Goal: Task Accomplishment & Management: Use online tool/utility

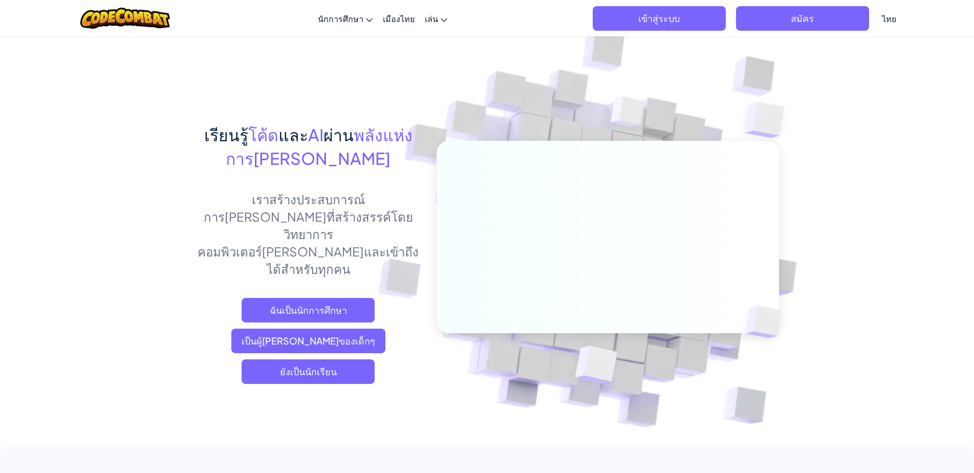
click at [302, 365] on font "ยังเป็นนักเรียน" at bounding box center [308, 371] width 57 height 12
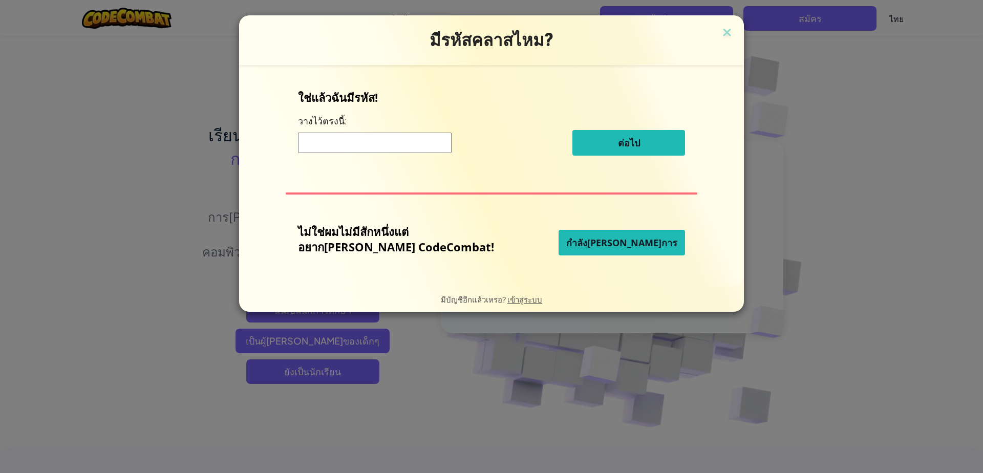
click at [602, 241] on font "กำลัง[PERSON_NAME]การ" at bounding box center [621, 242] width 111 height 12
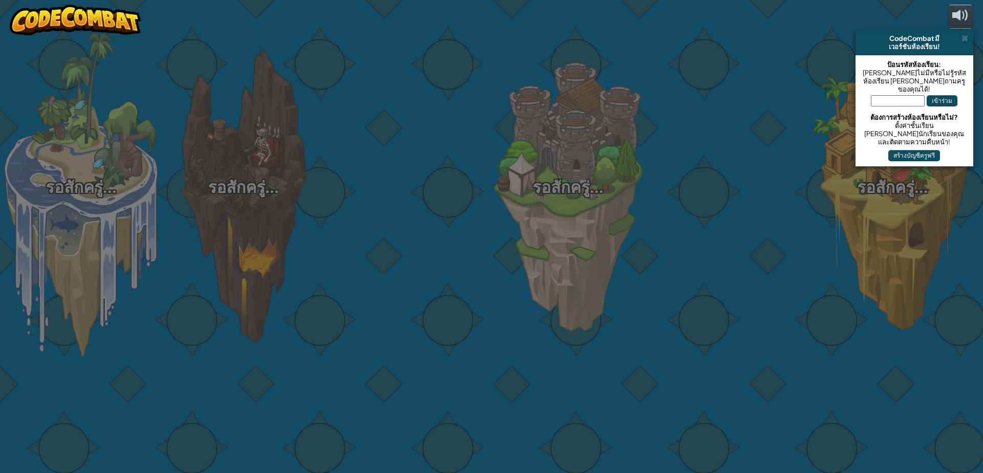
select select "th"
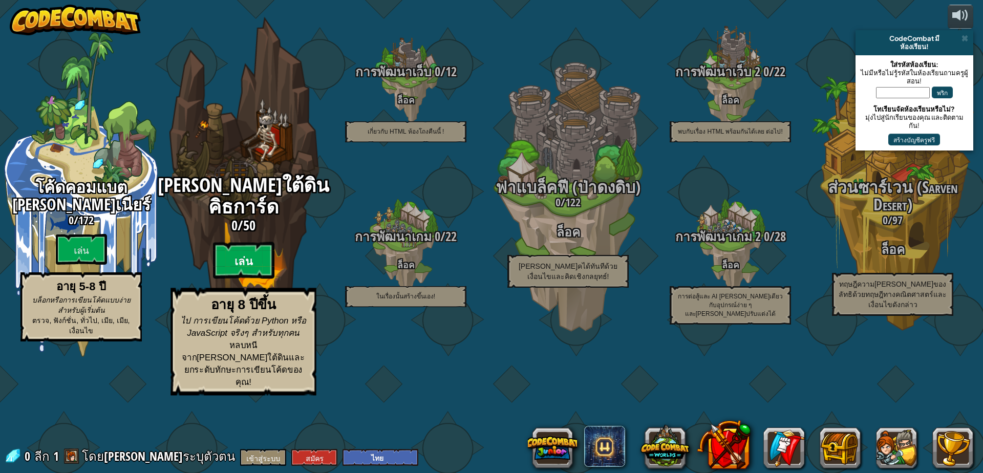
click at [256, 279] on btn "เล่น" at bounding box center [243, 260] width 61 height 37
select select "th"
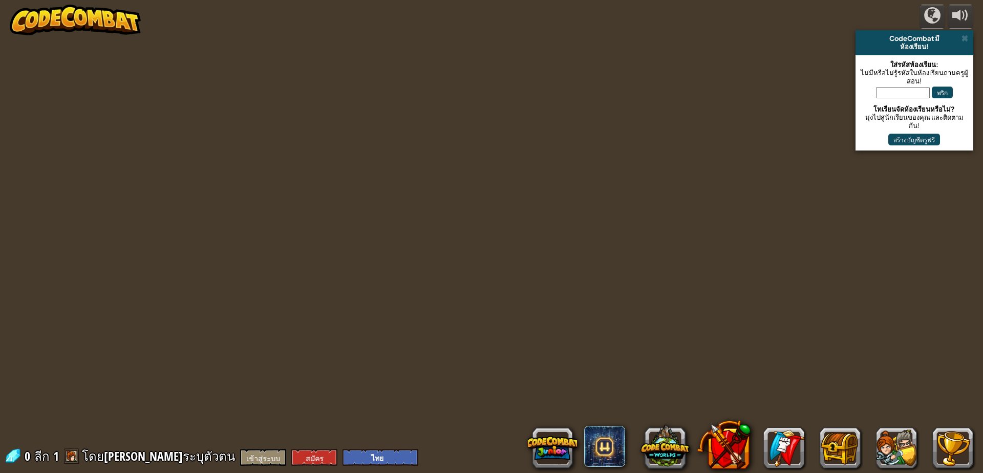
select select "th"
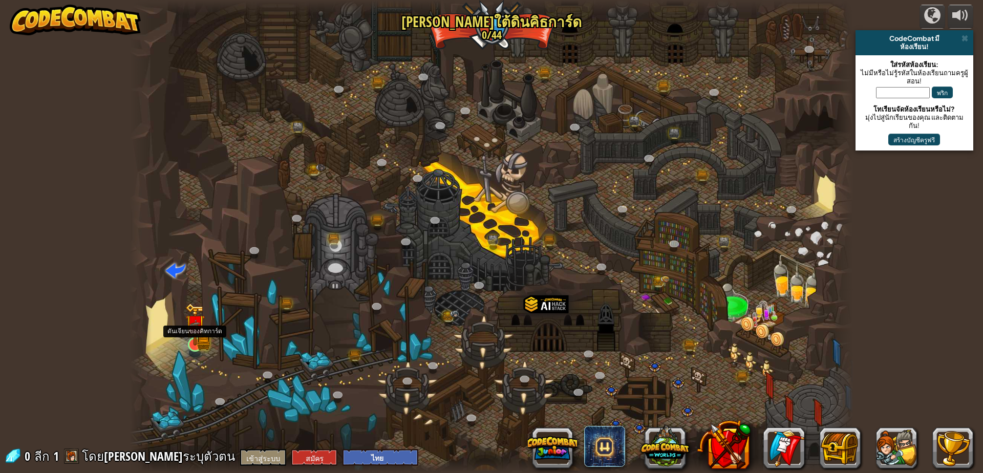
click at [210, 345] on img at bounding box center [203, 342] width 13 height 14
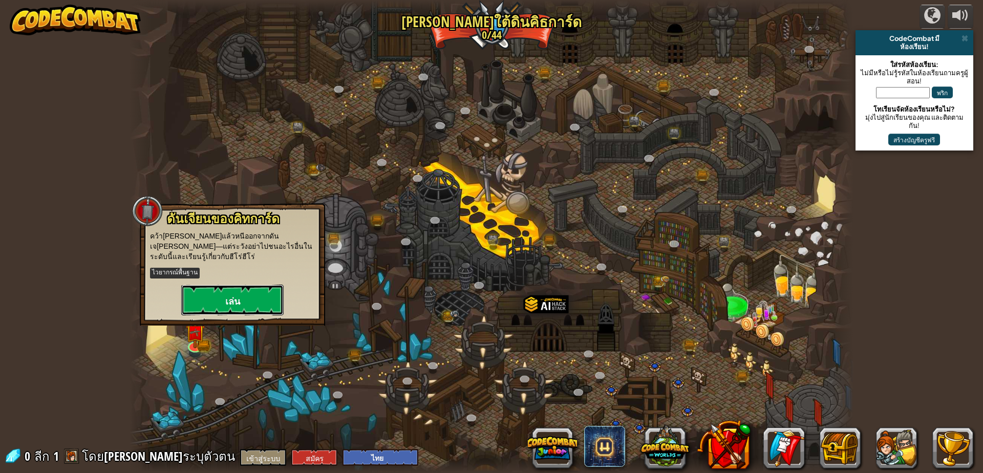
click at [255, 285] on button "เล่น" at bounding box center [232, 300] width 102 height 31
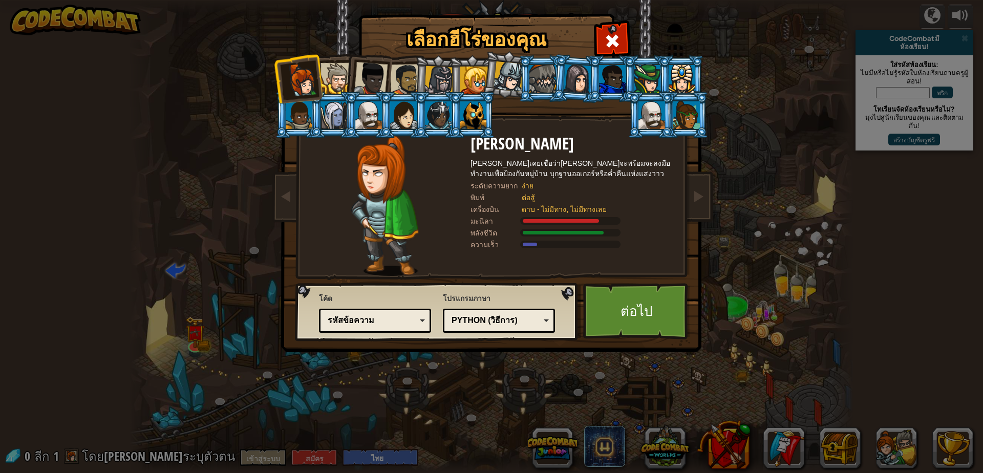
drag, startPoint x: 470, startPoint y: 76, endPoint x: 458, endPoint y: 83, distance: 14.2
click at [469, 76] on div at bounding box center [474, 81] width 28 height 28
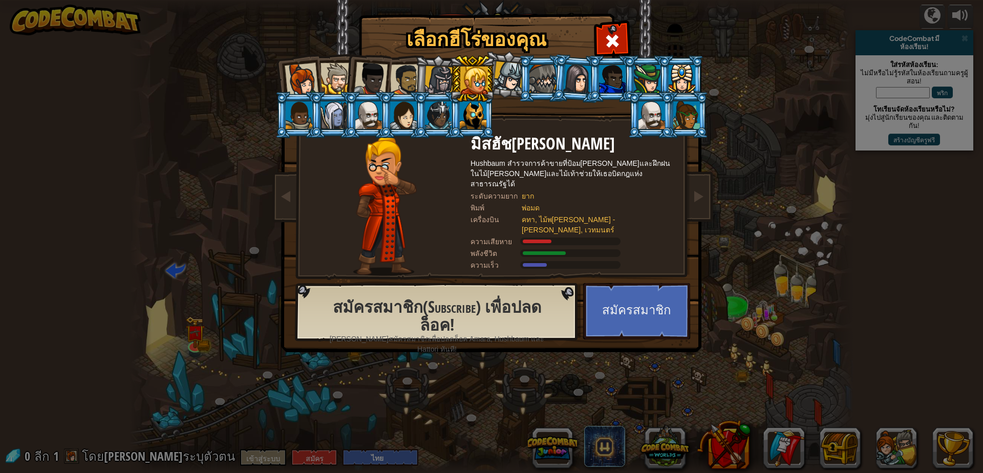
click at [444, 74] on div at bounding box center [438, 80] width 29 height 29
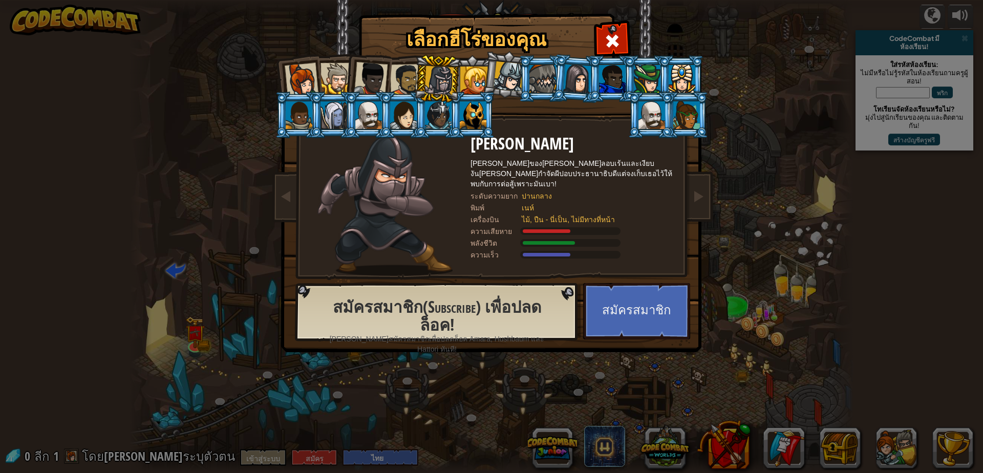
drag, startPoint x: 408, startPoint y: 82, endPoint x: 399, endPoint y: 81, distance: 8.8
click at [405, 83] on div at bounding box center [406, 80] width 32 height 32
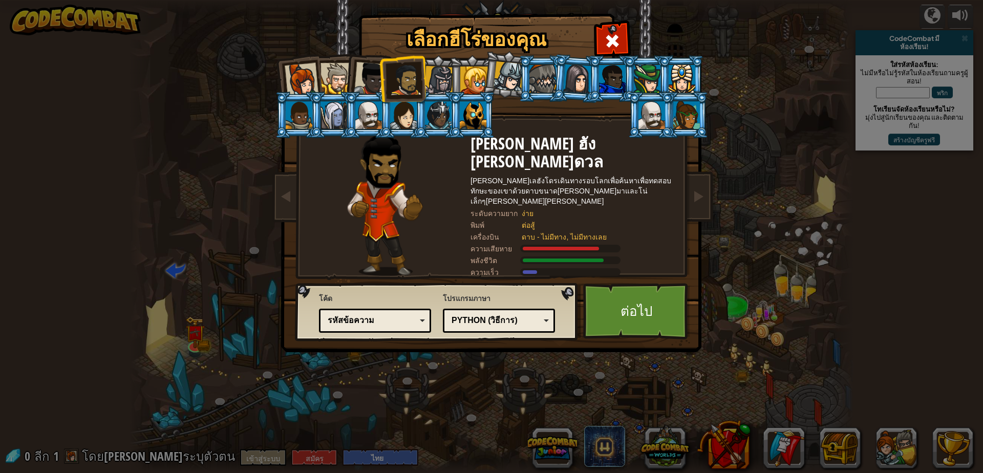
click at [365, 87] on div at bounding box center [371, 79] width 34 height 34
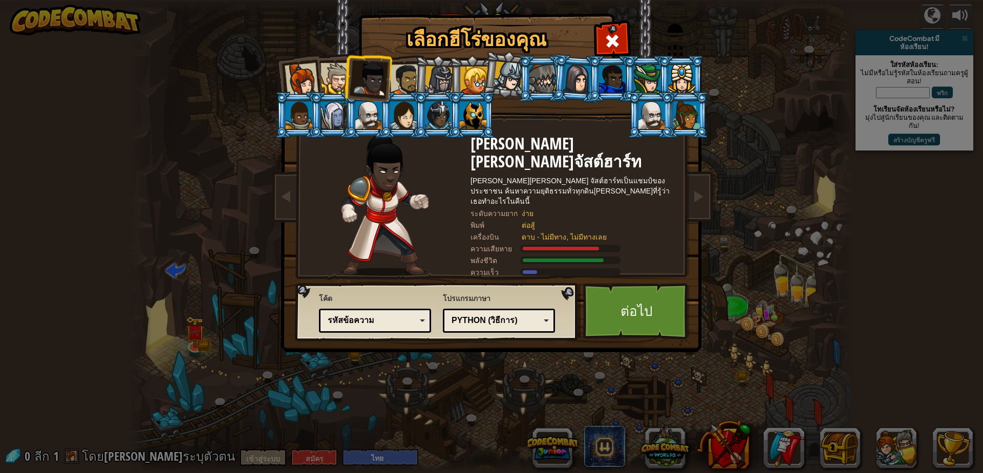
click at [294, 80] on div at bounding box center [302, 80] width 34 height 34
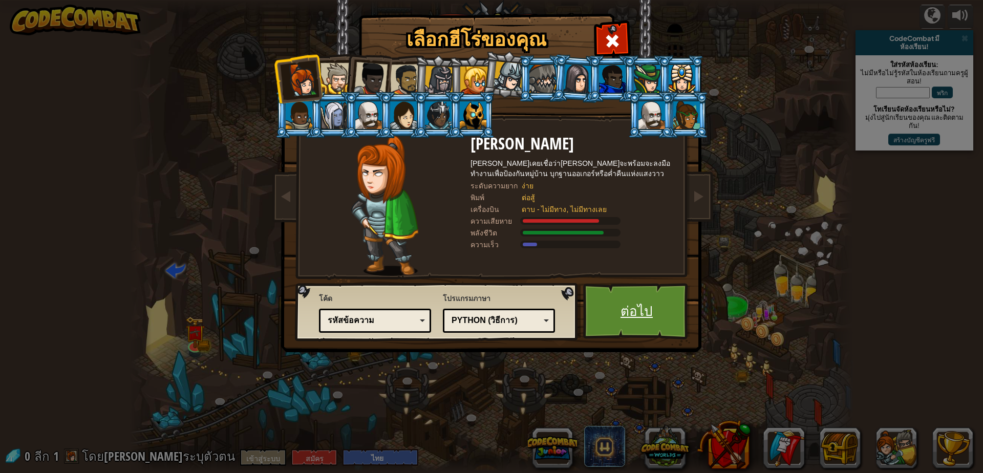
click at [669, 327] on link "ต่อไป" at bounding box center [636, 311] width 107 height 56
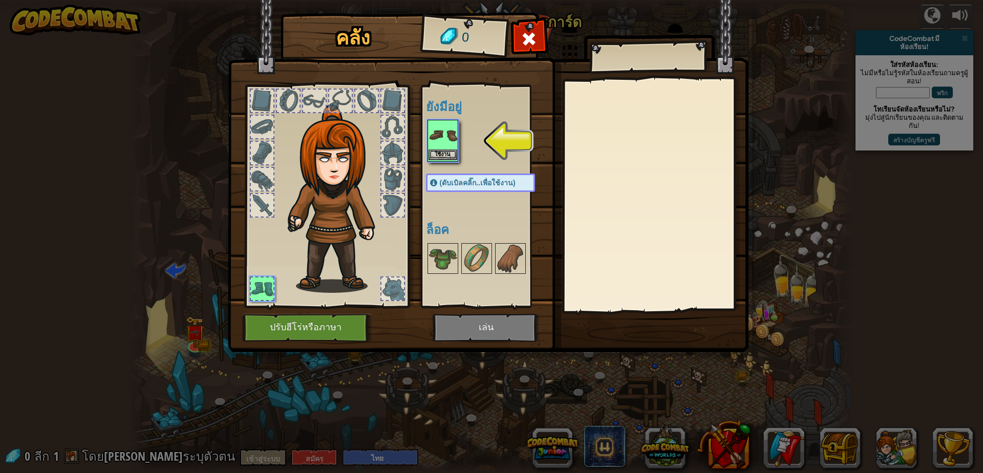
click at [446, 140] on img at bounding box center [442, 135] width 29 height 29
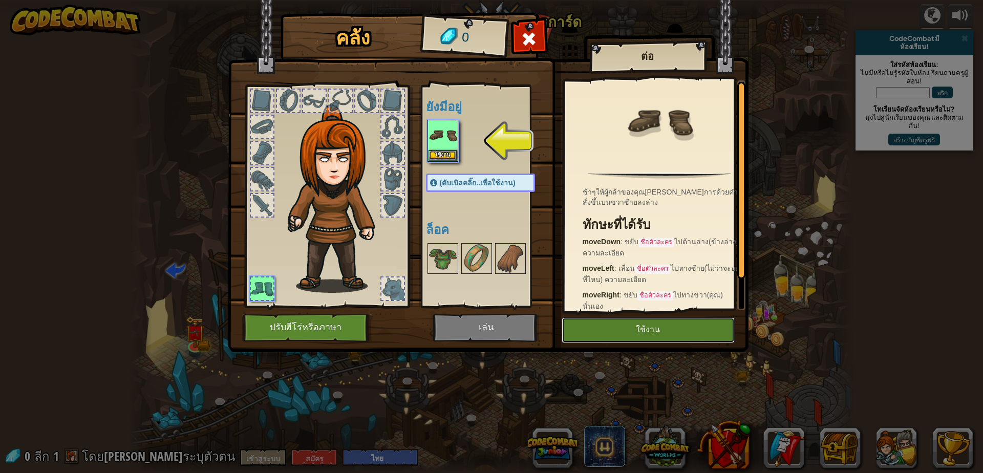
click at [612, 333] on button "ใช้งาน" at bounding box center [647, 330] width 173 height 26
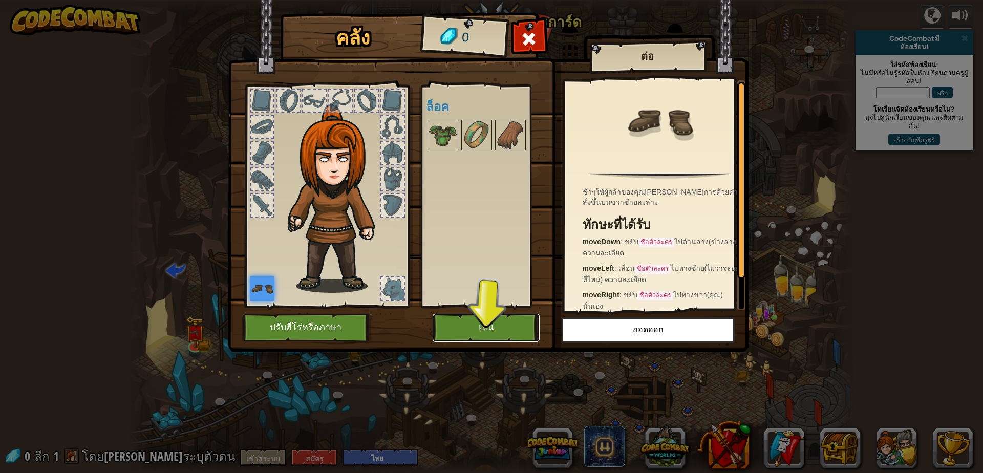
click at [513, 328] on button "เล่น" at bounding box center [485, 328] width 107 height 28
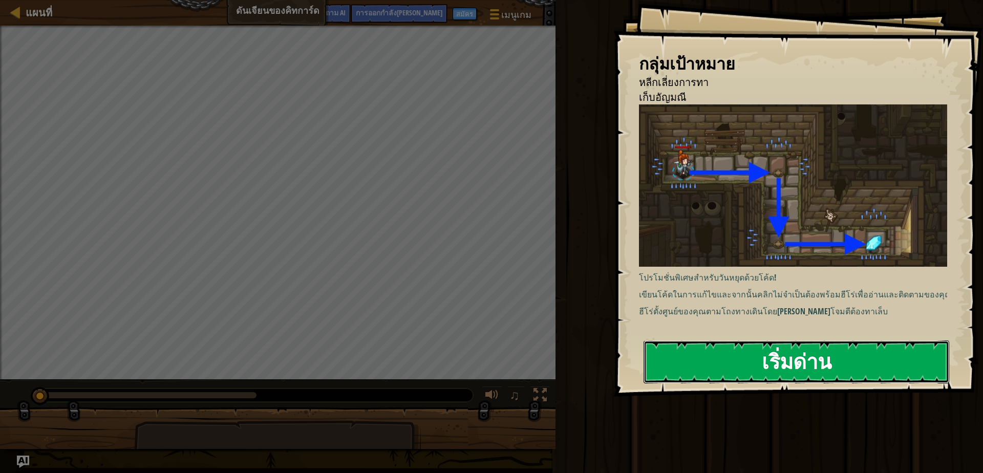
click at [758, 372] on button "เริ่มด่าน" at bounding box center [796, 361] width 306 height 43
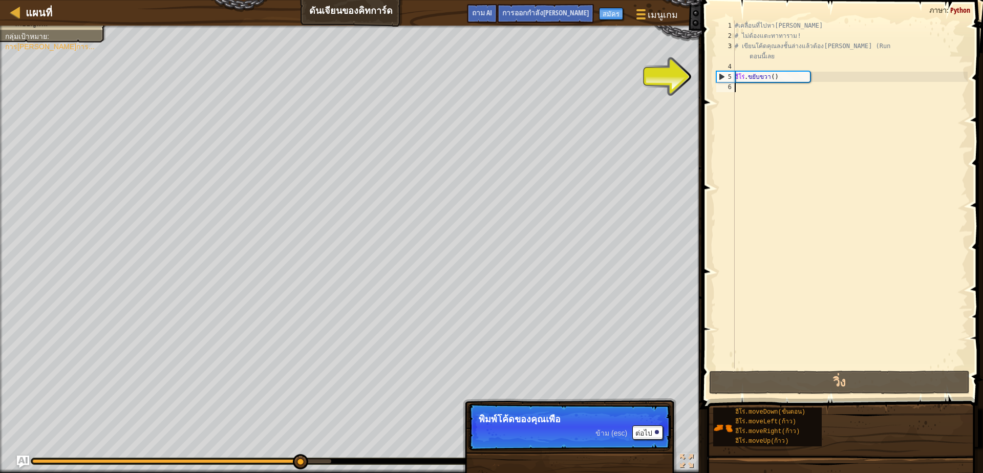
click at [729, 76] on font "5" at bounding box center [730, 76] width 4 height 7
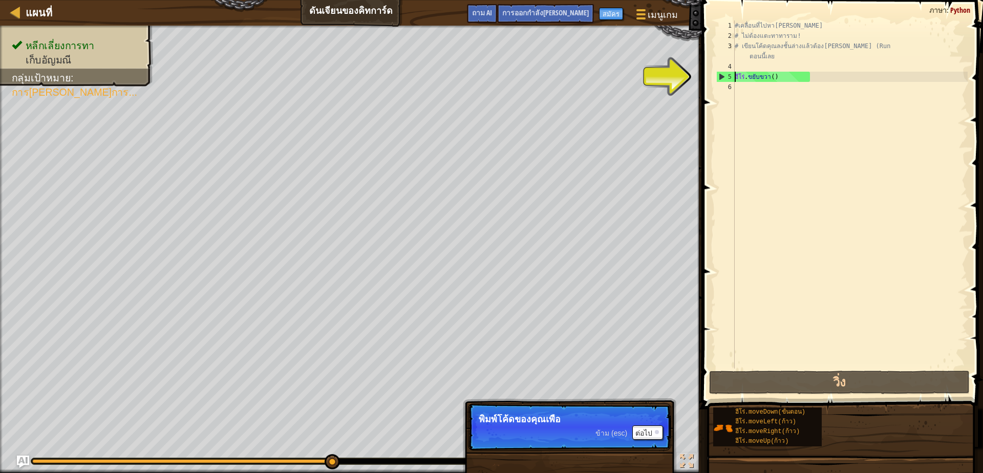
click at [722, 76] on div "5" at bounding box center [725, 77] width 18 height 10
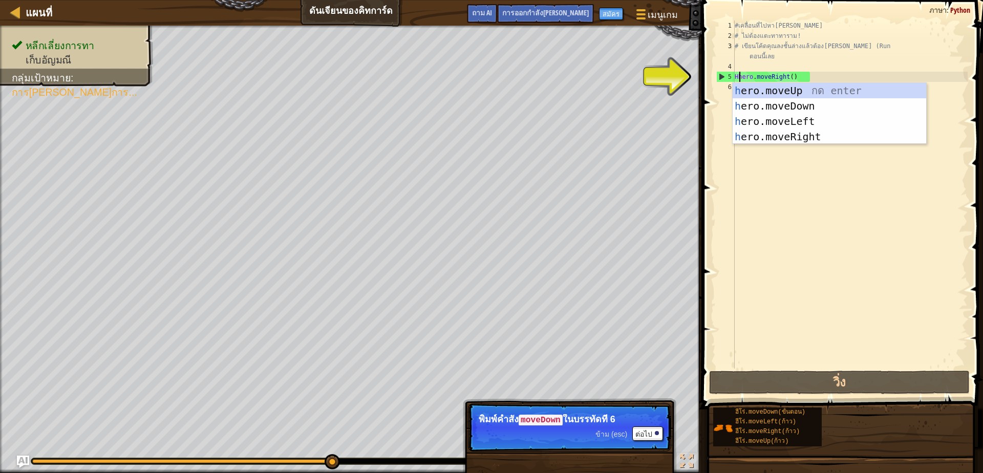
scroll to position [2, 3]
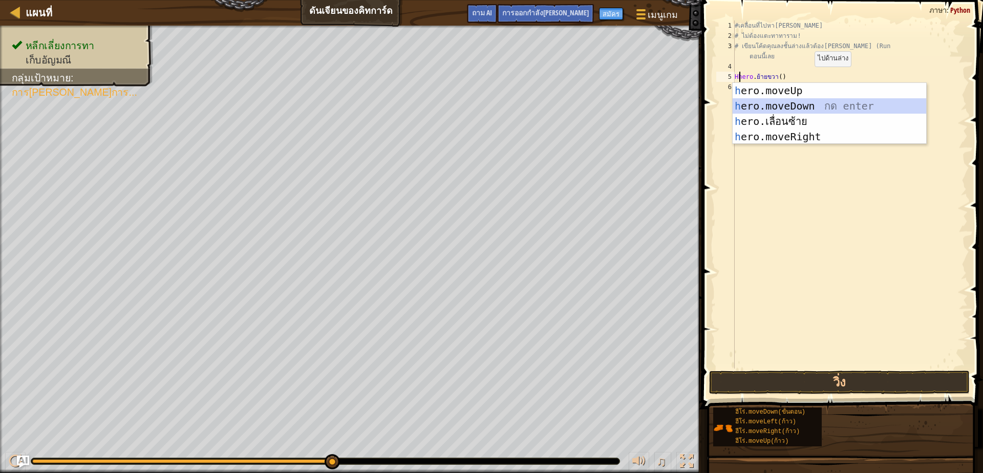
click at [797, 102] on div "h ero.moveUp กด enter h ero.moveDown กด enter h ero.เลื่อนซ้าย กด enter h ero.m…" at bounding box center [828, 129] width 193 height 92
type textarea "hero.moveDown().moveRight()"
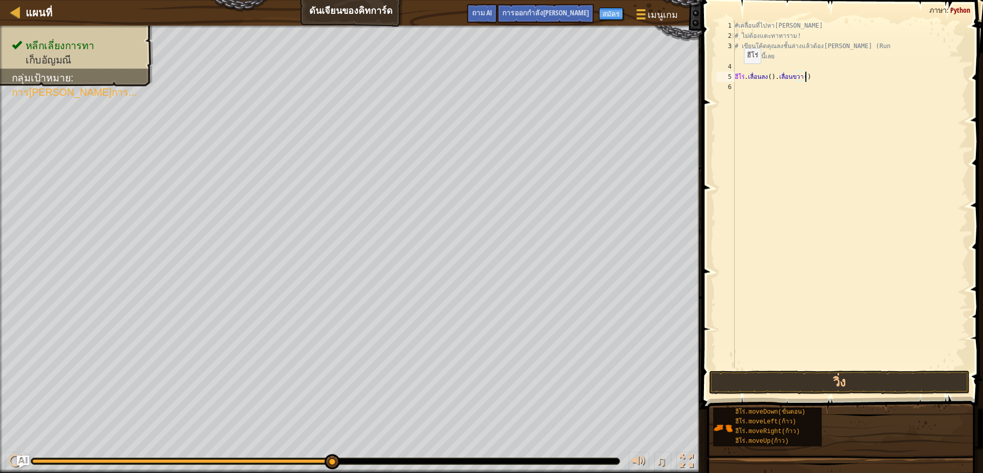
click at [728, 89] on font "6" at bounding box center [730, 86] width 4 height 7
type textarea "h"
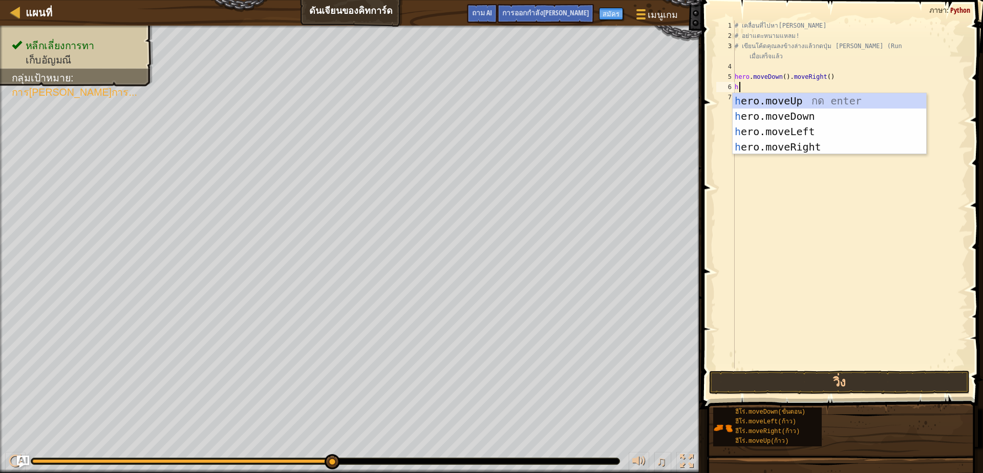
scroll to position [2, 3]
click at [801, 112] on div "h ero.moveUp กด enter h ero.moveDown กด enter h ero.เลื่อนซ้าย กด enter h ero.m…" at bounding box center [828, 139] width 193 height 92
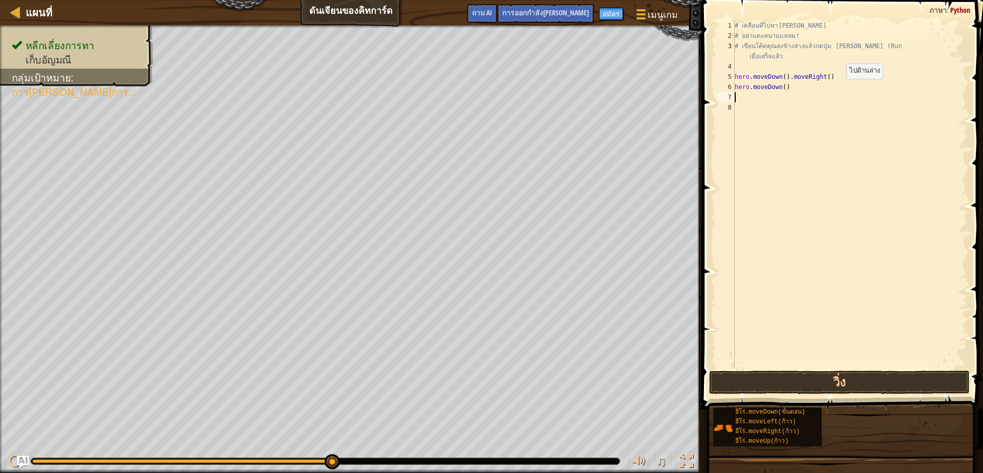
scroll to position [2, 0]
click at [857, 76] on div "#เคลื่อนที่ไปหา[PERSON_NAME] # ไม่ต้องแตะทาทาราม! # เขียนโค้ดคุณลงชั้นล่างแล้วต…" at bounding box center [849, 204] width 235 height 368
click at [778, 76] on div "#เคลื่อนที่ไปหา[PERSON_NAME] # ไม่ต้องแตะทาทาราม! # เขียนโค้ดคุณลงชั้นล่างแล้วต…" at bounding box center [849, 204] width 235 height 368
type textarea "hero.moDown().moveRight()"
click at [786, 131] on div "#เคลื่อนที่ไปหา[PERSON_NAME] # ไม่ต้องแตะทาทาราม! # เขียนโค้ดคุณลงชั้นล่างแล้วต…" at bounding box center [849, 204] width 235 height 368
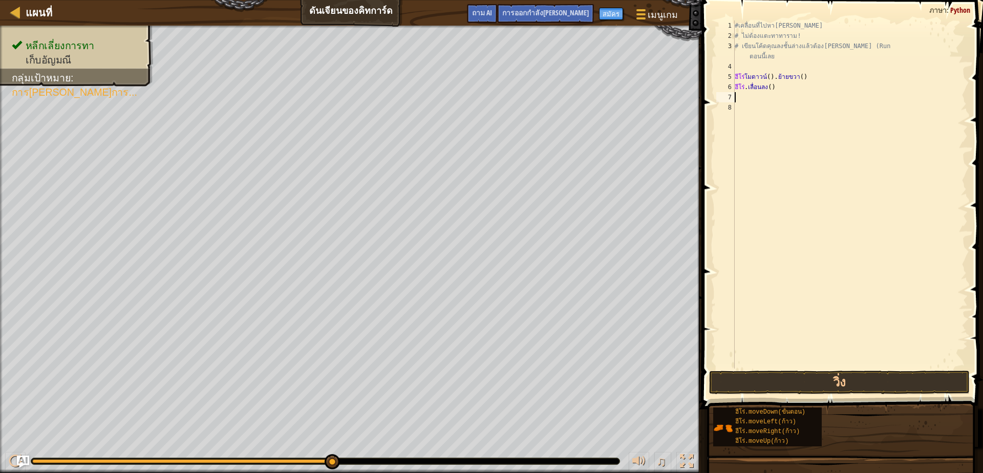
click at [792, 93] on div "#เคลื่อนที่ไปหา[PERSON_NAME] # ไม่ต้องแตะทาทาราม! # เขียนโค้ดคุณลงชั้นล่างแล้วต…" at bounding box center [849, 204] width 235 height 368
click at [793, 87] on div "#เคลื่อนที่ไปหา[PERSON_NAME] # ไม่ต้องแตะทาทาราม! # เขียนโค้ดคุณลงชั้นล่างแล้วต…" at bounding box center [849, 204] width 235 height 368
click at [814, 77] on div "#เคลื่อนที่ไปหา[PERSON_NAME] # ไม่ต้องแตะทาทาราม! # เขียนโค้ดคุณลงชั้นล่างแล้วต…" at bounding box center [849, 204] width 235 height 368
type textarea "hero.moDown().[PERSON_NAME]()"
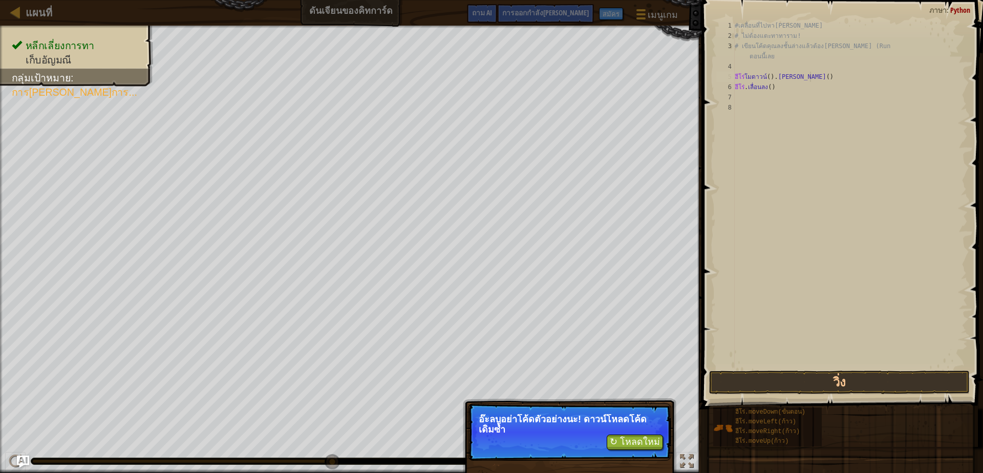
click at [832, 292] on div "#เคลื่อนที่ไปหา[PERSON_NAME] # ไม่ต้องแตะทาทาราม! # เขียนโค้ดคุณลงชั้นล่างแล้วต…" at bounding box center [849, 204] width 235 height 368
click at [627, 444] on font "↻ โหลดใหม่" at bounding box center [635, 442] width 50 height 10
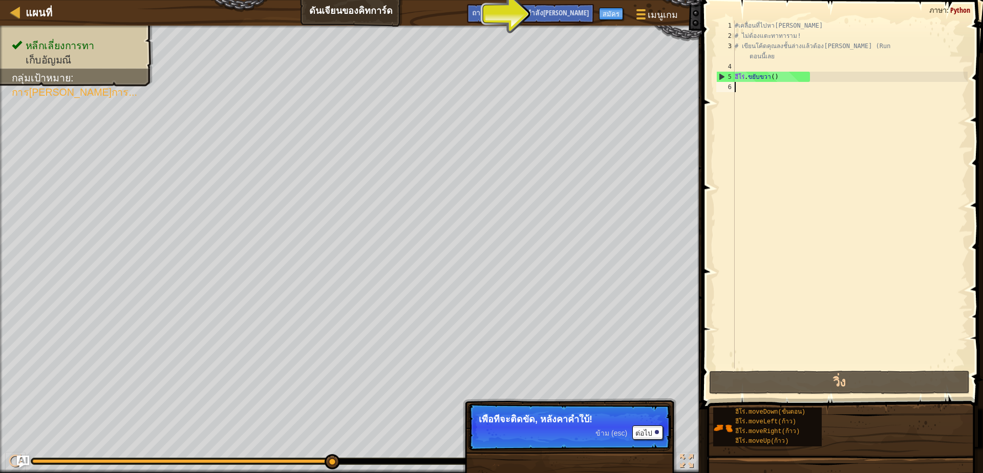
click at [751, 89] on div "#เคลื่อนที่ไปหา[PERSON_NAME] # ไม่ต้องแตะทาทาราม! # เขียนโค้ดคุณลงชั้นล่างแล้วต…" at bounding box center [849, 204] width 235 height 368
type textarea "h"
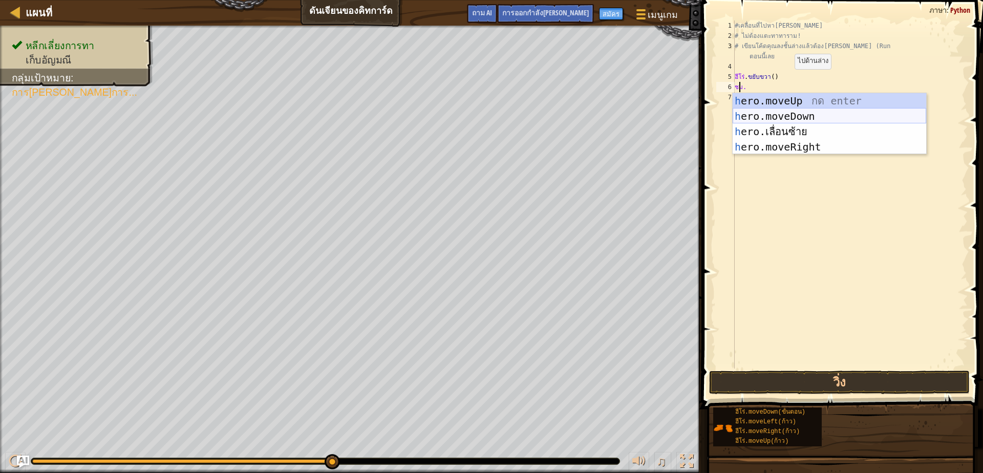
click at [764, 113] on div "h ero.moveUp กด enter h ero.moveDown กด enter h ero.เลื่อนซ้าย กด enter h ero.m…" at bounding box center [828, 139] width 193 height 92
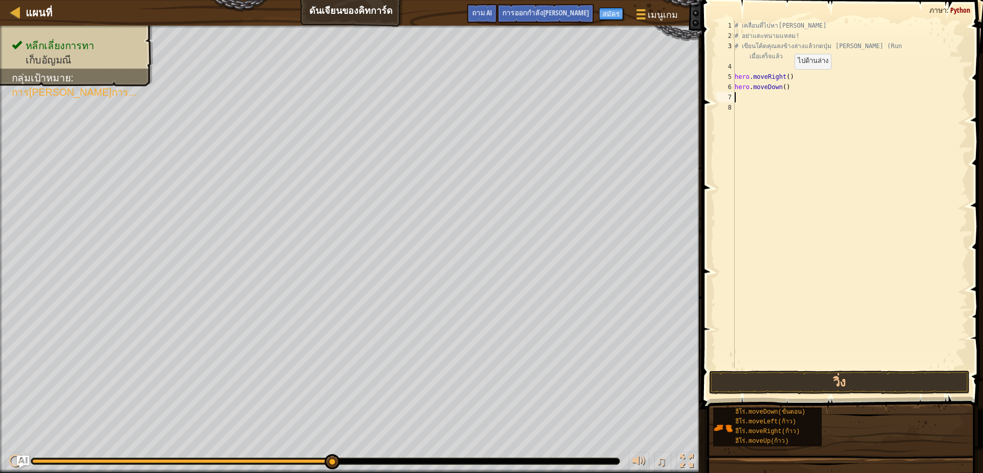
scroll to position [2, 0]
click at [832, 385] on button "วิ่ง" at bounding box center [839, 383] width 260 height 24
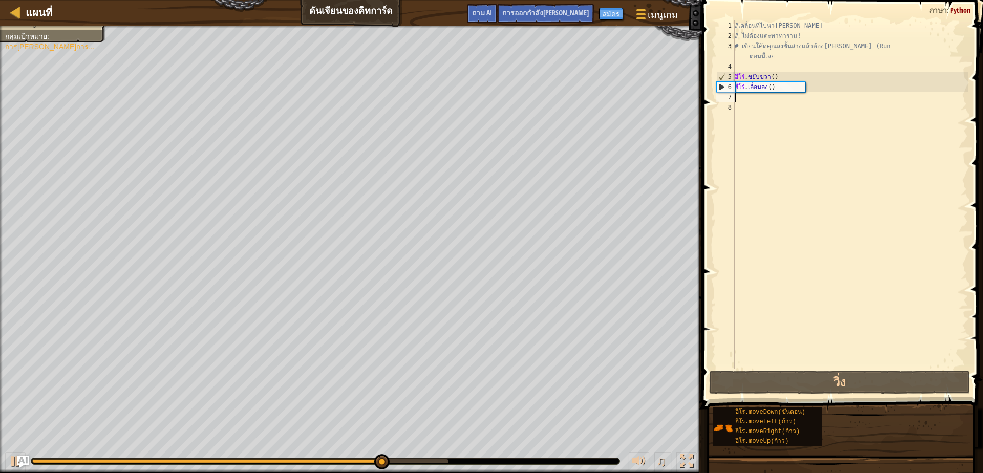
click at [745, 97] on div "#เคลื่อนที่ไปหา[PERSON_NAME] # ไม่ต้องแตะทาทาราม! # เขียนโค้ดคุณลงชั้นล่างแล้วต…" at bounding box center [849, 204] width 235 height 368
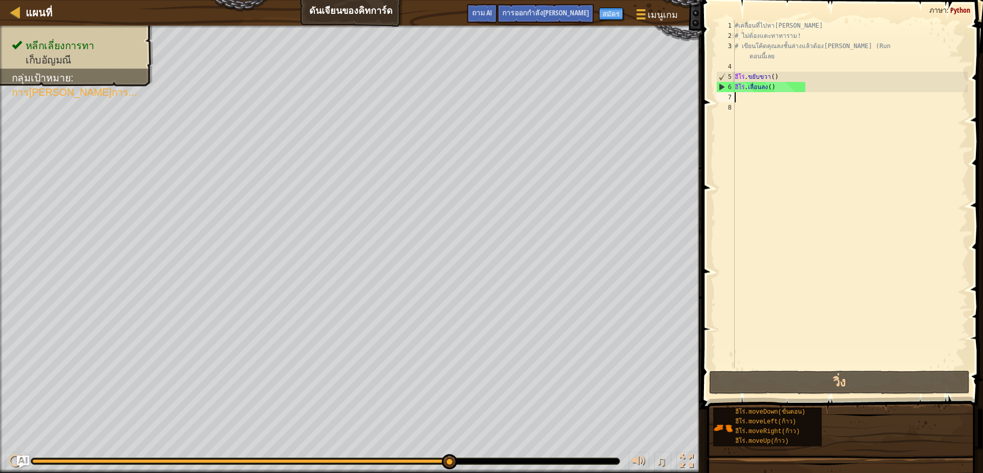
type textarea "h"
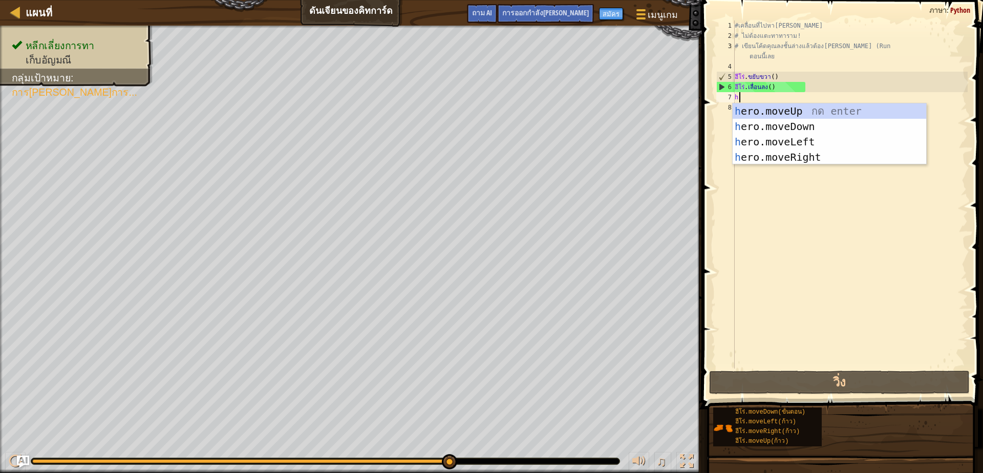
scroll to position [2, 3]
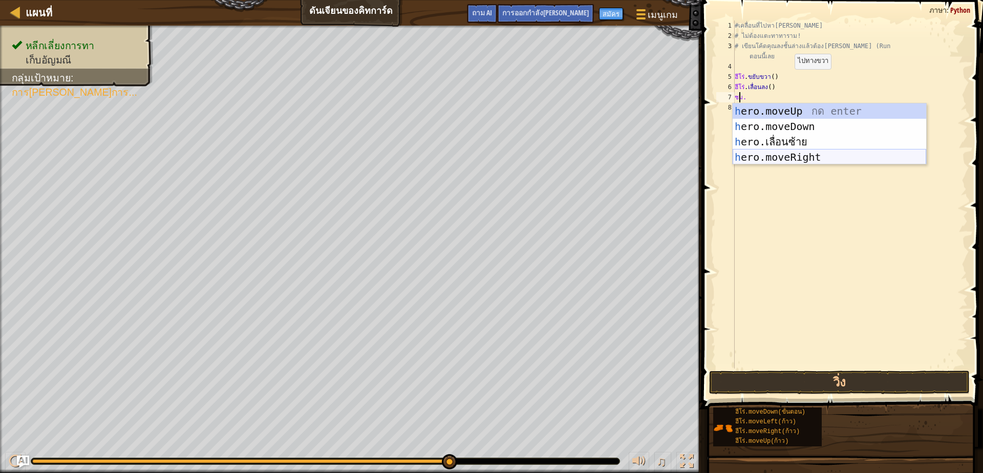
click at [780, 153] on div "h ero.moveUp กด enter h ero.moveDown กด enter h ero.เลื่อนซ้าย กด enter h ero.m…" at bounding box center [828, 149] width 193 height 92
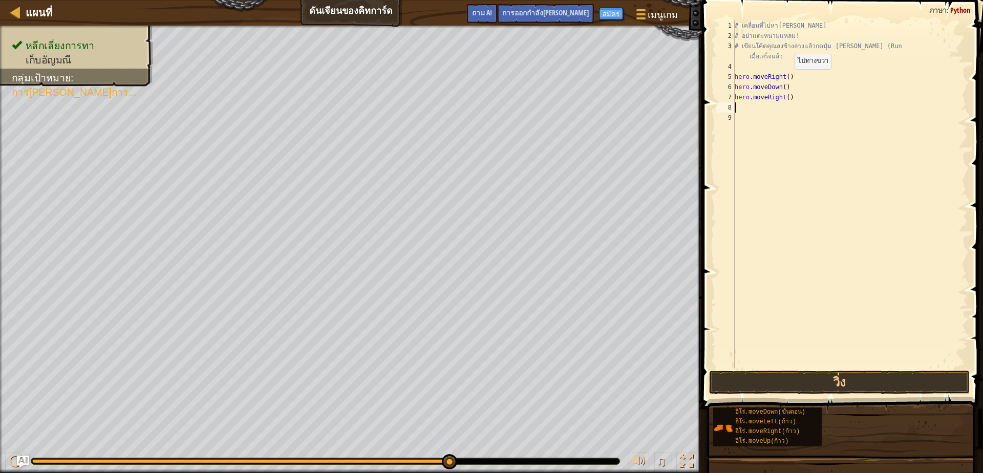
scroll to position [2, 0]
click at [754, 377] on button "วิ่ง" at bounding box center [839, 383] width 260 height 24
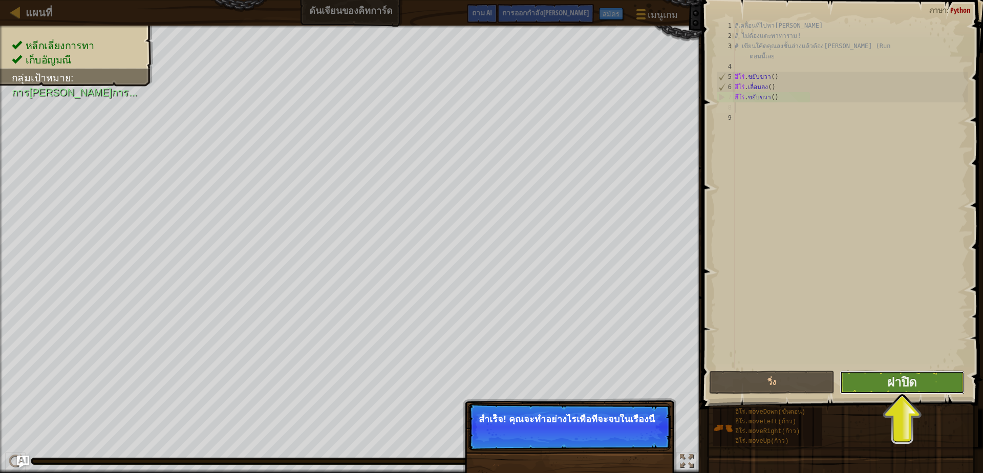
click at [868, 380] on button "ฝาปิด" at bounding box center [901, 383] width 125 height 24
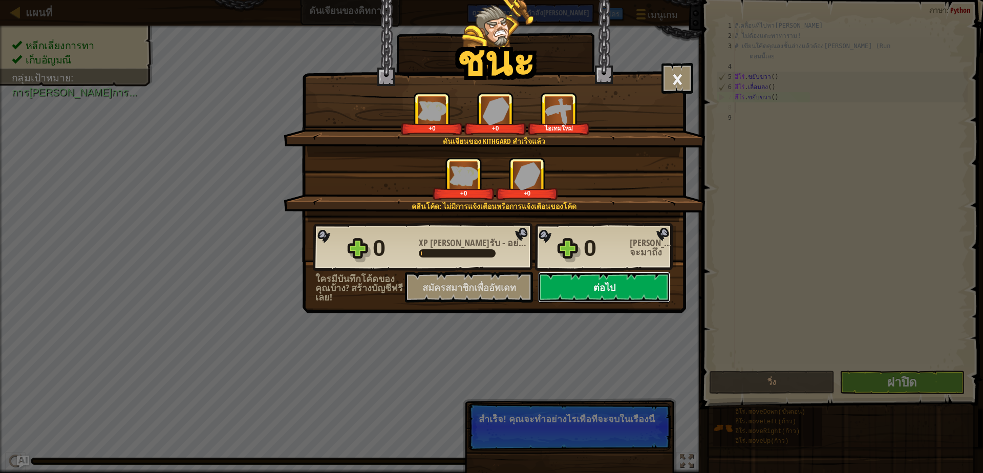
click at [590, 286] on button "ต่อไป" at bounding box center [604, 287] width 132 height 31
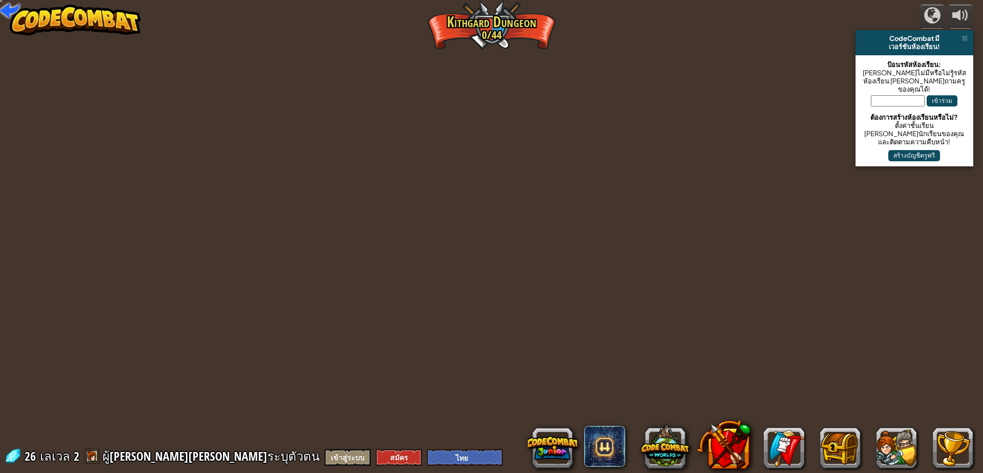
select select "th"
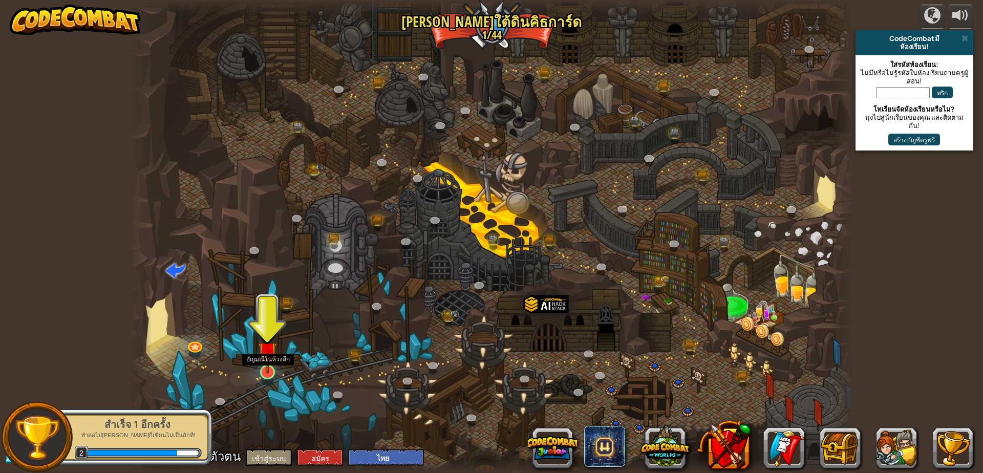
click at [274, 353] on img at bounding box center [267, 351] width 19 height 45
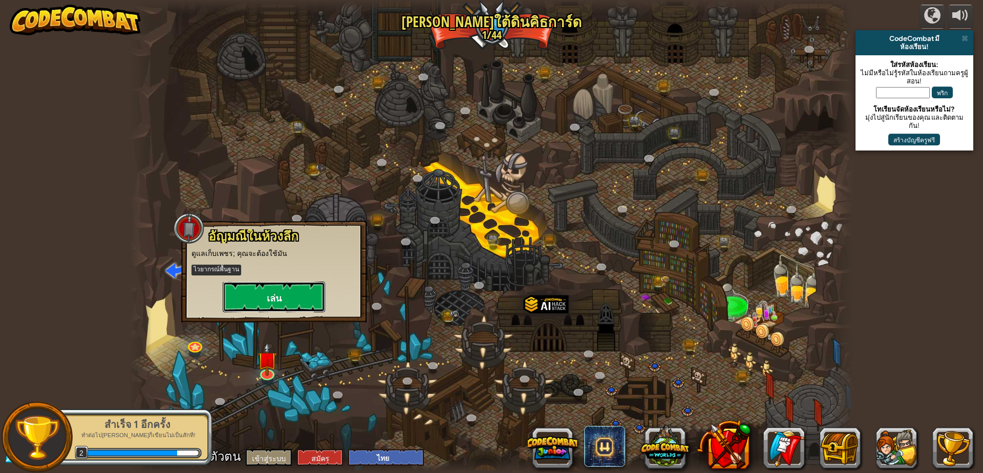
click at [267, 292] on font "เล่น" at bounding box center [274, 298] width 15 height 13
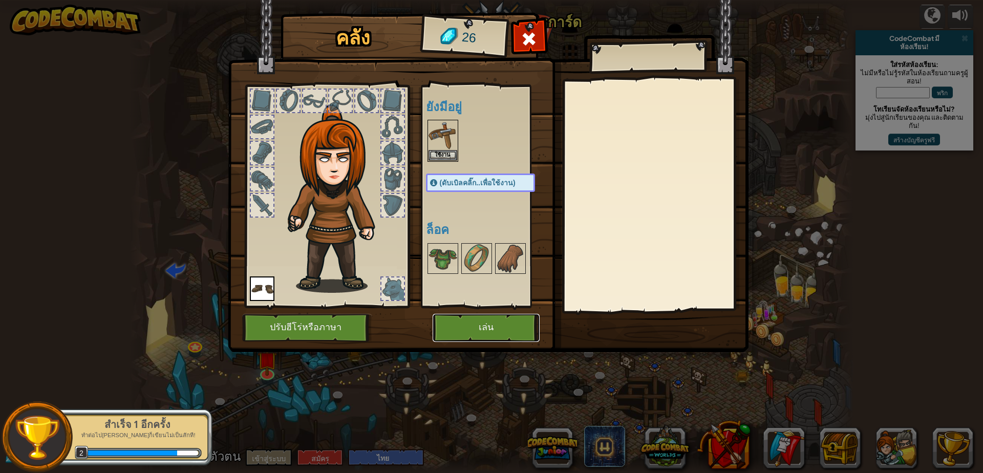
click at [487, 328] on font "เล่น" at bounding box center [485, 327] width 15 height 10
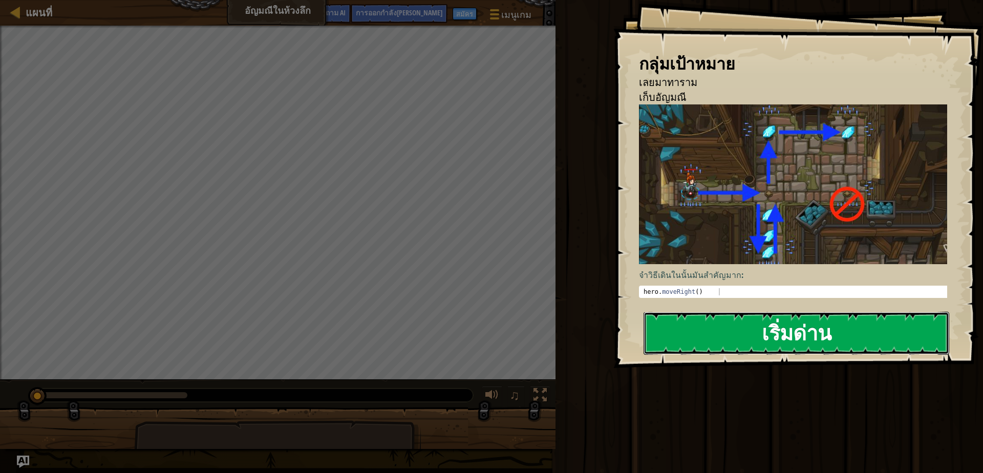
click at [709, 344] on button "เริ่มด่าน" at bounding box center [796, 333] width 306 height 43
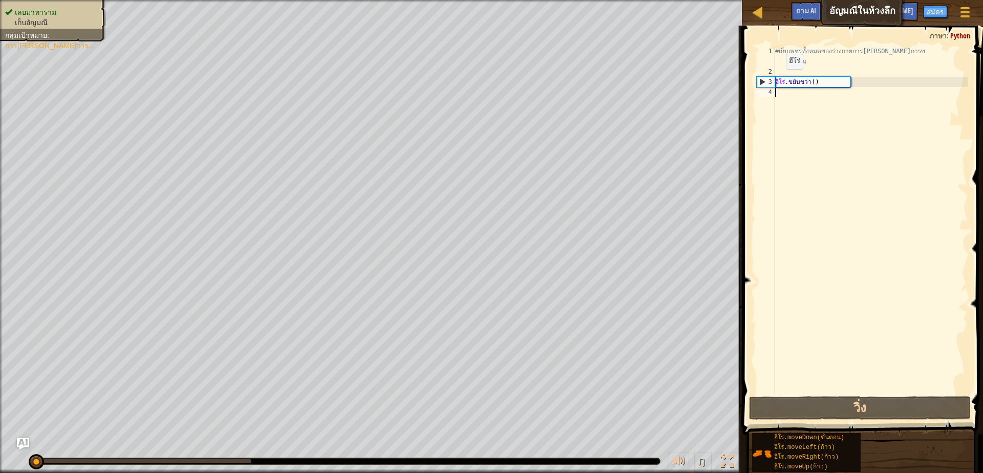
click at [779, 91] on div "#เก็บเพชรทั้งหมดของร่างกายการ[PERSON_NAME]การข องคุณ ฮีโร่ . [DEMOGRAPHIC_DATA]…" at bounding box center [870, 235] width 194 height 379
click at [780, 93] on div "#เก็บเพชรทั้งหมดของร่างกายการ[PERSON_NAME]การข องคุณ ฮีโร่ . [DEMOGRAPHIC_DATA]…" at bounding box center [870, 235] width 194 height 379
type textarea "h"
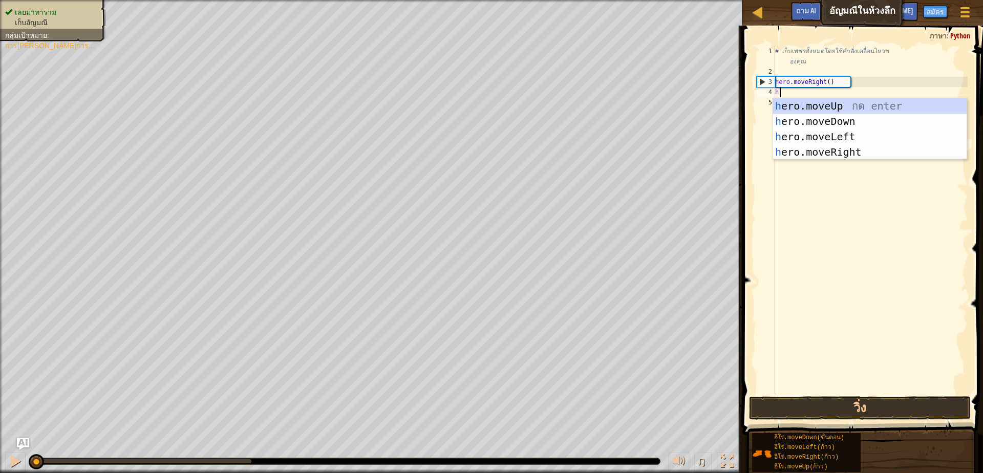
scroll to position [2, 2]
click at [810, 150] on div "h ero.moveUp กด enter h ero.moveDown กด enter h ero.เลื่อนซ้าย กด enter h ero.m…" at bounding box center [869, 144] width 193 height 92
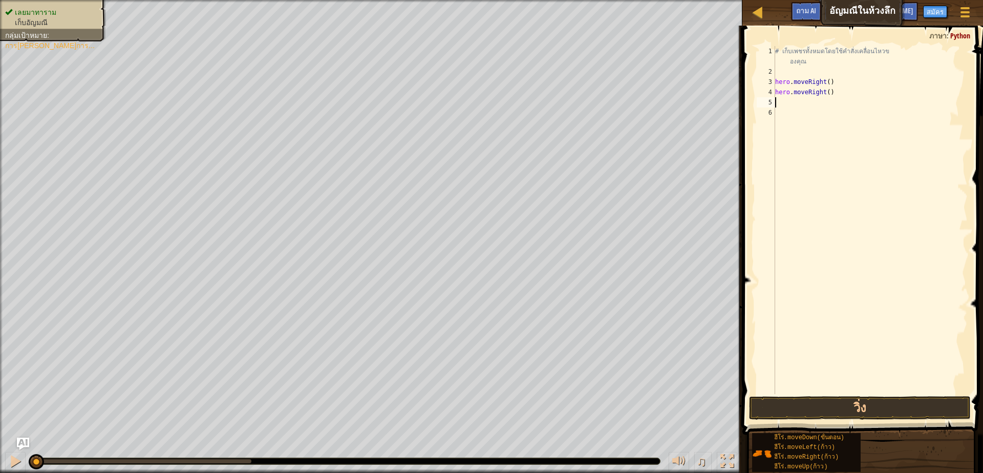
scroll to position [2, 0]
click at [800, 403] on button "วิ่ง" at bounding box center [860, 408] width 222 height 24
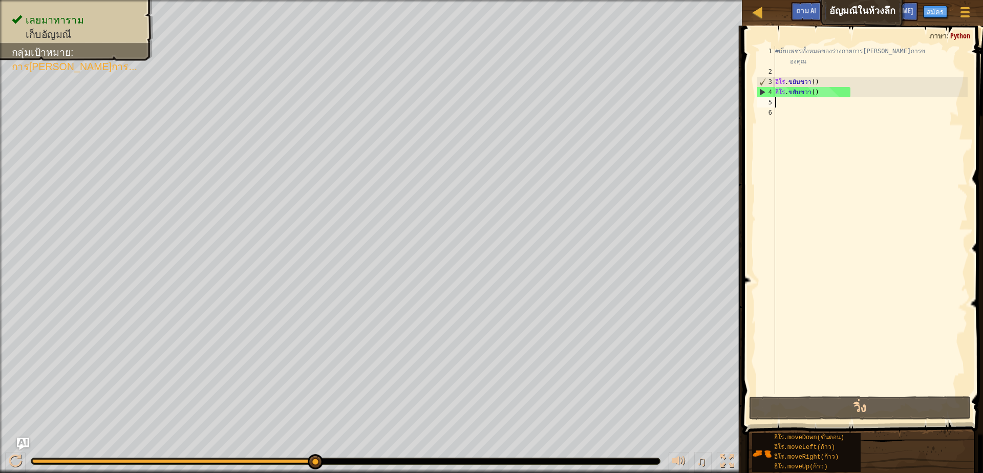
type textarea "h"
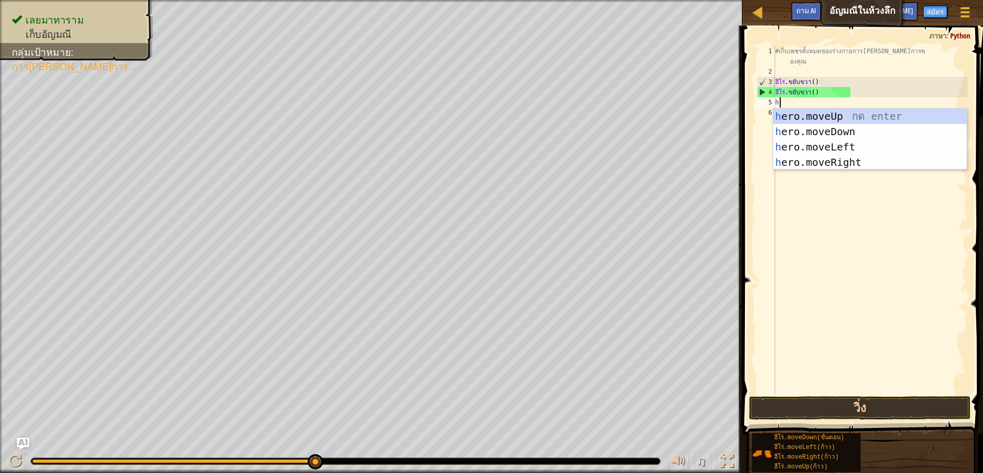
scroll to position [2, 2]
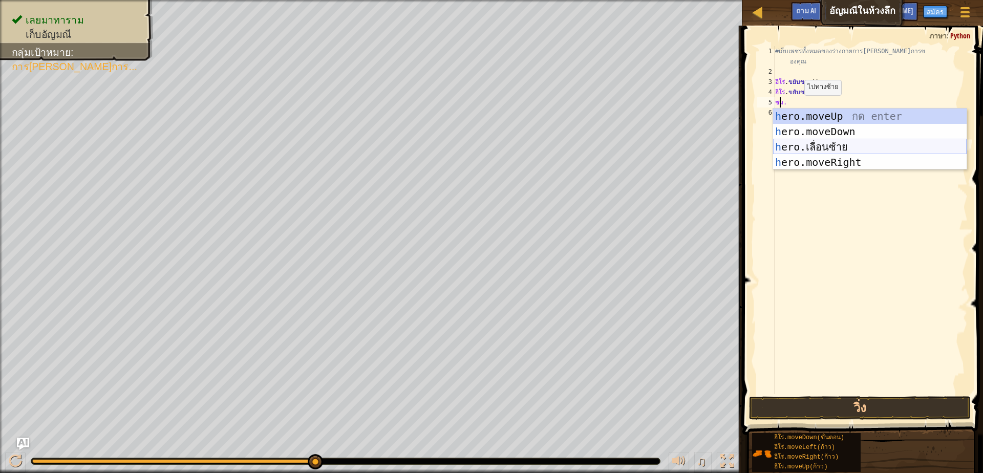
click at [819, 144] on div "h ero.moveUp กด enter h ero.moveDown กด enter h ero.เลื่อนซ้าย กด enter h ero.m…" at bounding box center [869, 154] width 193 height 92
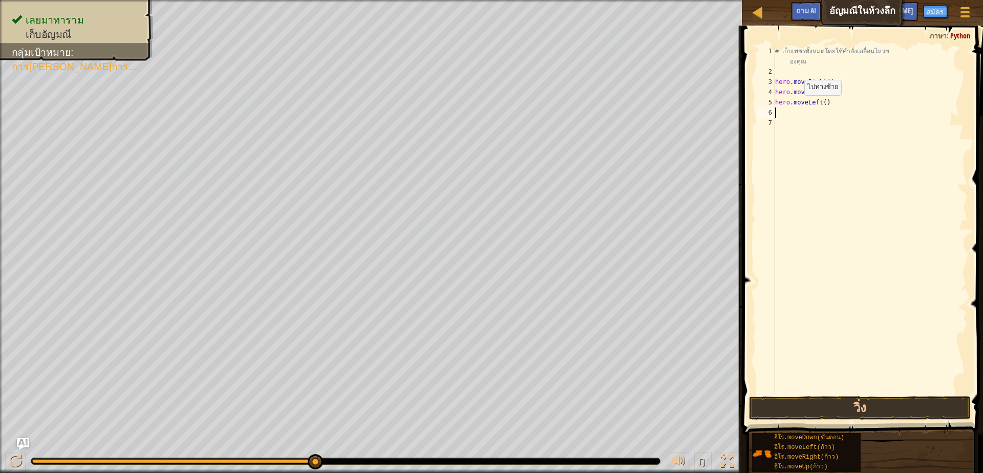
scroll to position [2, 0]
drag, startPoint x: 824, startPoint y: 407, endPoint x: 833, endPoint y: 405, distance: 9.4
click at [832, 394] on div "1 2 3 4 5 6 7 #เก็บเพชรทั้งหมดของร่างกายการ[PERSON_NAME]การข องคุณ ฮีโร่ . ขยับ…" at bounding box center [861, 250] width 244 height 439
click at [838, 411] on button "วิ่ง" at bounding box center [860, 408] width 222 height 24
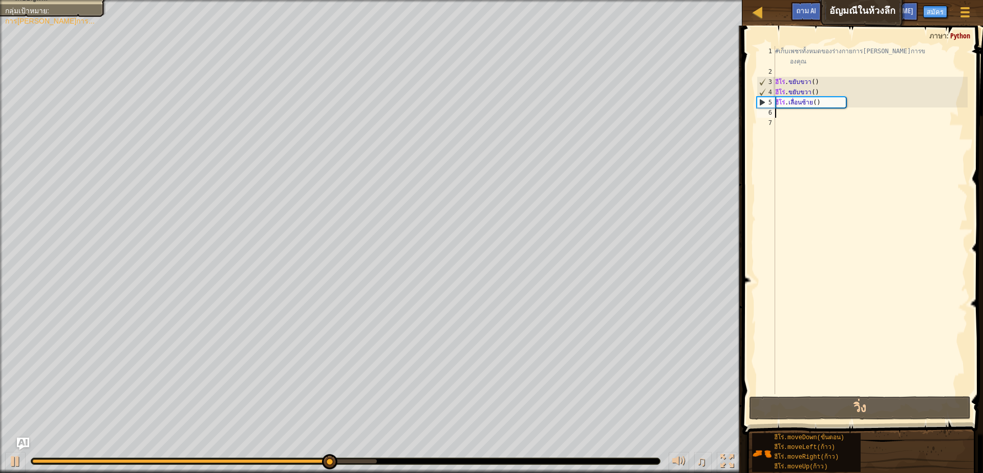
click at [777, 111] on div "#เก็บเพชรทั้งหมดของร่างกายการ[PERSON_NAME]การข องคุณ ฮีโร่ . ขยับขวา ( ) ฮีโร่ …" at bounding box center [870, 235] width 194 height 379
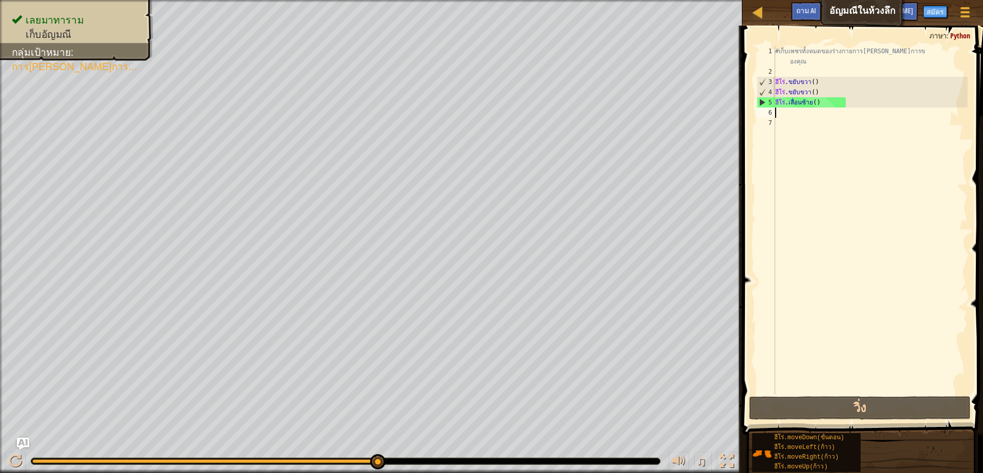
type textarea "h"
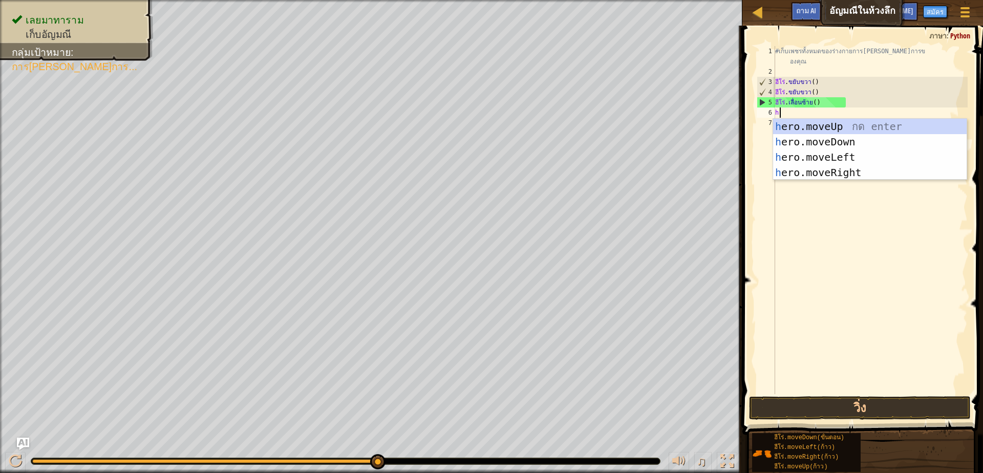
scroll to position [2, 2]
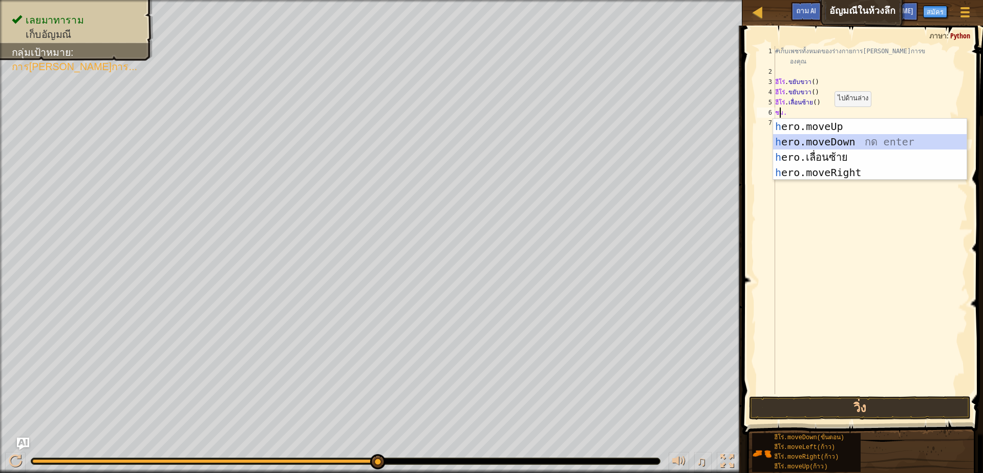
click at [822, 141] on div "h ero.moveUp กด enter h ero.moveDown กด enter h ero.เลื่อนซ้าย กด enter h ero.m…" at bounding box center [869, 165] width 193 height 92
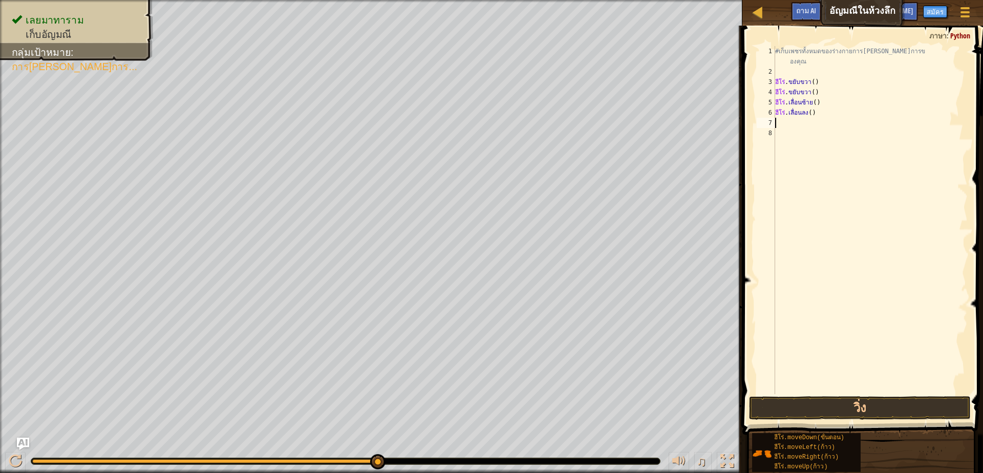
click at [797, 120] on div "#เก็บเพชรทั้งหมดของร่างกายการ[PERSON_NAME]การข องคุณ ฮีโร่ . ขยับขวา ( ) ฮีโร่ …" at bounding box center [870, 235] width 194 height 379
type textarea "h"
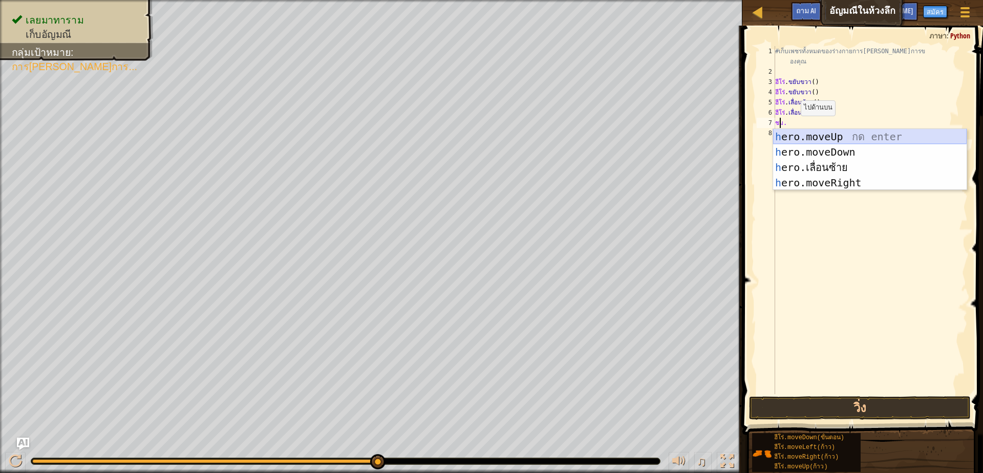
click at [868, 135] on div "h ero.moveUp กด enter h ero.moveDown กด enter h ero.เลื่อนซ้าย กด enter h ero.m…" at bounding box center [869, 175] width 193 height 92
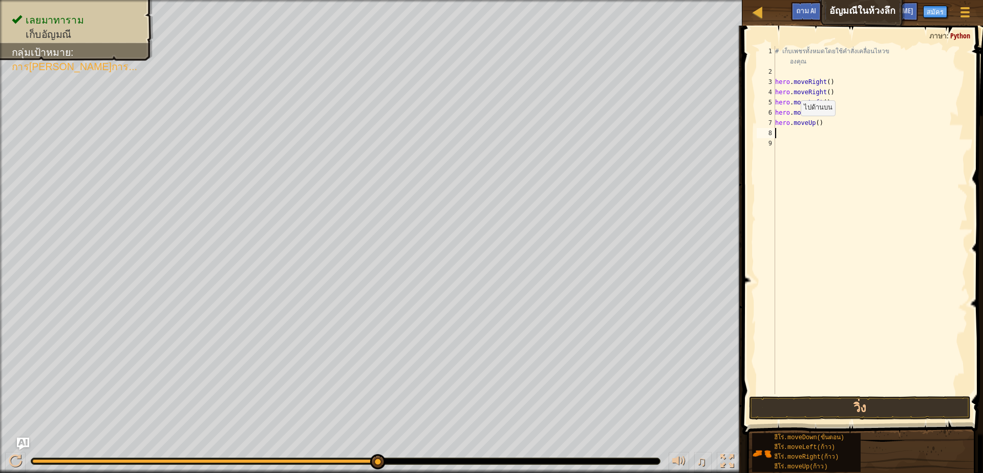
scroll to position [2, 0]
click at [890, 405] on button "วิ่ง" at bounding box center [860, 408] width 222 height 24
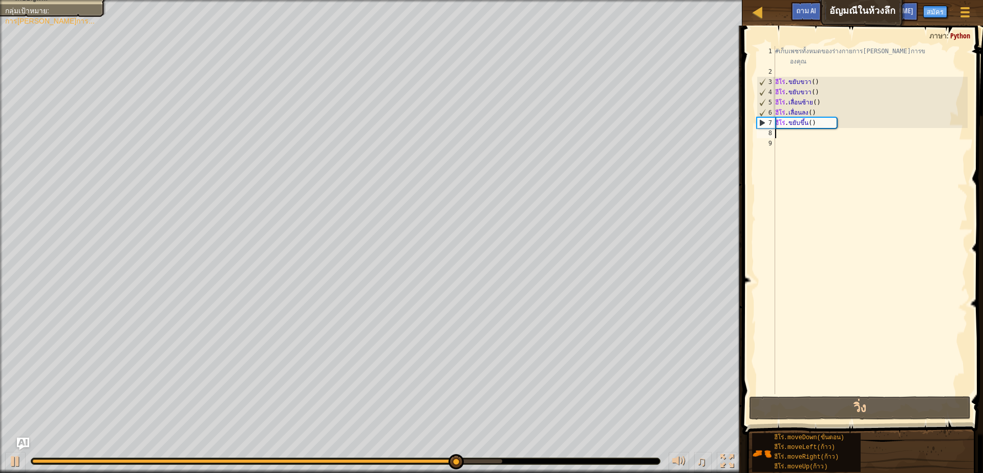
click at [793, 139] on div "#เก็บเพชรทั้งหมดของร่างกายการ[PERSON_NAME]การข องคุณ ฮีโร่ . ขยับขวา ( ) ฮีโร่ …" at bounding box center [870, 235] width 194 height 379
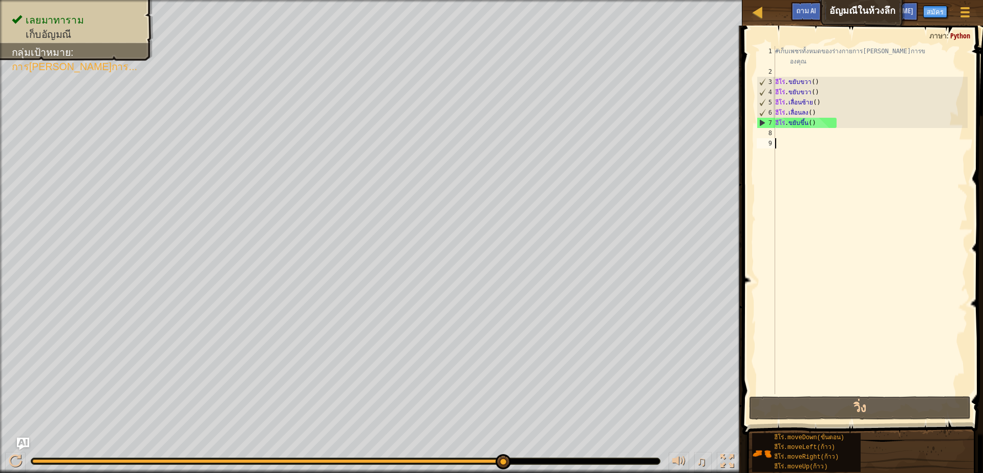
type textarea "h"
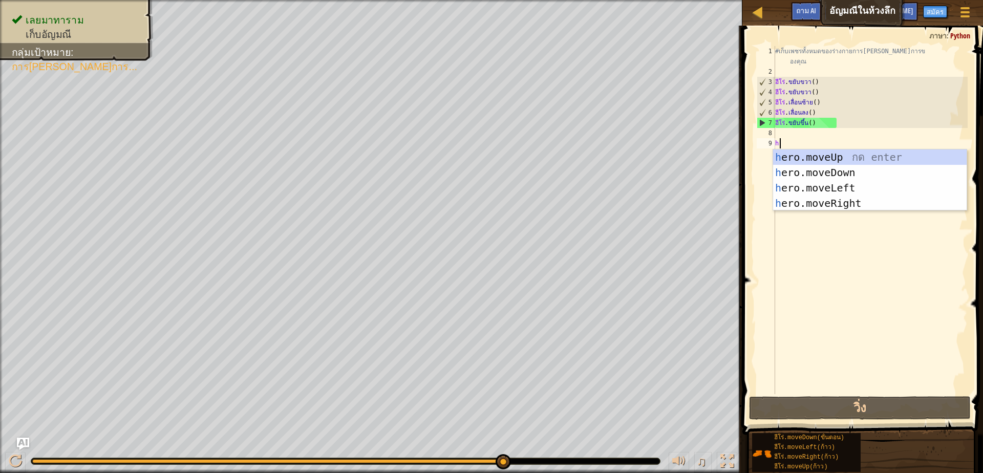
scroll to position [2, 2]
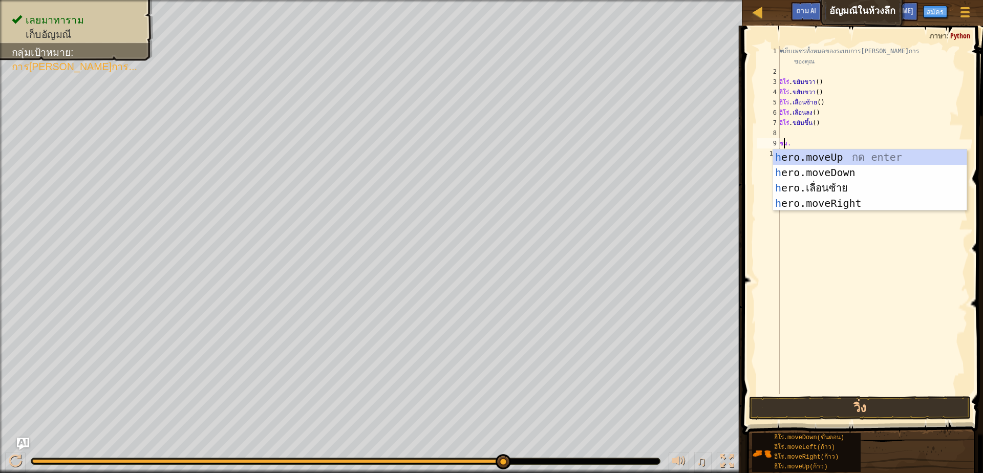
click at [787, 135] on div "#เก็บเพชรทั้งหมดของระบบการ[PERSON_NAME]การ ของคุณ ฮีโร่ . ขยับขวา ( ) ฮีโร่ . ข…" at bounding box center [872, 235] width 190 height 379
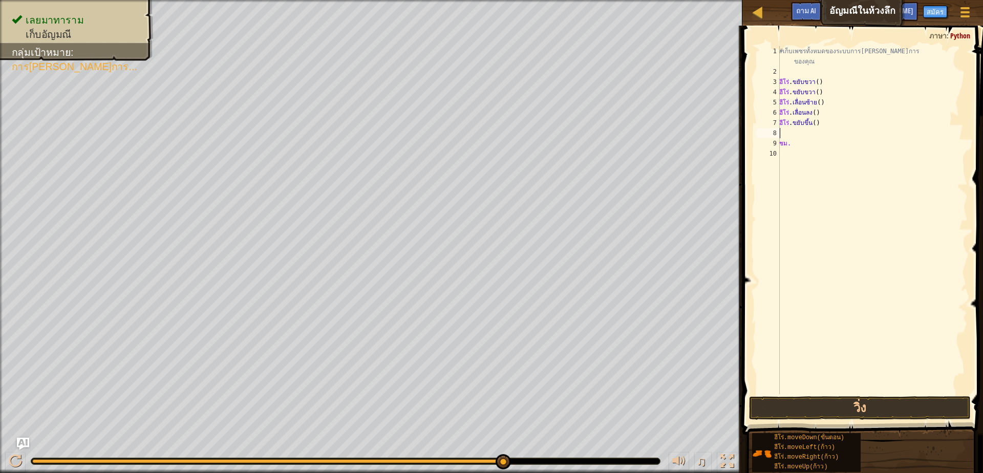
scroll to position [2, 0]
type textarea "h"
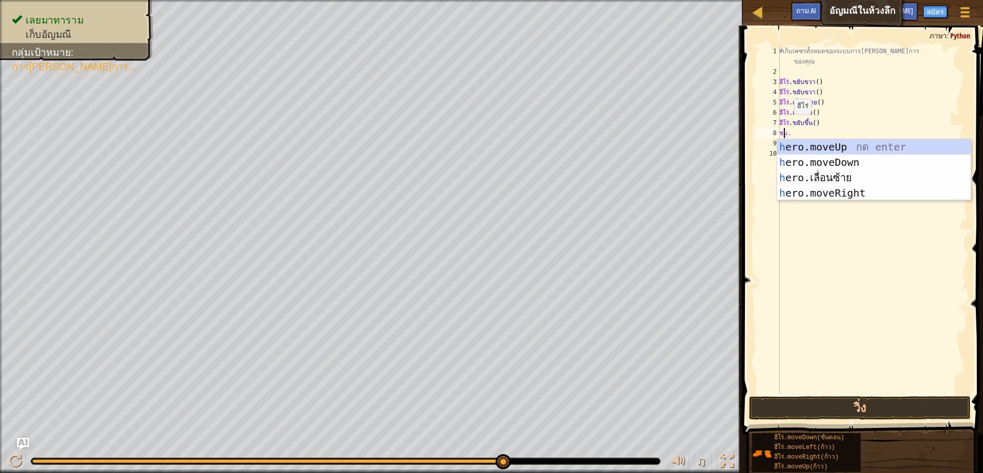
scroll to position [2, 2]
click at [871, 144] on div "h ero.moveUp กด enter h ero.moveDown กด enter h ero.เลื่อนซ้าย กด enter h ero.m…" at bounding box center [873, 185] width 193 height 92
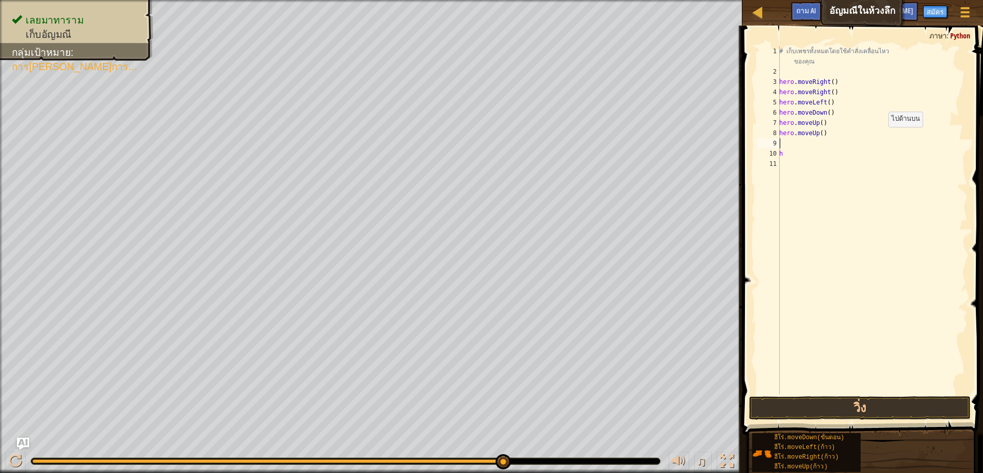
scroll to position [2, 0]
click at [778, 141] on div "9" at bounding box center [767, 143] width 23 height 10
type textarea "h"
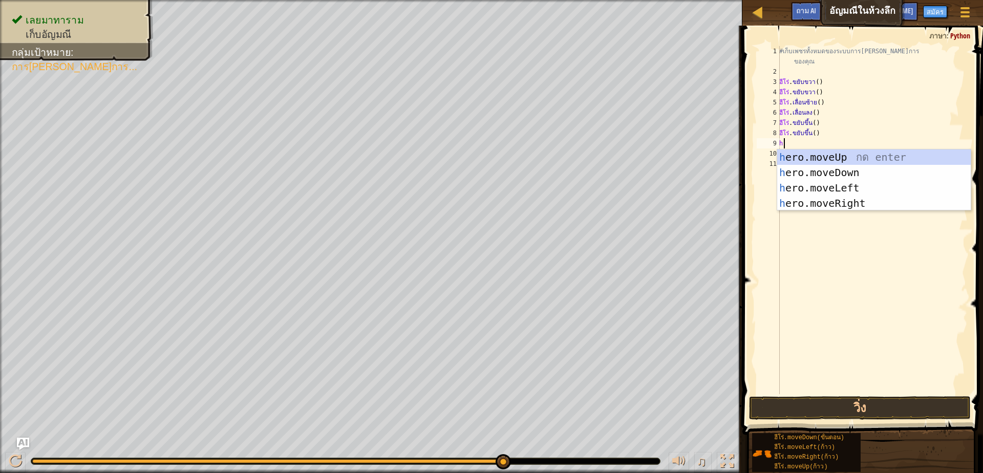
scroll to position [2, 2]
click at [829, 198] on div "h ero.moveUp กด enter h ero.moveDown กด enter h ero.เลื่อนซ้าย กด enter h ero.m…" at bounding box center [873, 195] width 193 height 92
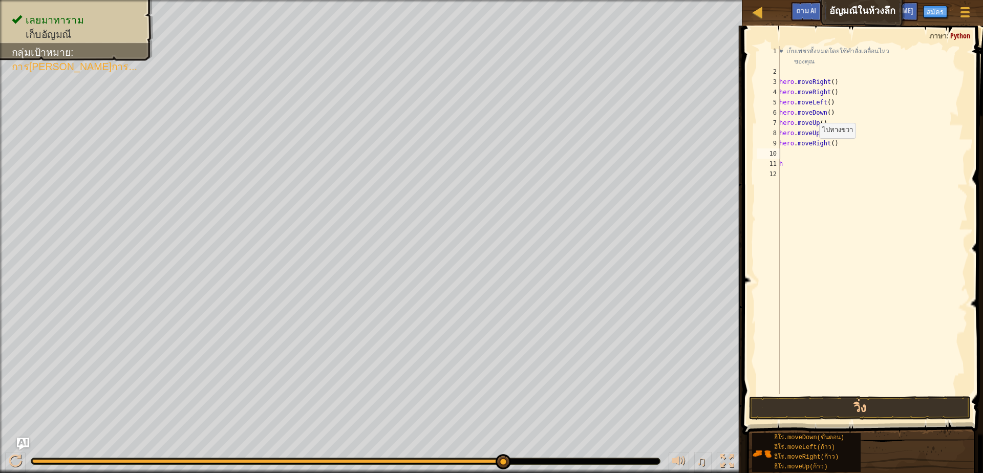
scroll to position [2, 0]
click at [836, 407] on button "วิ่ง" at bounding box center [860, 408] width 222 height 24
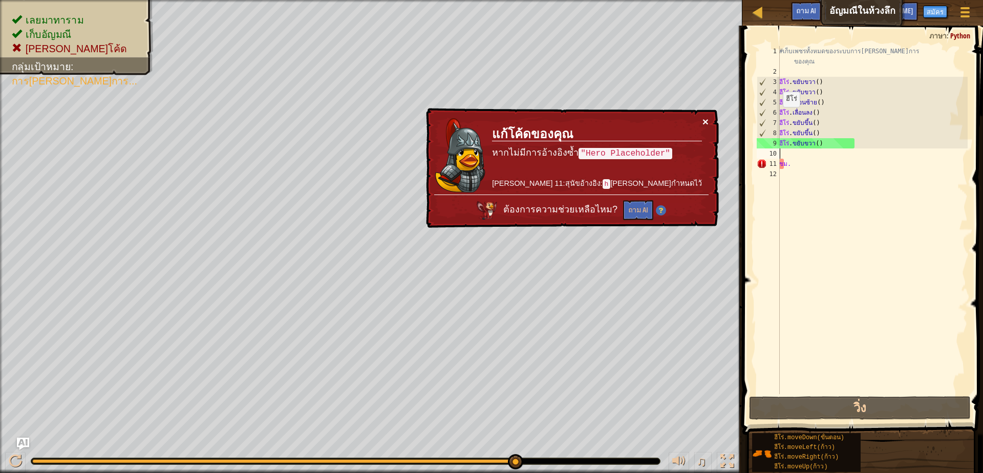
drag, startPoint x: 707, startPoint y: 118, endPoint x: 707, endPoint y: 125, distance: 7.2
click at [707, 125] on button "×" at bounding box center [705, 121] width 6 height 11
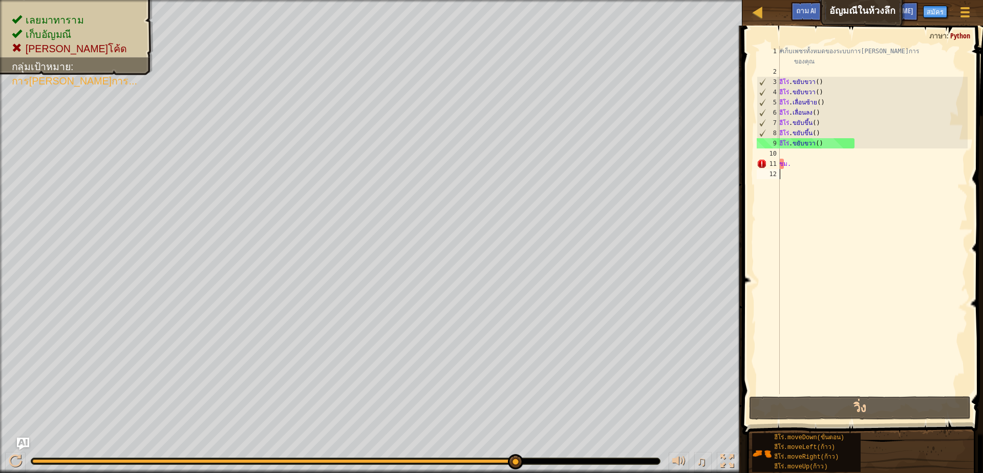
click at [812, 169] on div "#เก็บเพชรทั้งหมดของระบบการ[PERSON_NAME]การ ของคุณ ฮีโร่ . ขยับขวา ( ) ฮีโร่ . ข…" at bounding box center [872, 235] width 190 height 379
click at [784, 151] on div "#เก็บเพชรทั้งหมดของระบบการ[PERSON_NAME]การ ของคุณ ฮีโร่ . ขยับขวา ( ) ฮีโร่ . ข…" at bounding box center [872, 235] width 190 height 379
click at [784, 148] on div "#เก็บเพชรทั้งหมดของระบบการ[PERSON_NAME]การ ของคุณ ฮีโร่ . ขยับขวา ( ) ฮีโร่ . ข…" at bounding box center [872, 235] width 190 height 379
type textarea "hero.moveRight()"
click at [783, 150] on div "#เก็บเพชรทั้งหมดของระบบการ[PERSON_NAME]การ ของคุณ ฮีโร่ . ขยับขวา ( ) ฮีโร่ . ข…" at bounding box center [872, 235] width 190 height 379
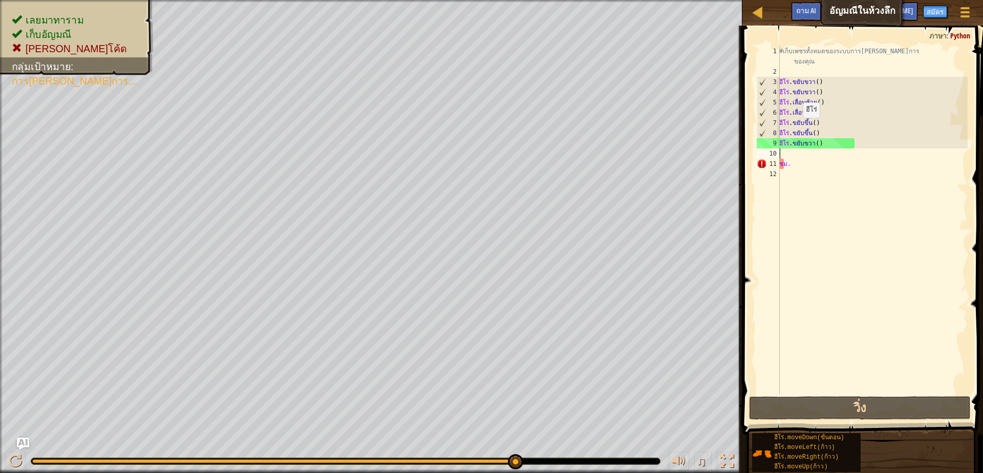
type textarea "h"
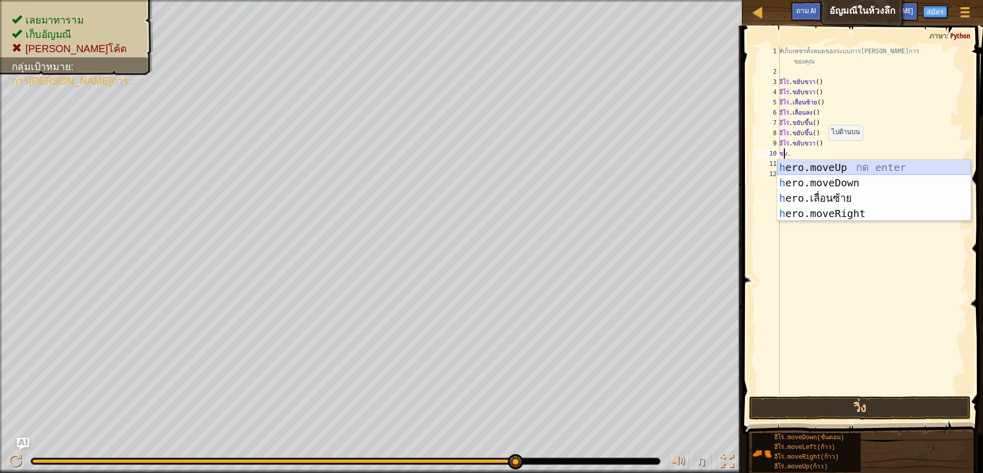
click at [818, 166] on div "h ero.moveUp กด enter h ero.moveDown กด enter h ero.เลื่อนซ้าย กด enter h ero.m…" at bounding box center [873, 206] width 193 height 92
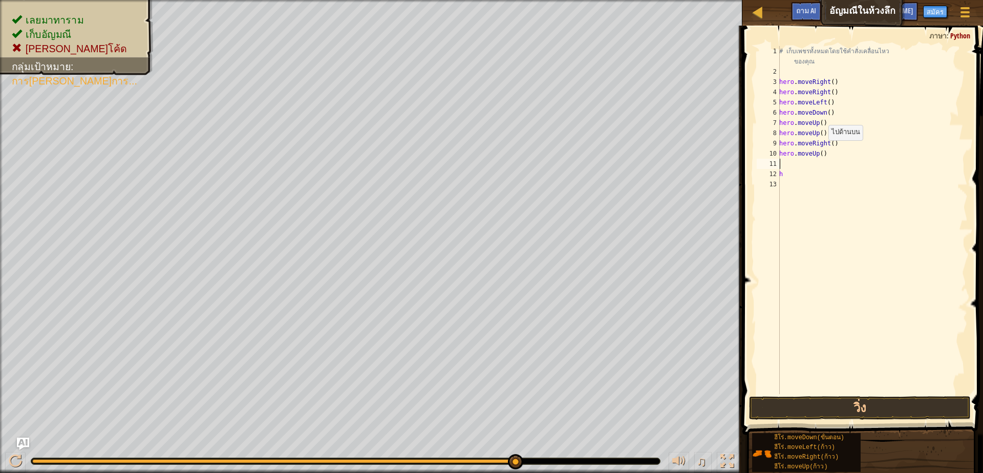
scroll to position [2, 0]
click at [784, 162] on div "#เก็บเพชรทั้งหมดของระบบการ[PERSON_NAME]การ ของคุณ ฮีโร่ . ขยับขวา ( ) ฮีโร่ . ข…" at bounding box center [872, 235] width 190 height 379
click at [793, 176] on div "#เก็บเพชรทั้งหมดของระบบการ[PERSON_NAME]การ ของคุณ ฮีโร่ . ขยับขวา ( ) ฮีโร่ . ข…" at bounding box center [872, 235] width 190 height 379
type textarea "h"
click at [793, 176] on div "#เก็บเพชรทั้งหมดของระบบการ[PERSON_NAME]การ ของคุณ ฮีโร่ . ขยับขวา ( ) ฮีโร่ . ข…" at bounding box center [872, 235] width 190 height 379
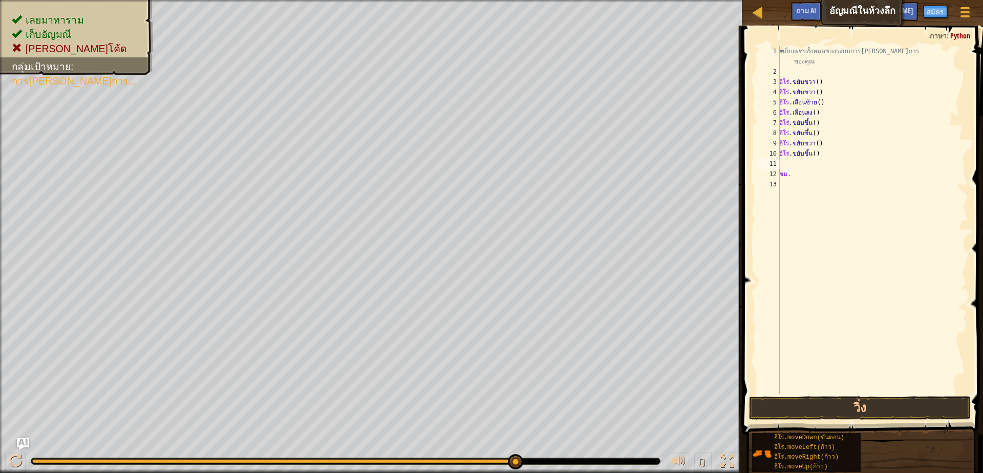
click at [796, 162] on div "#เก็บเพชรทั้งหมดของระบบการ[PERSON_NAME]การ ของคุณ ฮีโร่ . ขยับขวา ( ) ฮีโร่ . ข…" at bounding box center [872, 235] width 190 height 379
click at [803, 170] on div "#เก็บเพชรทั้งหมดของระบบการ[PERSON_NAME]การ ของคุณ ฮีโร่ . ขยับขวา ( ) ฮีโร่ . ข…" at bounding box center [872, 235] width 190 height 379
type textarea "hh"
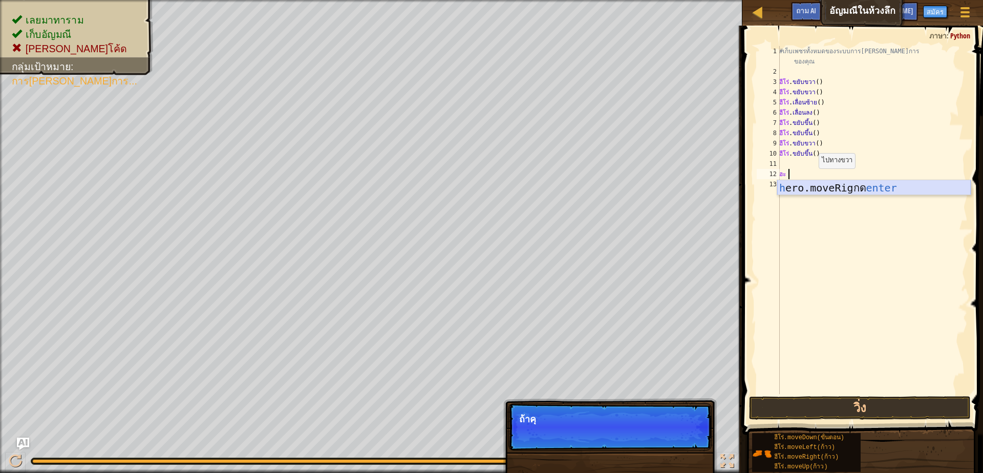
click at [830, 194] on div "h ero.moveRig กด enter ​" at bounding box center [873, 203] width 193 height 46
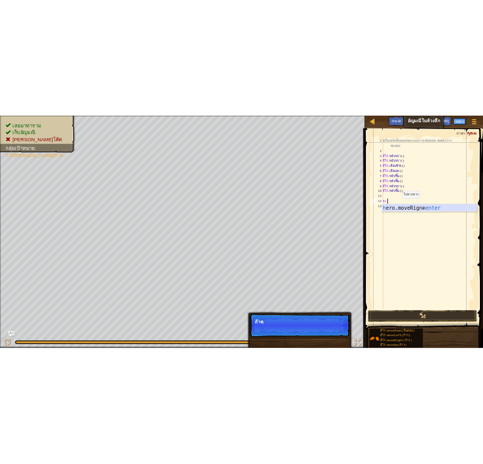
scroll to position [2, 0]
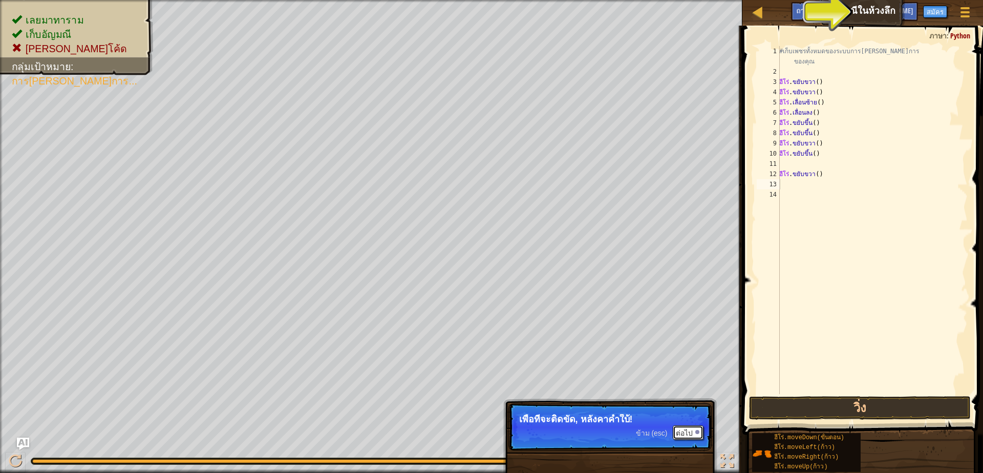
click at [689, 432] on font "ต่อไป" at bounding box center [684, 433] width 17 height 8
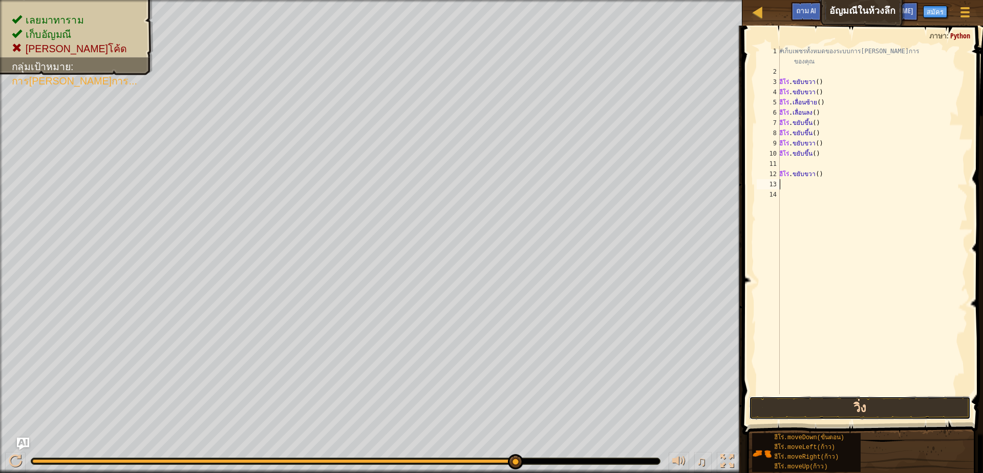
click at [800, 417] on button "วิ่ง" at bounding box center [860, 408] width 222 height 24
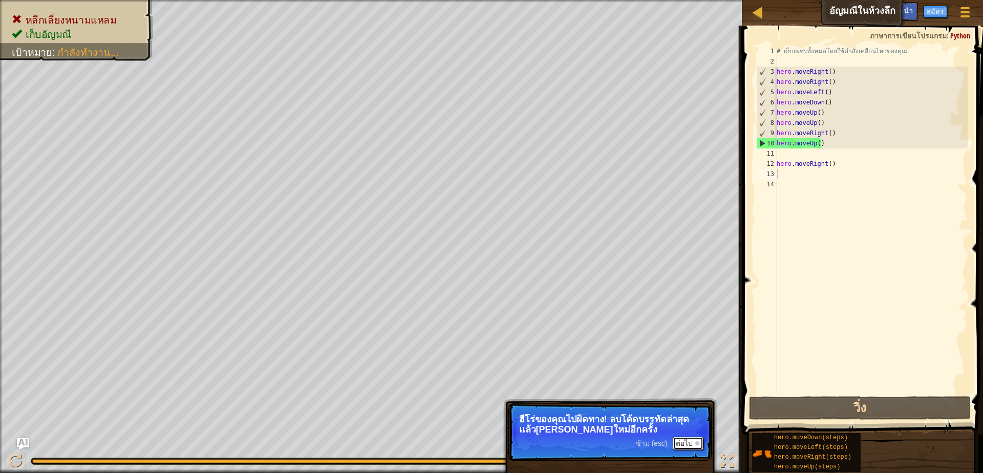
click at [682, 442] on button "ต่อไป" at bounding box center [687, 443] width 31 height 13
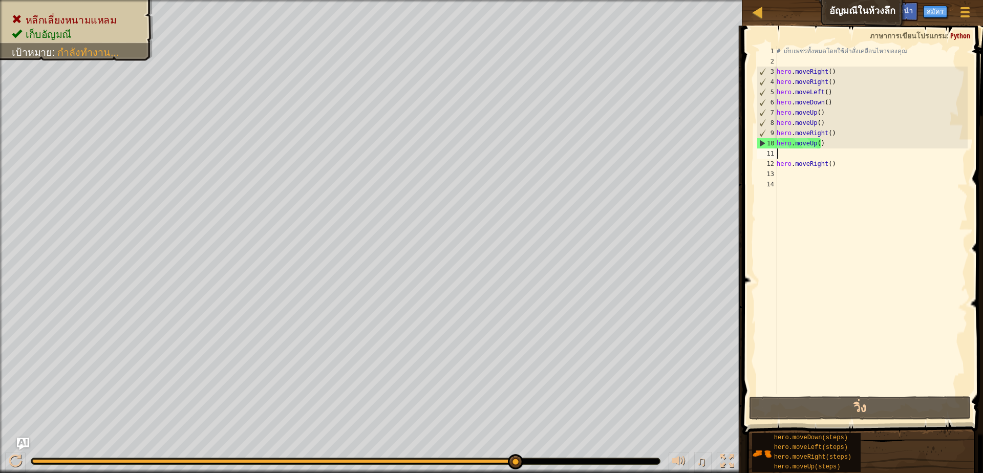
click at [813, 158] on div "# เก็บเพชรทั้งหมดโดยใช้คำสั่งเคลื่อนไหวของคุณ hero . moveRight ( ) hero . moveR…" at bounding box center [870, 230] width 193 height 368
click at [814, 143] on div "# เก็บเพชรทั้งหมดโดยใช้คำสั่งเคลื่อนไหวของคุณ hero . moveRight ( ) hero . moveR…" at bounding box center [870, 230] width 193 height 368
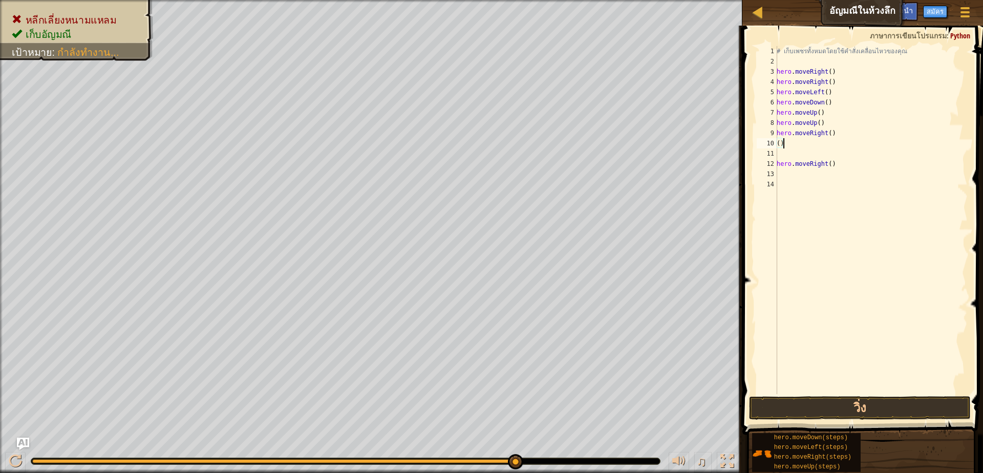
click at [793, 146] on div "# เก็บเพชรทั้งหมดโดยใช้คำสั่งเคลื่อนไหวของคุณ hero . moveRight ( ) hero . moveR…" at bounding box center [870, 230] width 193 height 368
type textarea "("
click at [825, 212] on div "# เก็บเพชรทั้งหมดโดยใช้คำสั่งเคลื่อนไหวของคุณ hero . moveRight ( ) hero . moveR…" at bounding box center [870, 230] width 193 height 368
click at [841, 170] on div "# เก็บเพชรทั้งหมดโดยใช้คำสั่งเคลื่อนไหวของคุณ hero . moveRight ( ) hero . moveR…" at bounding box center [870, 230] width 193 height 368
click at [823, 167] on div "# เก็บเพชรทั้งหมดโดยใช้คำสั่งเคลื่อนไหวของคุณ hero . moveRight ( ) hero . moveR…" at bounding box center [870, 230] width 193 height 368
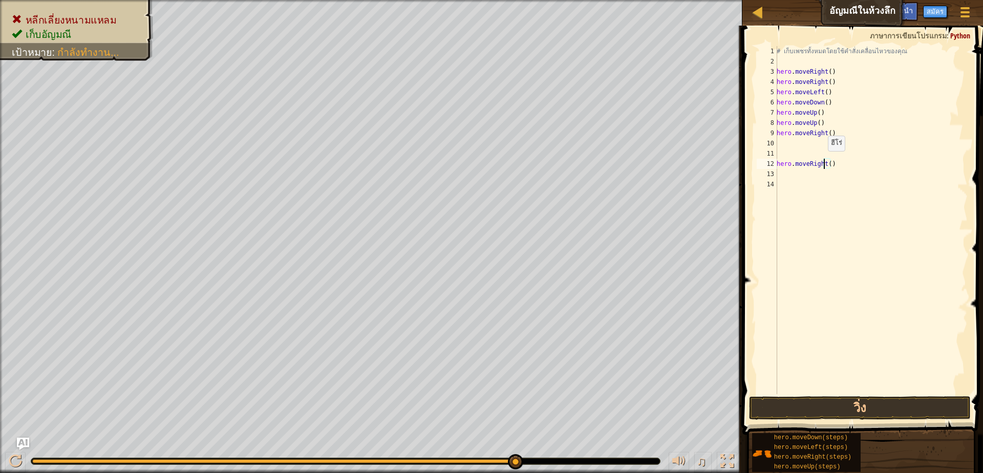
click at [822, 161] on div "# เก็บเพชรทั้งหมดโดยใช้คำสั่งเคลื่อนไหวของคุณ hero . moveRight ( ) hero . moveR…" at bounding box center [870, 230] width 193 height 368
click at [832, 166] on div "# เก็บเพชรทั้งหมดโดยใช้คำสั่งเคลื่อนไหวของคุณ hero . moveRight ( ) hero . moveR…" at bounding box center [870, 230] width 193 height 368
type textarea "h"
drag, startPoint x: 775, startPoint y: 203, endPoint x: 851, endPoint y: 327, distance: 144.9
click at [784, 199] on div "1 2 3 4 5 6 7 8 9 10 11 12 13 # เก็บเพชรทั้งหมดโดยใช้คำสั่งเคลื่อนไหวของคุณ her…" at bounding box center [860, 220] width 213 height 348
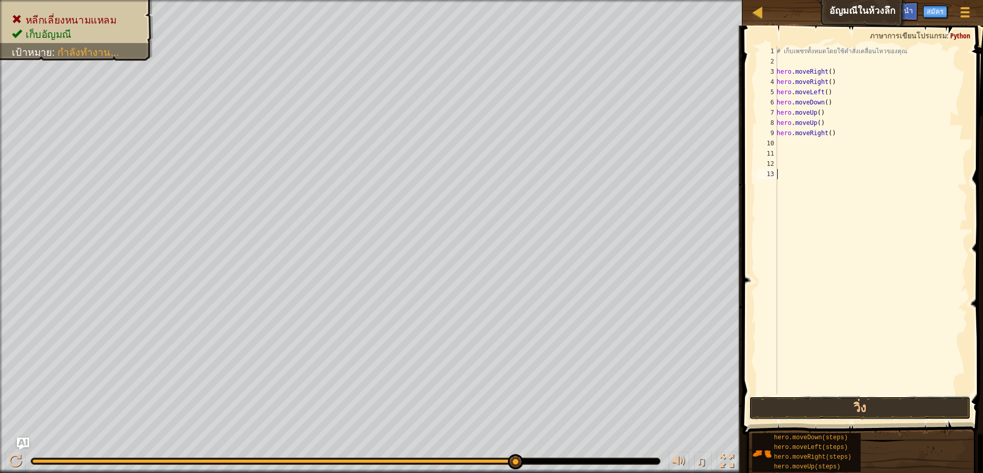
click at [843, 409] on button "วิ่ง" at bounding box center [860, 408] width 222 height 24
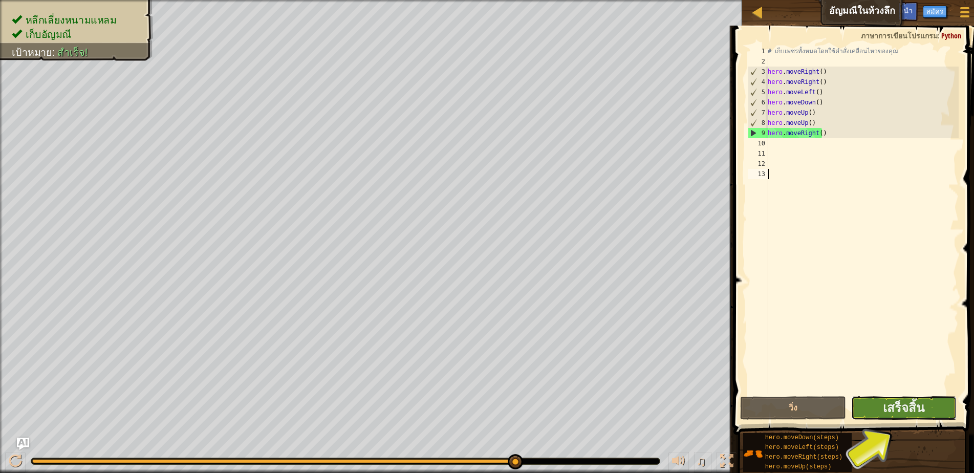
click at [878, 410] on button "เสร็จสิ้น" at bounding box center [904, 408] width 106 height 24
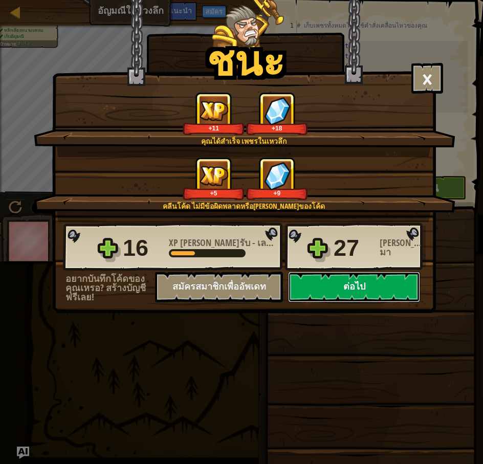
click at [403, 282] on button "ต่อไป" at bounding box center [354, 287] width 132 height 31
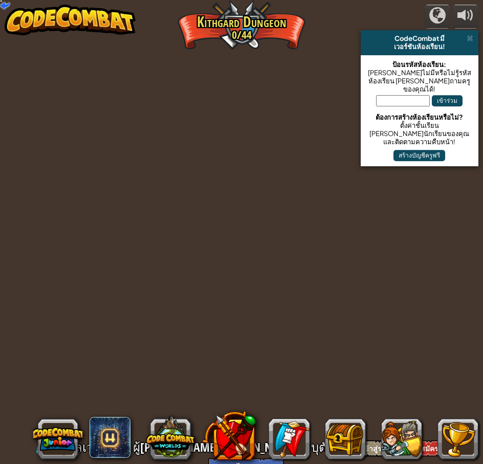
select select "th"
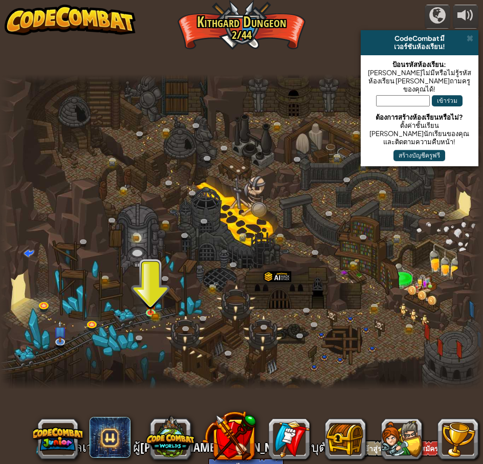
click at [126, 315] on div at bounding box center [241, 232] width 483 height 316
click at [151, 311] on img at bounding box center [150, 299] width 11 height 25
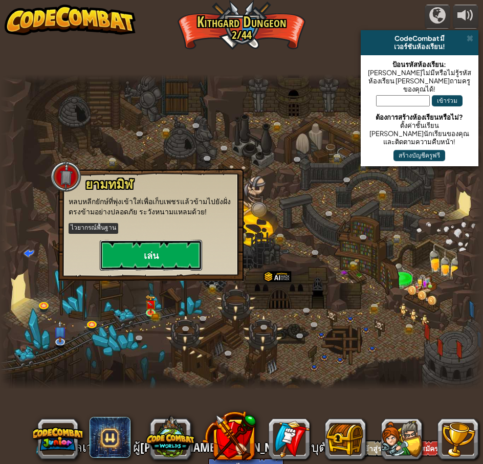
click at [146, 248] on button "เล่น" at bounding box center [151, 255] width 102 height 31
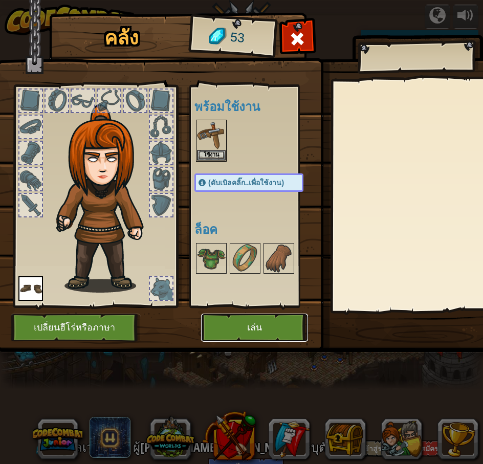
click at [284, 329] on button "เล่น" at bounding box center [254, 328] width 107 height 28
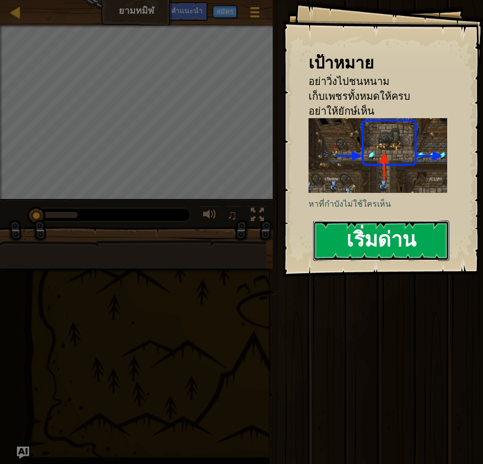
click at [388, 240] on button "เริ่มด่าน" at bounding box center [381, 241] width 136 height 40
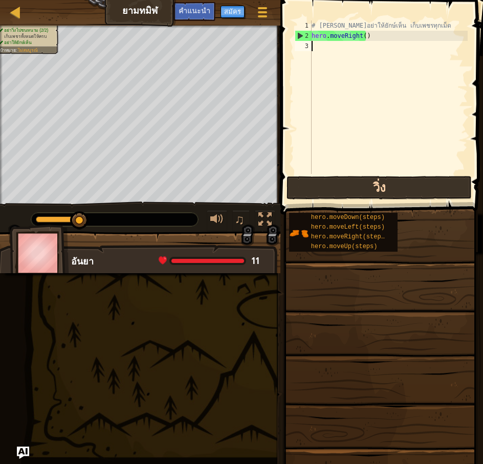
type textarea "h"
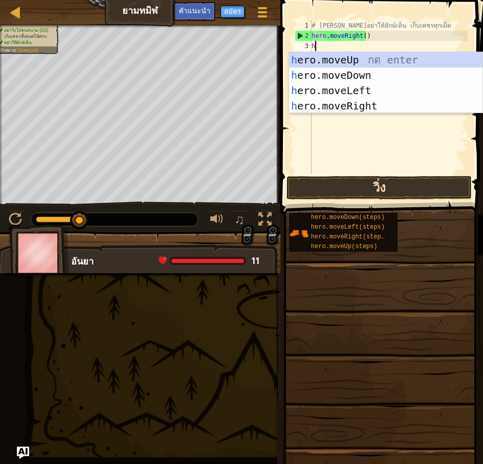
scroll to position [2, 2]
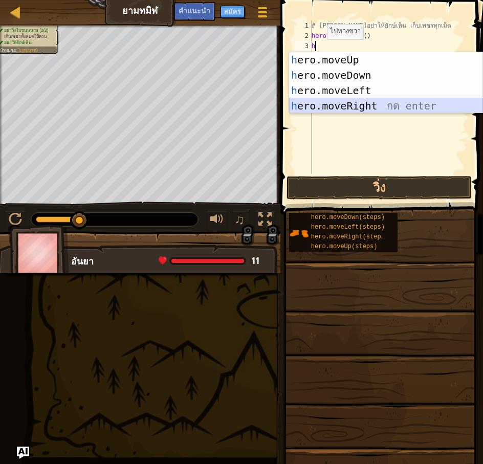
click at [320, 105] on div "h ero.moveUp กด enter h ero.moveDown กด enter h ero.moveLeft กด enter h ero.mov…" at bounding box center [385, 98] width 193 height 92
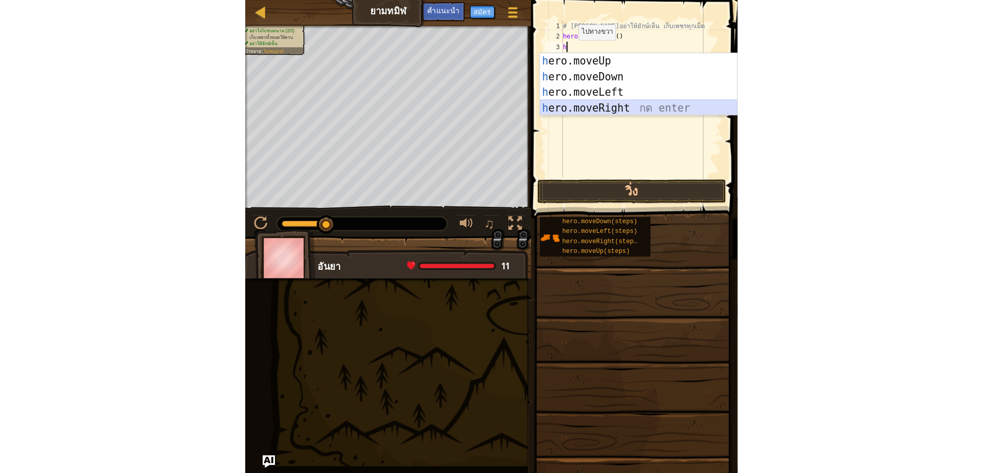
scroll to position [2, 0]
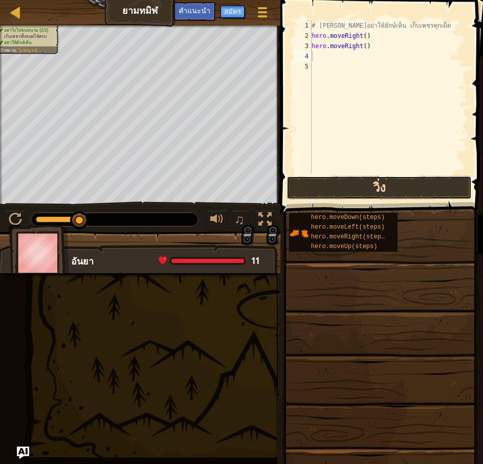
click at [425, 186] on button "วิ่ง" at bounding box center [379, 188] width 185 height 24
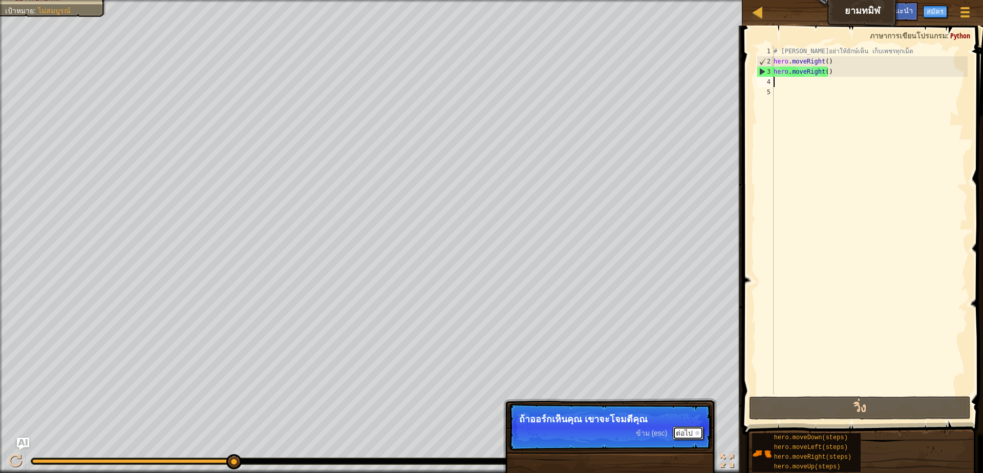
click at [697, 433] on div at bounding box center [697, 433] width 4 height 4
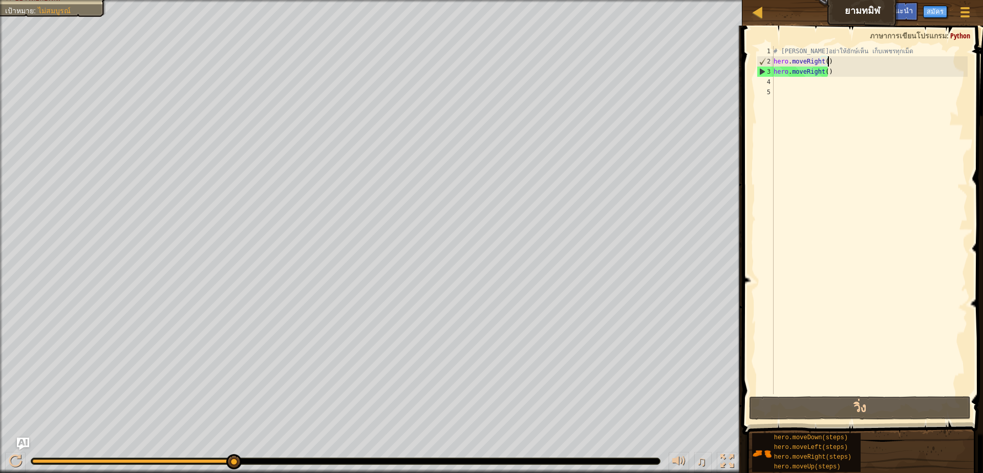
drag, startPoint x: 828, startPoint y: 57, endPoint x: 837, endPoint y: 76, distance: 20.8
click at [807, 88] on div "# [PERSON_NAME]อย่าให้ยักษ์เห็น เก็บเพชรทุกเม็ด hero . moveRight ( ) hero . mov…" at bounding box center [869, 230] width 196 height 368
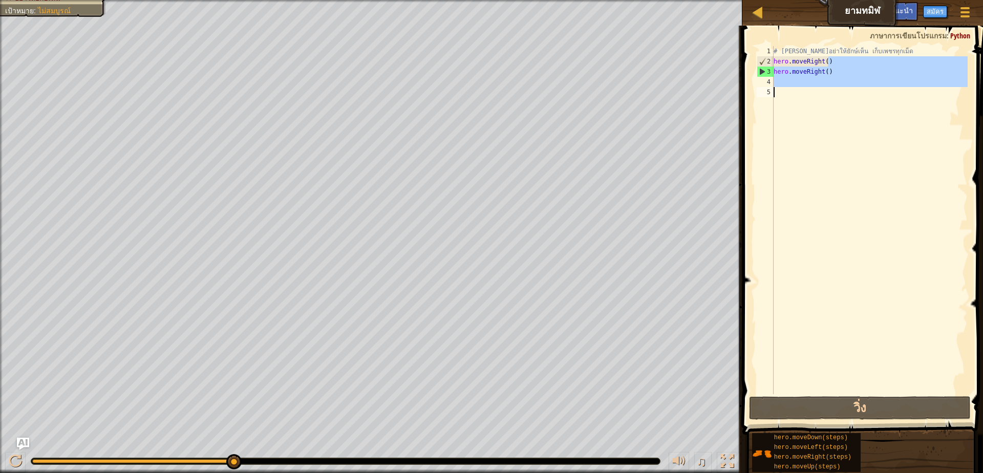
click at [837, 74] on div "# [PERSON_NAME]อย่าให้ยักษ์เห็น เก็บเพชรทุกเม็ด hero . moveRight ( ) hero . mov…" at bounding box center [869, 220] width 196 height 348
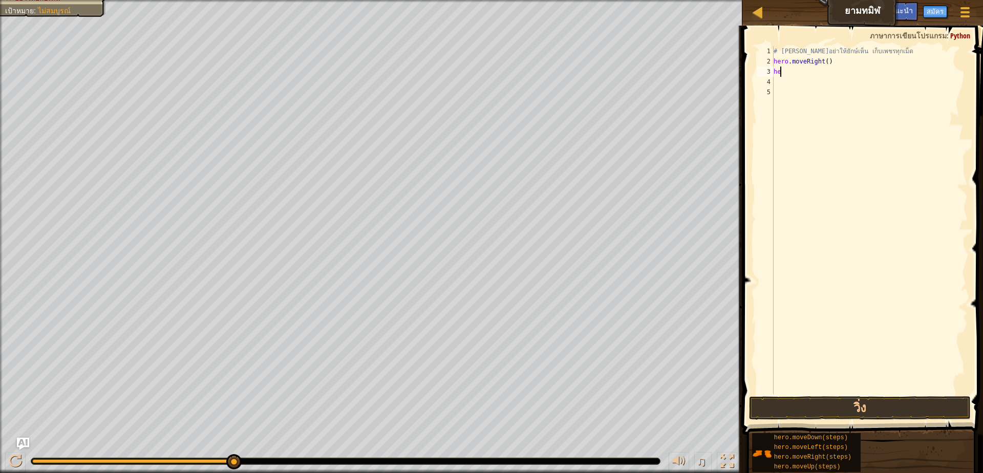
type textarea "h"
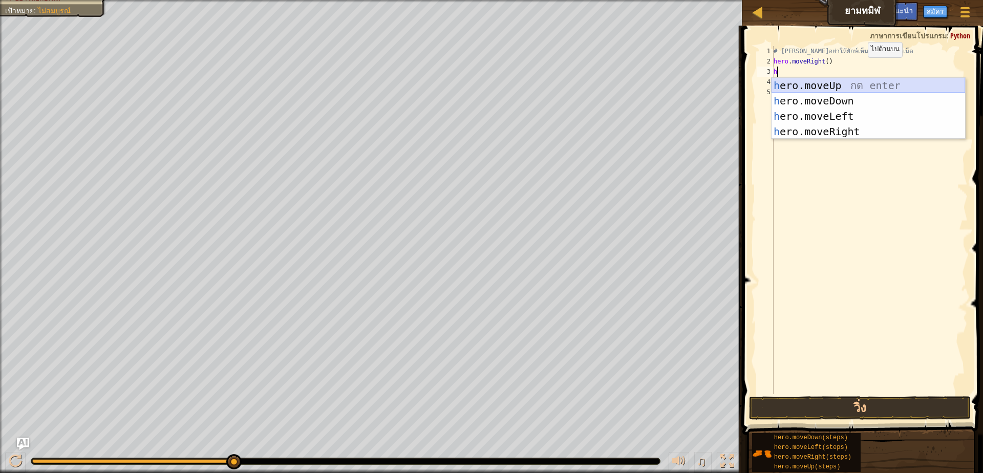
click at [835, 86] on div "h ero.moveUp กด enter h ero.moveDown กด enter h ero.moveLeft กด enter h ero.mov…" at bounding box center [867, 124] width 193 height 92
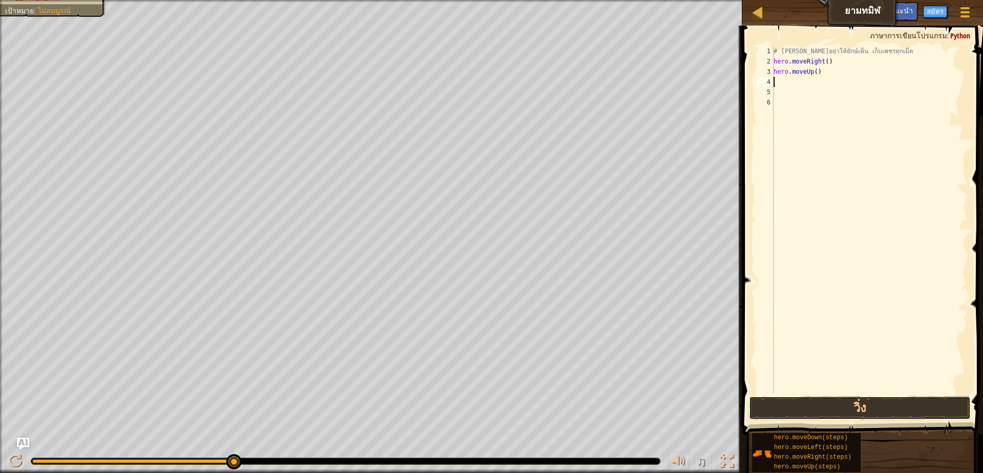
drag, startPoint x: 810, startPoint y: 398, endPoint x: 822, endPoint y: 387, distance: 17.0
click at [810, 397] on button "วิ่ง" at bounding box center [860, 408] width 222 height 24
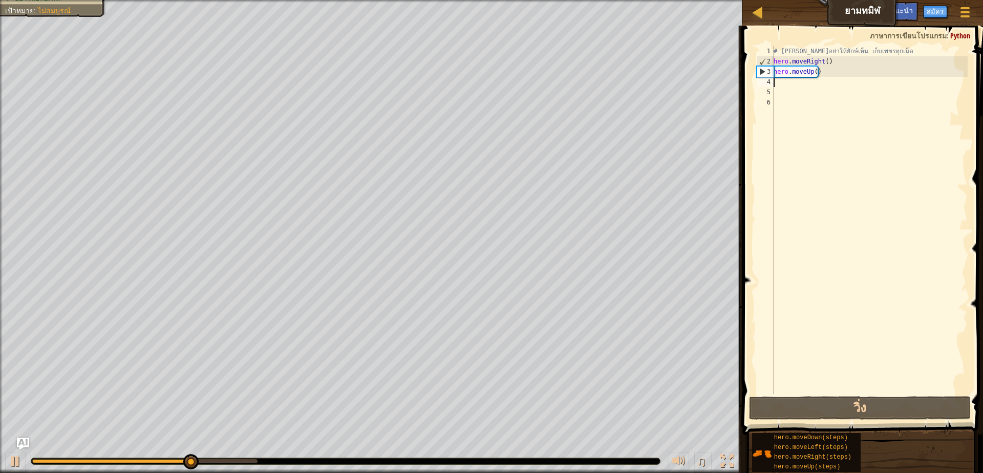
click at [789, 81] on div "# [PERSON_NAME]อย่าให้ยักษ์เห็น เก็บเพชรทุกเม็ด hero . moveRight ( ) hero . mov…" at bounding box center [869, 230] width 196 height 368
type textarea "h"
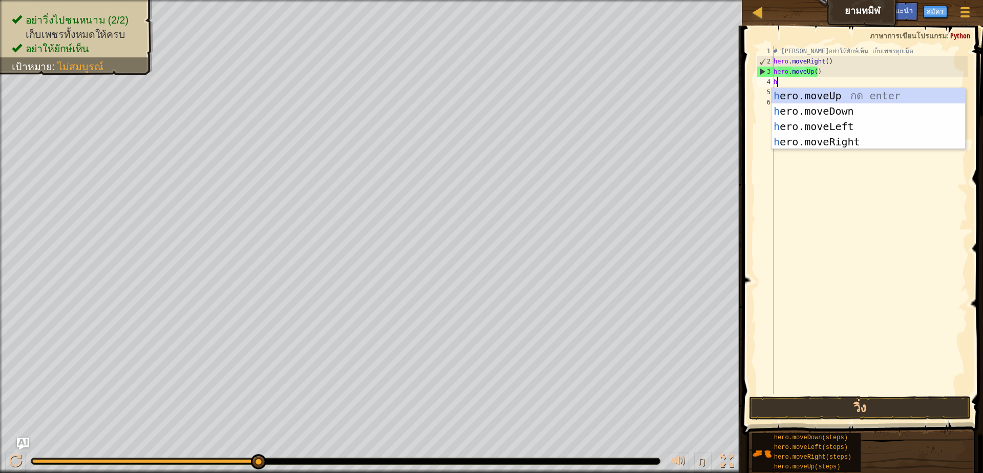
scroll to position [2, 2]
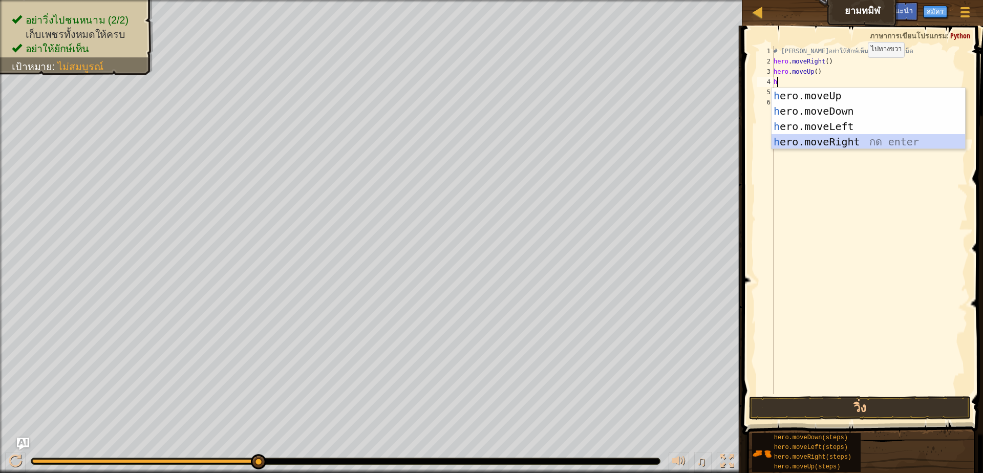
click at [813, 141] on div "h ero.moveUp กด enter h ero.moveDown กด enter h ero.moveLeft กด enter h ero.mov…" at bounding box center [867, 134] width 193 height 92
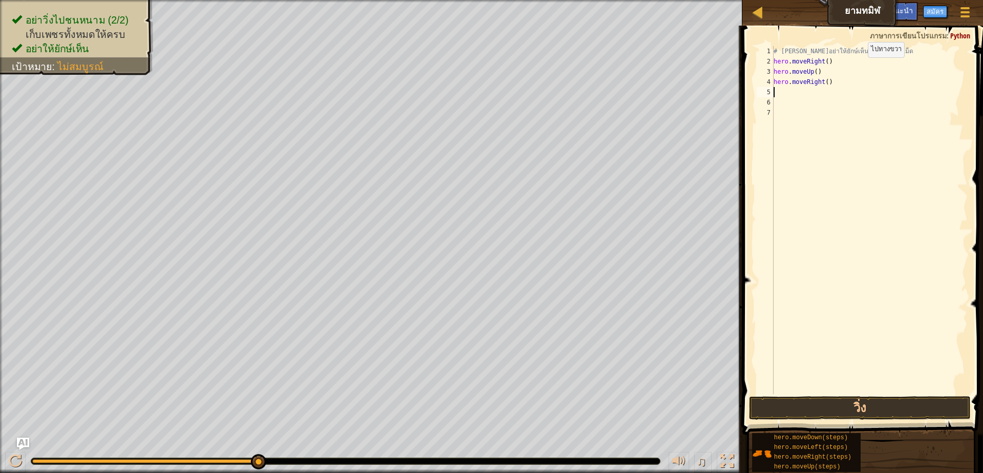
scroll to position [2, 0]
click at [836, 402] on button "วิ่ง" at bounding box center [860, 408] width 222 height 24
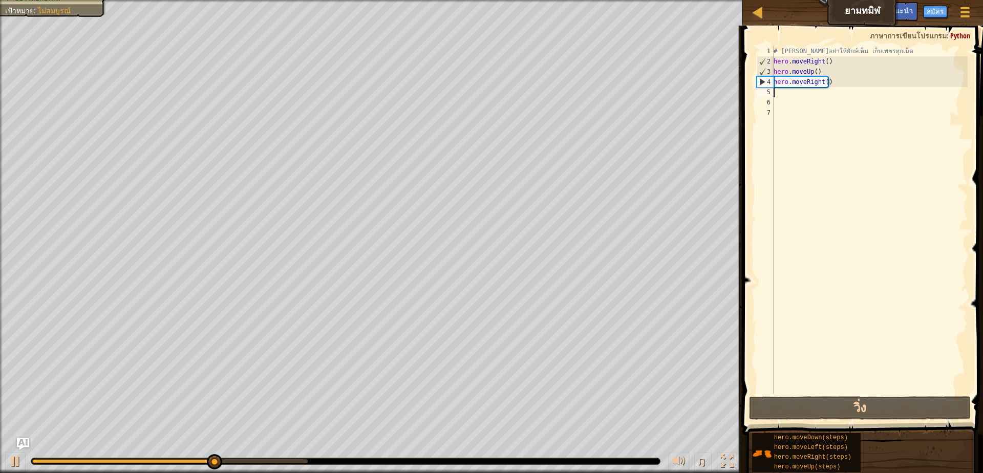
click at [782, 98] on div "# [PERSON_NAME]อย่าให้ยักษ์เห็น เก็บเพชรทุกเม็ด hero . moveRight ( ) hero . mov…" at bounding box center [869, 230] width 196 height 368
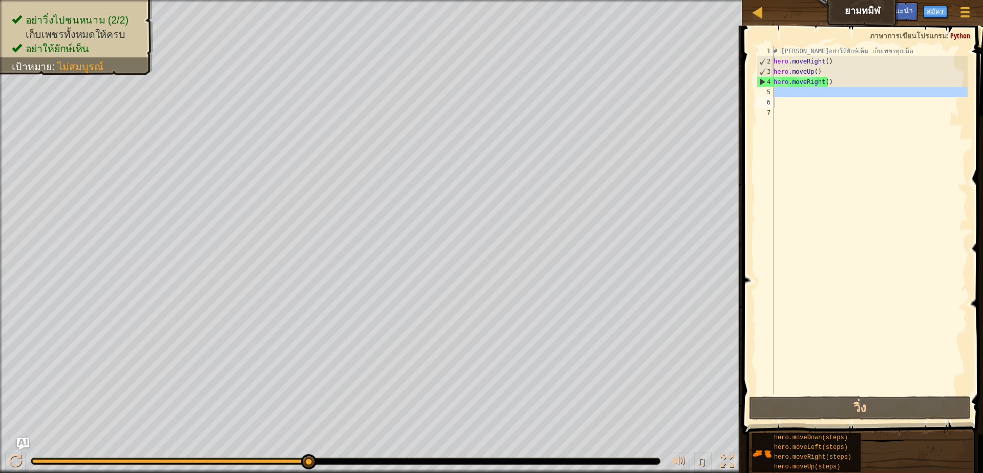
click at [788, 92] on div "# [PERSON_NAME]อย่าให้ยักษ์เห็น เก็บเพชรทุกเม็ด hero . moveRight ( ) hero . mov…" at bounding box center [869, 220] width 196 height 348
type textarea "h"
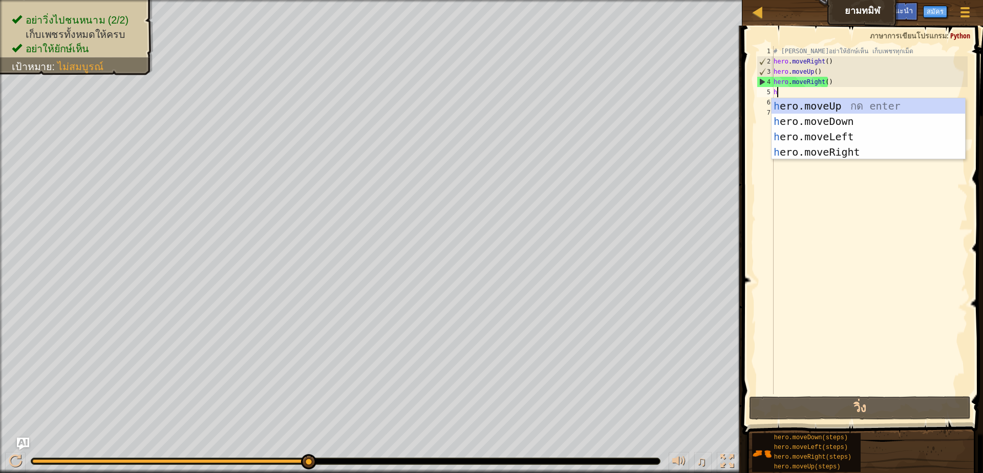
scroll to position [2, 2]
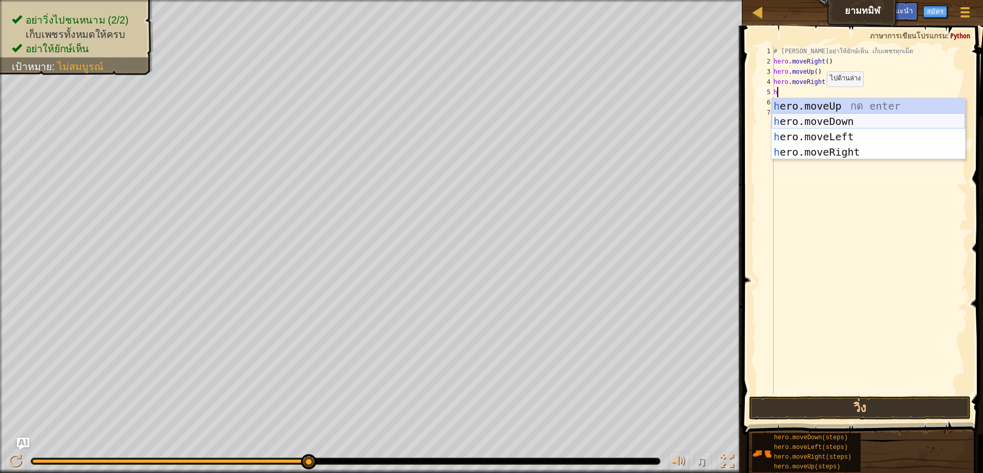
drag, startPoint x: 812, startPoint y: 119, endPoint x: 802, endPoint y: 125, distance: 11.9
click at [812, 120] on div "h ero.moveUp กด enter h ero.moveDown กด enter h ero.moveLeft กด enter h ero.mov…" at bounding box center [867, 144] width 193 height 92
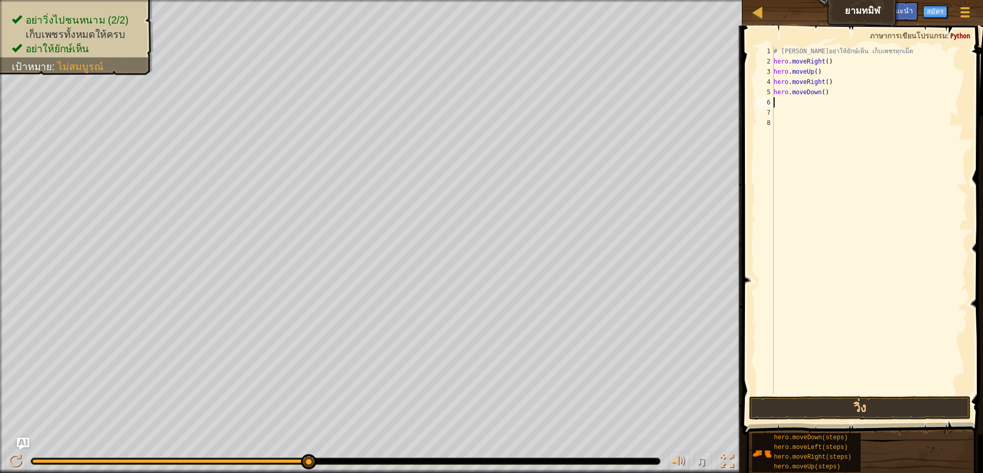
scroll to position [2, 0]
type textarea "h"
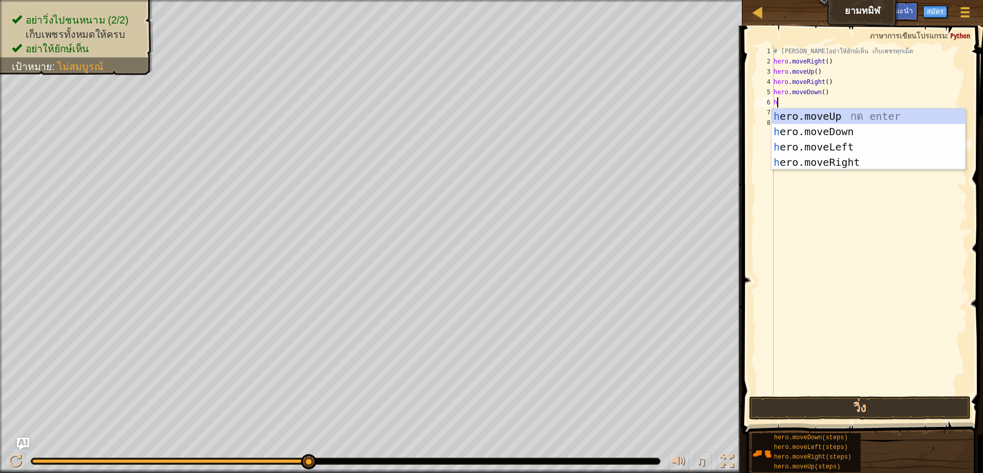
scroll to position [2, 2]
click at [821, 159] on div "h ero.moveUp กด enter h ero.moveDown กด enter h ero.moveLeft กด enter h ero.mov…" at bounding box center [867, 154] width 193 height 92
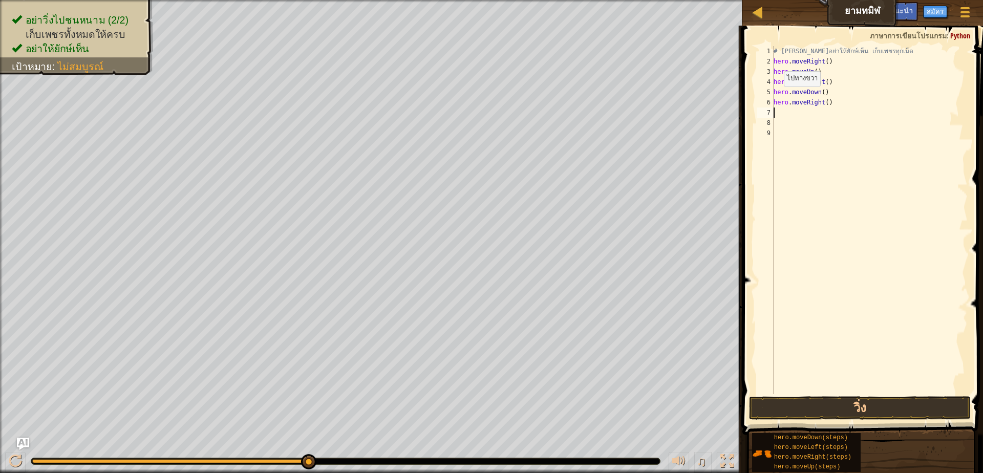
scroll to position [2, 0]
click at [817, 408] on button "วิ่ง" at bounding box center [860, 408] width 222 height 24
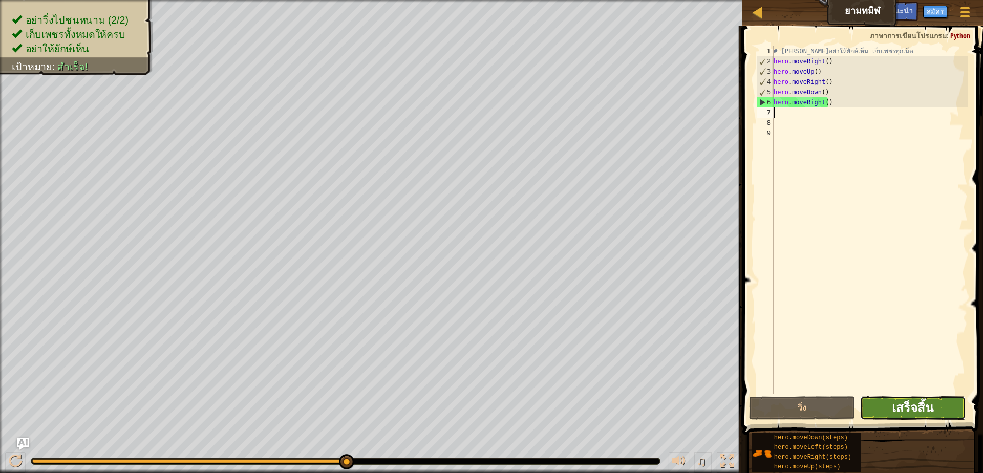
click at [905, 414] on span "เสร็จสิ้น" at bounding box center [911, 407] width 41 height 16
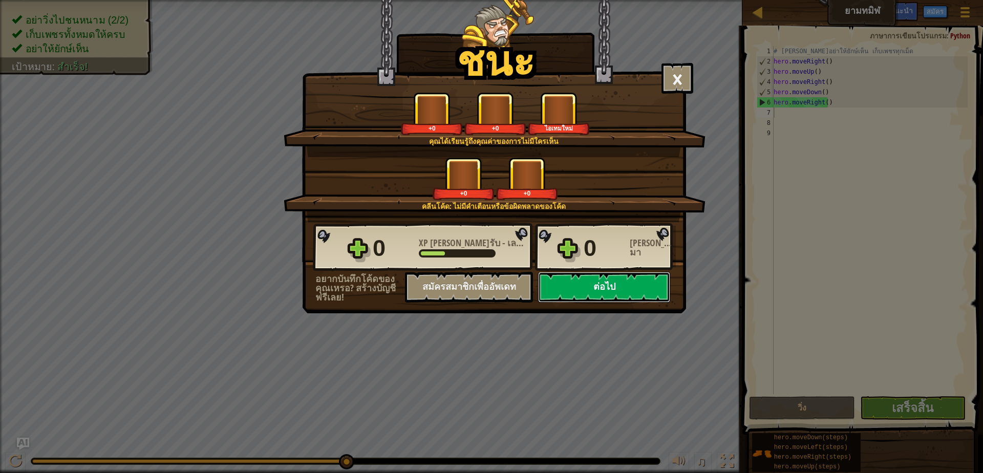
click at [634, 283] on button "ต่อไป" at bounding box center [604, 287] width 132 height 31
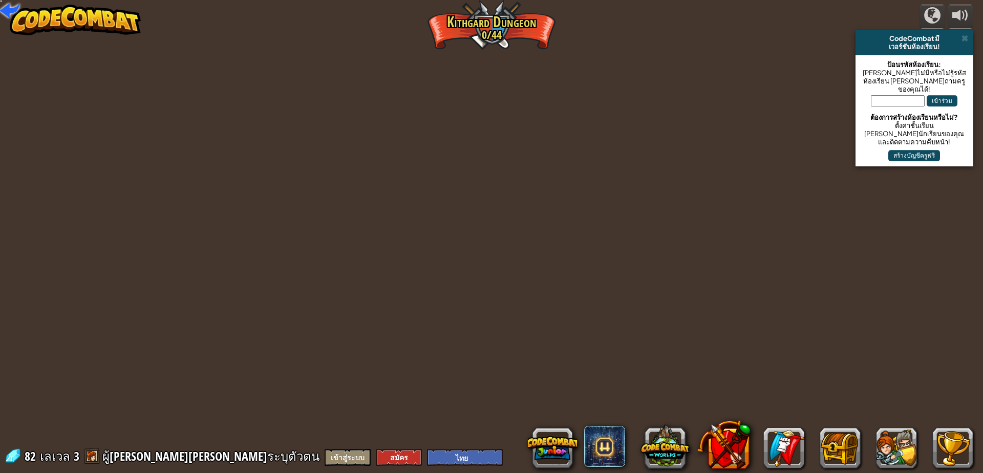
select select "th"
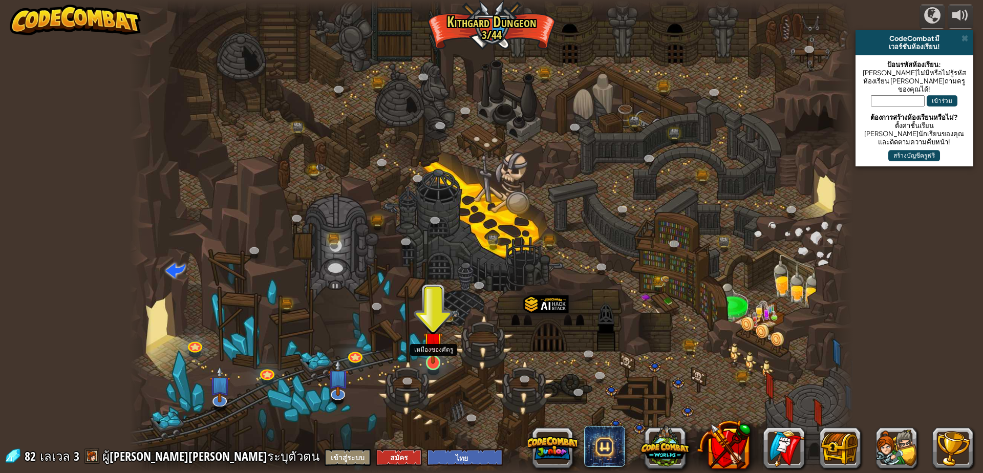
click at [429, 356] on img at bounding box center [432, 341] width 19 height 45
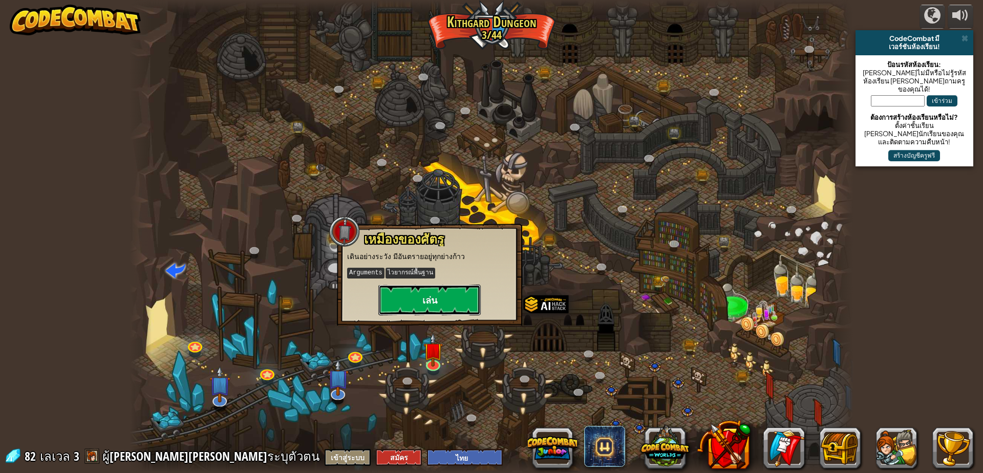
click at [444, 287] on button "เล่น" at bounding box center [429, 300] width 102 height 31
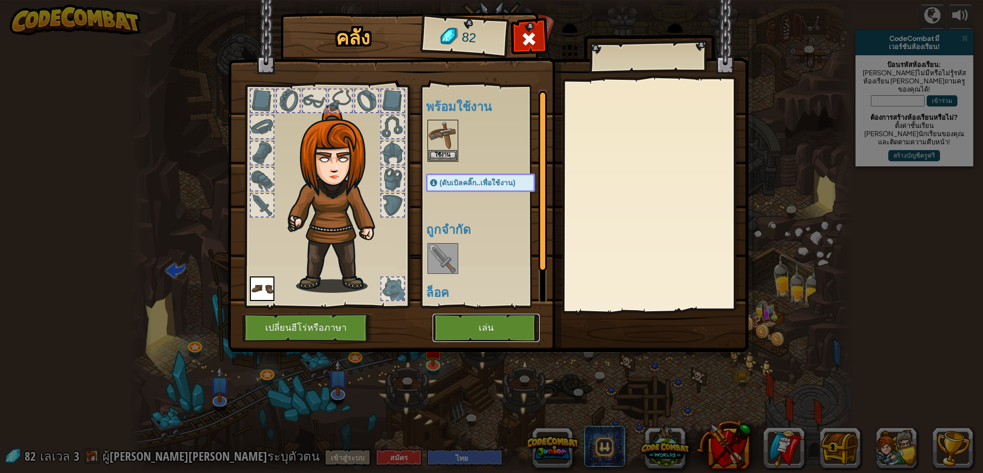
click at [512, 332] on button "เล่น" at bounding box center [485, 328] width 107 height 28
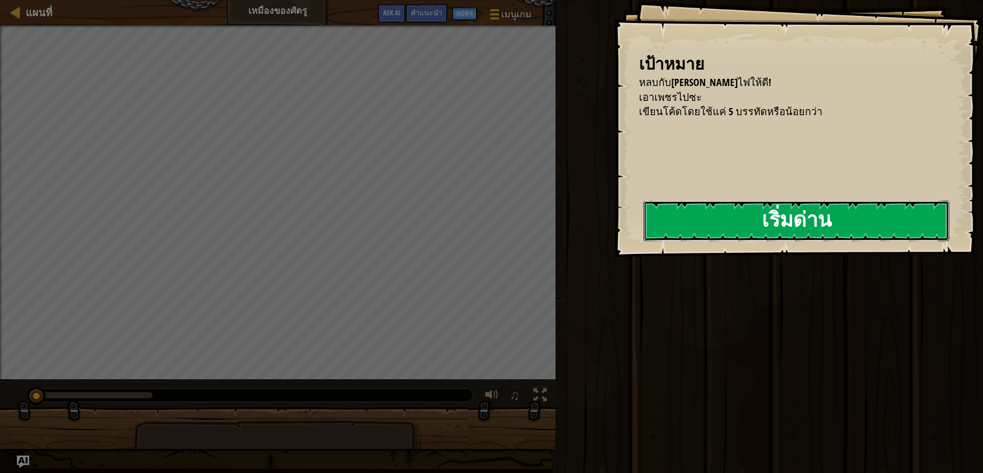
click at [847, 216] on div "เป้าหมาย หลบกับ[PERSON_NAME]ไฟให้ดี! เอาเพชรไปซะ เขียนโค้ดโดยใช้แค่ 5 บรรทัดหรื…" at bounding box center [797, 128] width 369 height 257
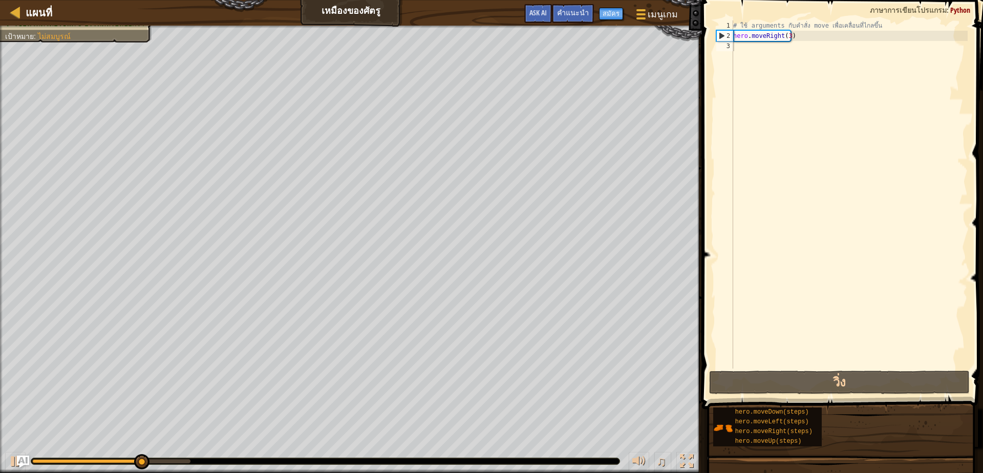
click at [751, 45] on div "# ใช้ arguments กับคำสั่ง move เพื่อเคลื่อนที่ไกลขึ้น hero . moveRight ( 3 )" at bounding box center [849, 204] width 236 height 368
type textarea "h"
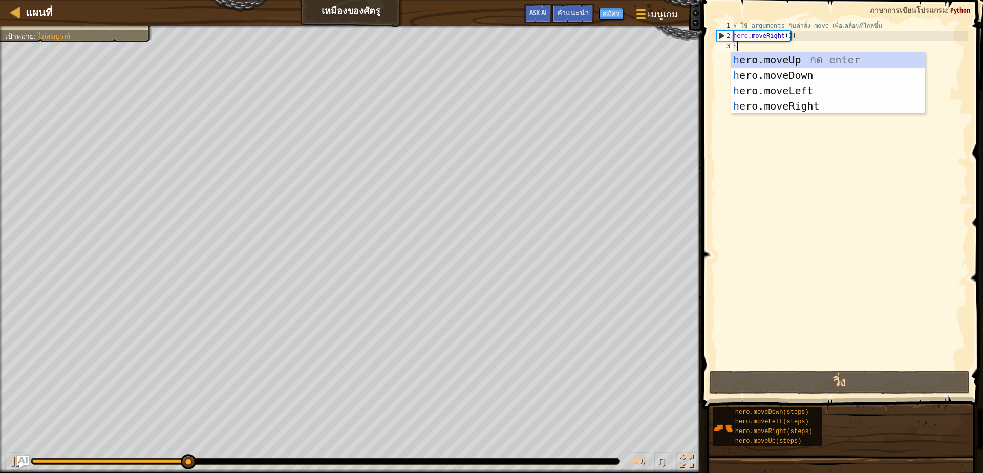
scroll to position [2, 3]
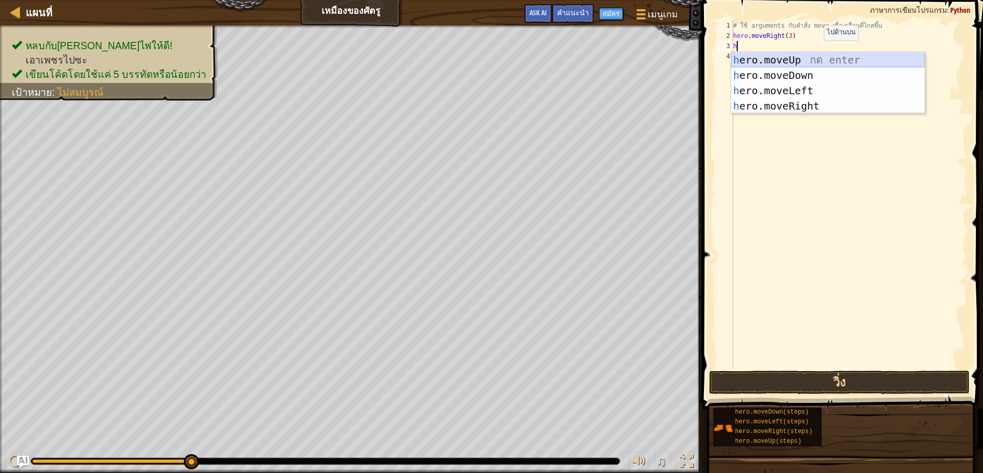
click at [809, 53] on div "h ero.moveUp กด enter h ero.moveDown กด enter h ero.moveLeft กด enter h ero.mov…" at bounding box center [827, 98] width 193 height 92
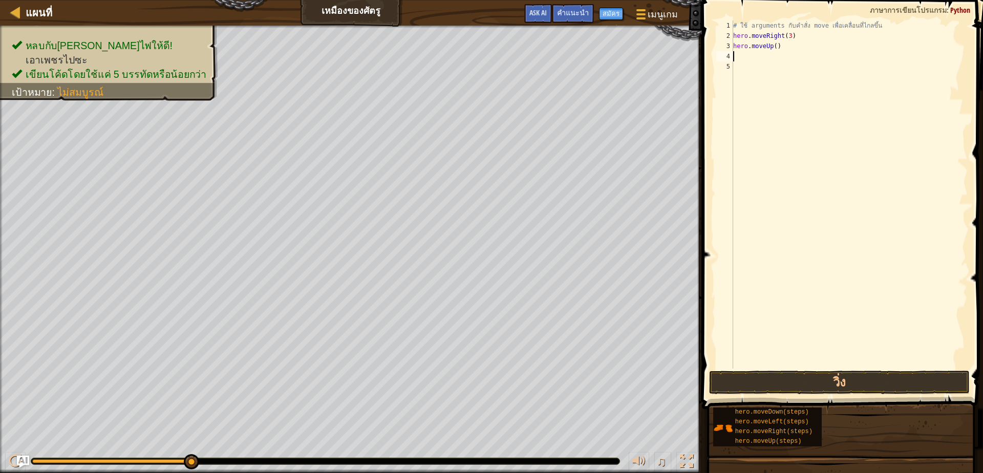
click at [737, 58] on div "# ใช้ arguments กับคำสั่ง move เพื่อเคลื่อนที่ไกลขึ้น hero . moveRight ( 3 ) he…" at bounding box center [849, 204] width 236 height 368
type textarea "h"
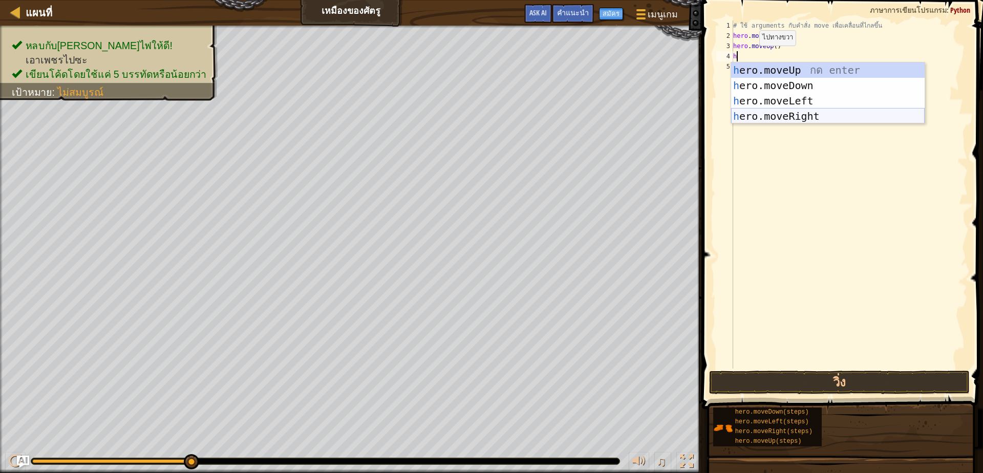
click at [775, 115] on div "h ero.moveUp กด enter h ero.moveDown กด enter h ero.moveLeft กด enter h ero.mov…" at bounding box center [827, 108] width 193 height 92
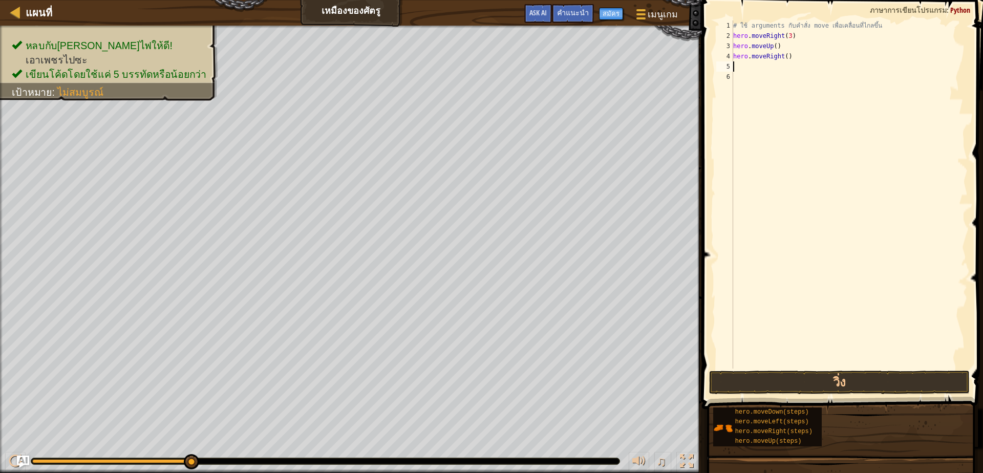
scroll to position [2, 0]
drag, startPoint x: 777, startPoint y: 377, endPoint x: 776, endPoint y: 366, distance: 10.2
click at [777, 376] on button "วิ่ง" at bounding box center [839, 383] width 260 height 24
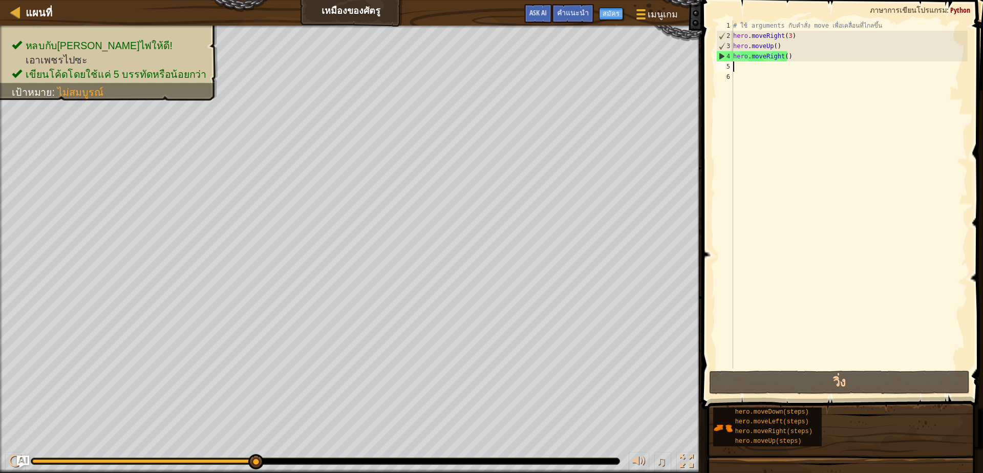
click at [743, 71] on div "# ใช้ arguments กับคำสั่ง move เพื่อเคลื่อนที่ไกลขึ้น hero . moveRight ( 3 ) he…" at bounding box center [849, 204] width 236 height 368
type textarea "h"
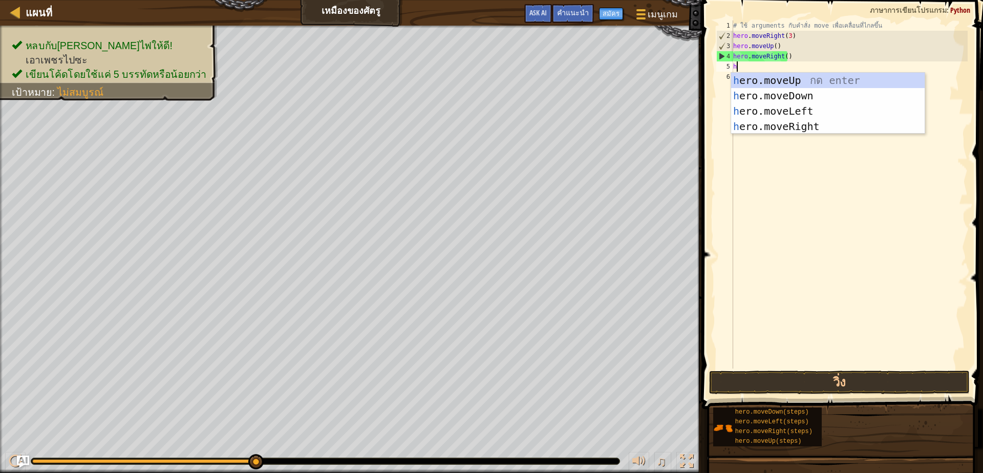
scroll to position [2, 3]
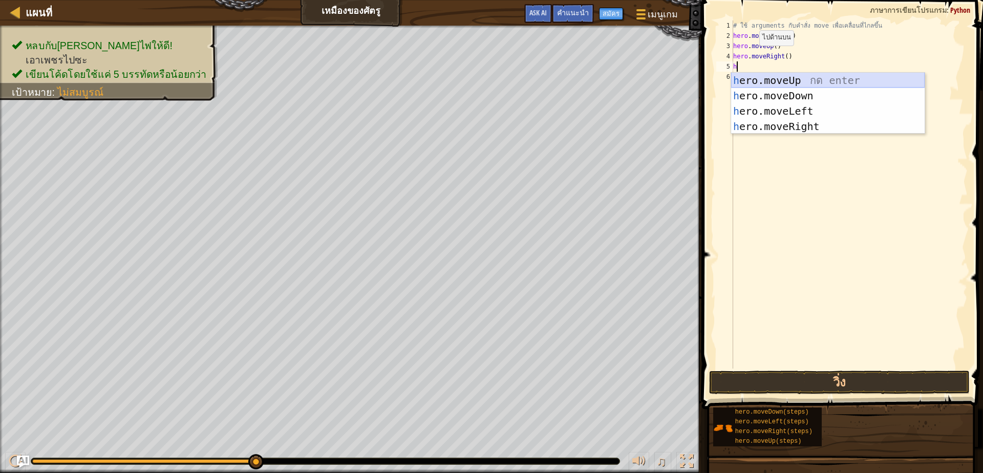
click at [773, 88] on div "h ero.moveUp กด enter h ero.moveDown กด enter h ero.moveLeft กด enter h ero.mov…" at bounding box center [827, 119] width 193 height 92
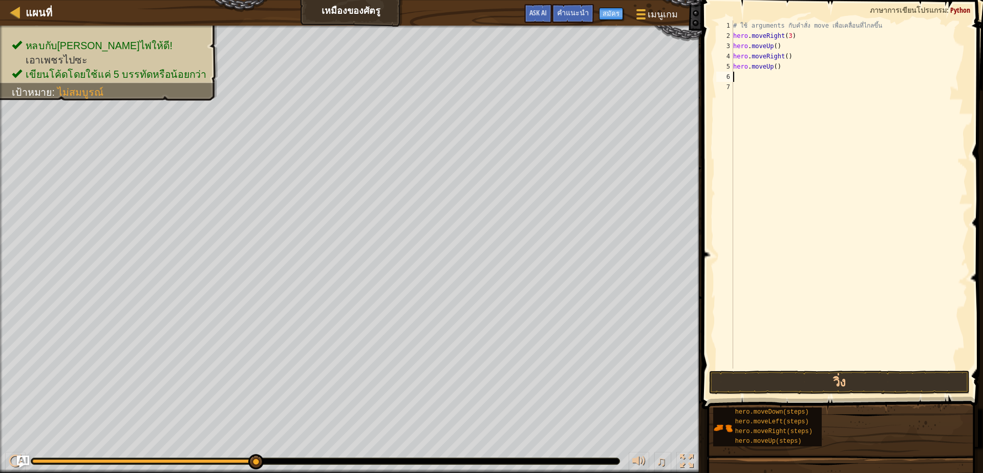
scroll to position [2, 0]
click at [736, 77] on div "# ใช้ arguments กับคำสั่ง move เพื่อเคลื่อนที่ไกลขึ้น hero . moveRight ( 3 ) he…" at bounding box center [849, 204] width 236 height 368
type textarea "h"
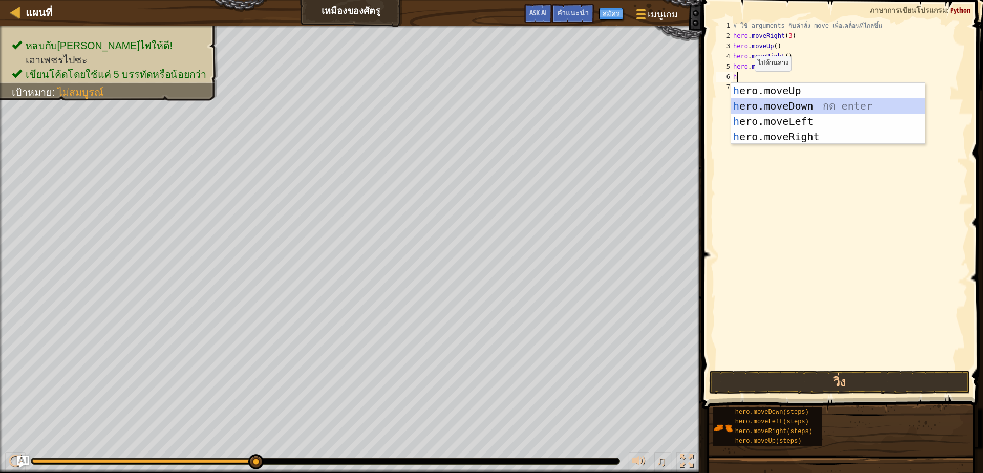
click at [786, 104] on div "h ero.moveUp กด enter h ero.moveDown กด enter h ero.moveLeft กด enter h ero.mov…" at bounding box center [827, 129] width 193 height 92
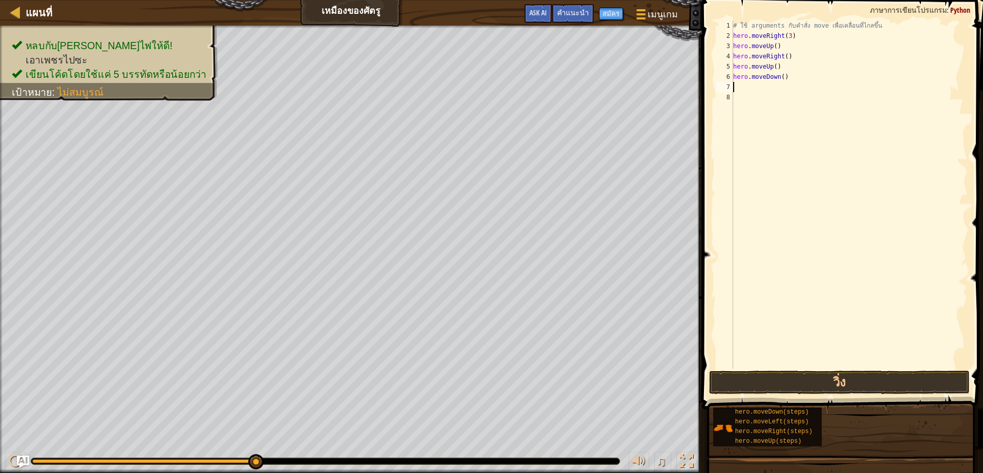
click at [741, 91] on div "# ใช้ arguments กับคำสั่ง move เพื่อเคลื่อนที่ไกลขึ้น hero . moveRight ( 3 ) he…" at bounding box center [849, 204] width 236 height 368
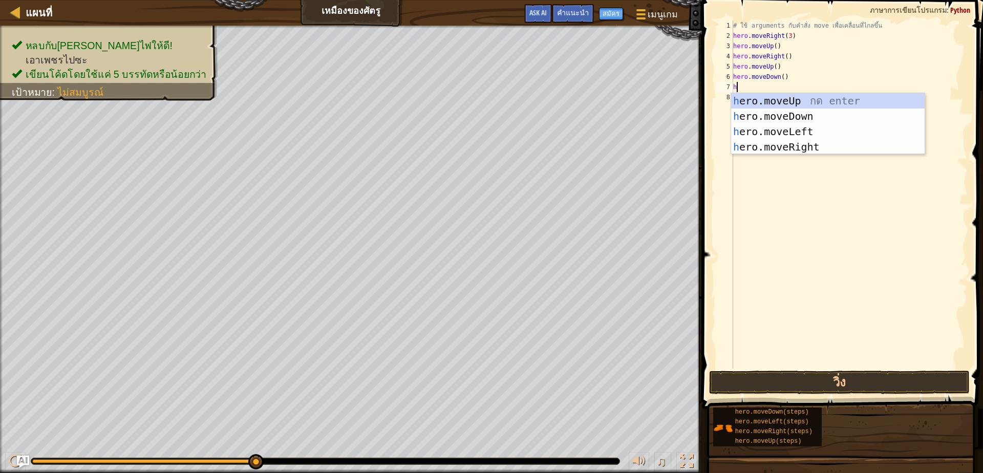
type textarea "h"
click at [765, 97] on div "h ero.moveUp กด enter h ero.moveDown กด enter h ero.moveLeft กด enter h ero.mov…" at bounding box center [827, 139] width 193 height 92
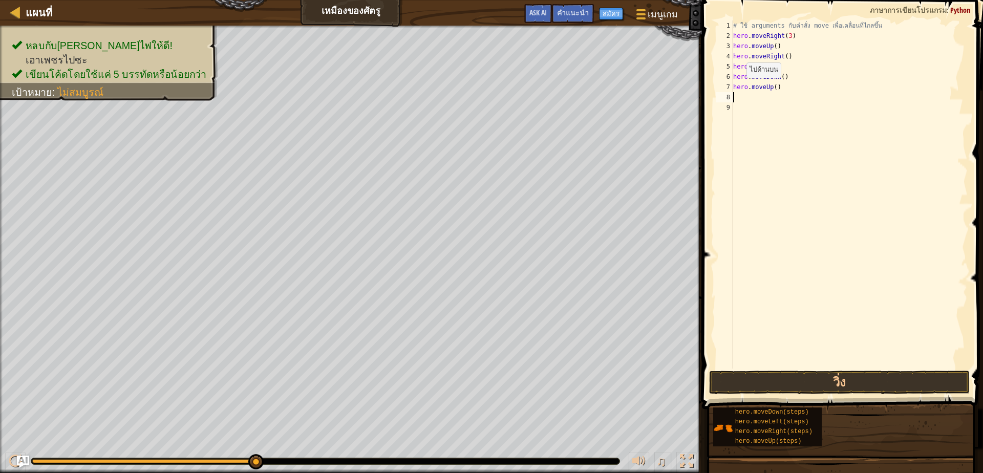
scroll to position [2, 0]
click at [779, 92] on div "# ใช้ arguments กับคำสั่ง move เพื่อเคลื่อนที่ไกลขึ้น hero . moveRight ( 3 ) he…" at bounding box center [849, 204] width 236 height 368
type textarea "h"
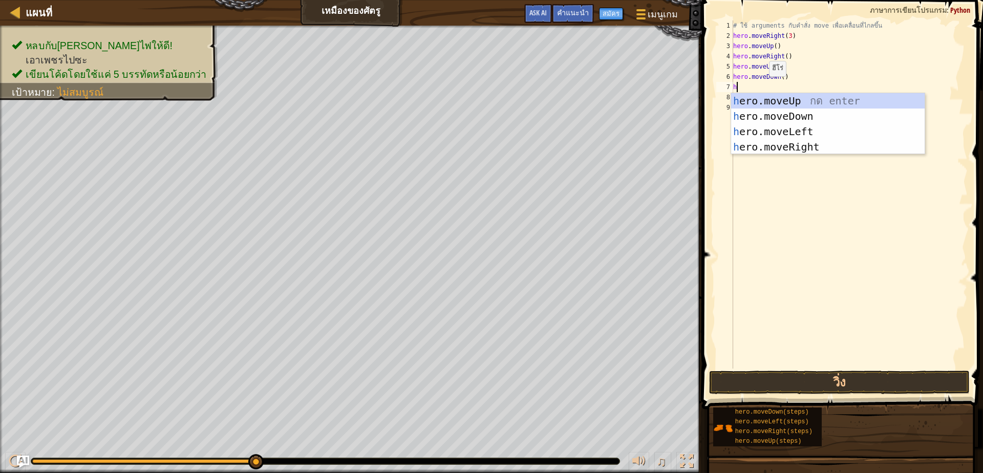
scroll to position [2, 3]
drag, startPoint x: 761, startPoint y: 114, endPoint x: 768, endPoint y: 115, distance: 7.2
click at [767, 114] on div "h ero.moveUp กด enter h ero.moveDown กด enter h ero.moveLeft กด enter h ero.mov…" at bounding box center [827, 139] width 193 height 92
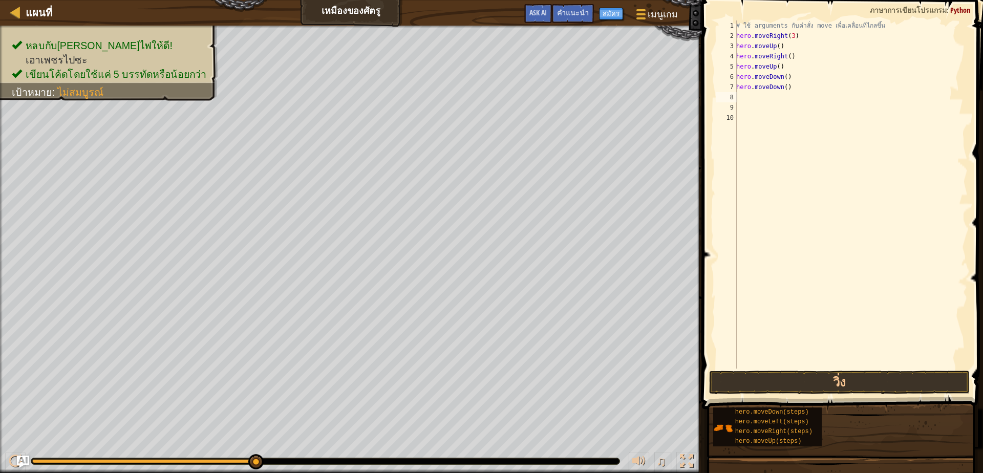
scroll to position [2, 0]
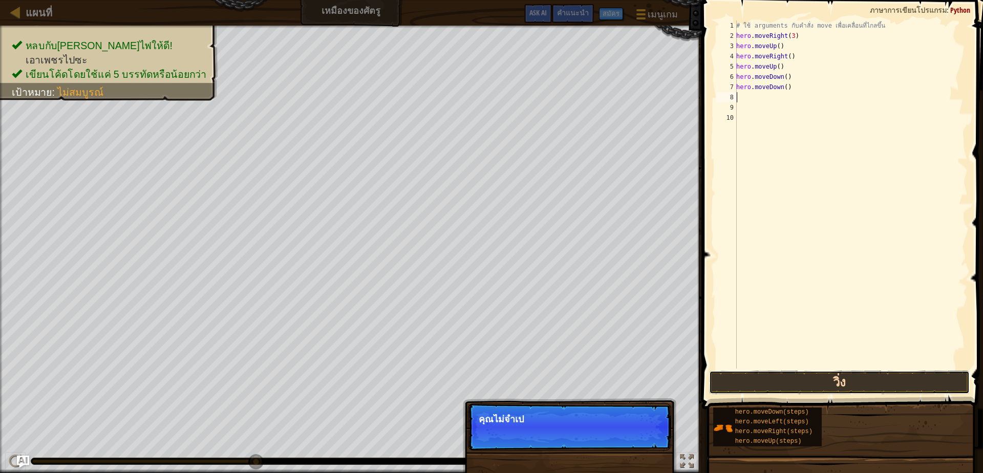
click at [750, 377] on button "วิ่ง" at bounding box center [839, 383] width 260 height 24
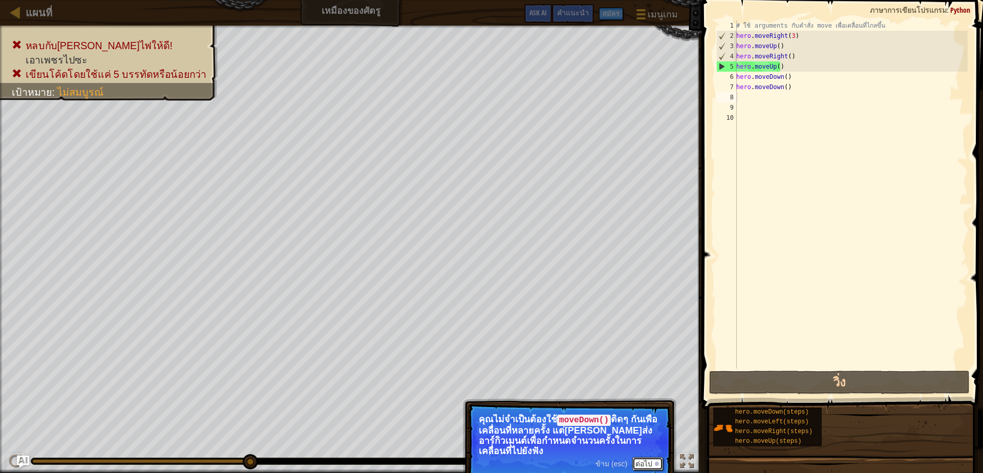
click at [645, 460] on button "ต่อไป" at bounding box center [647, 463] width 31 height 13
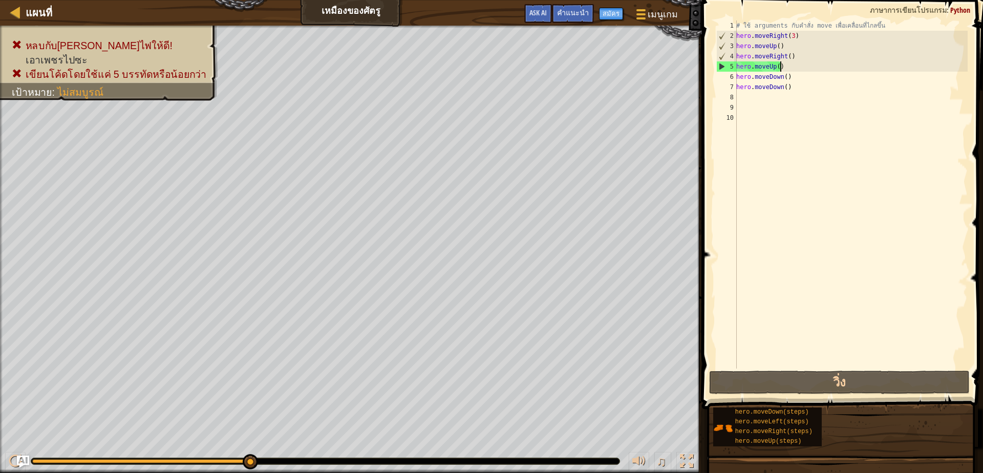
click at [785, 63] on div "# ใช้ arguments กับคำสั่ง move เพื่อเคลื่อนที่ไกลขึ้น hero . moveRight ( 3 ) he…" at bounding box center [850, 204] width 233 height 368
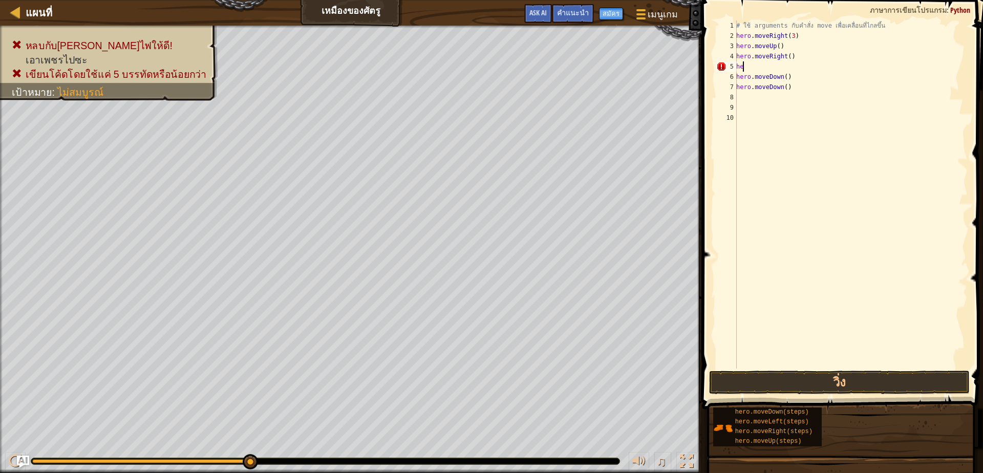
type textarea "h"
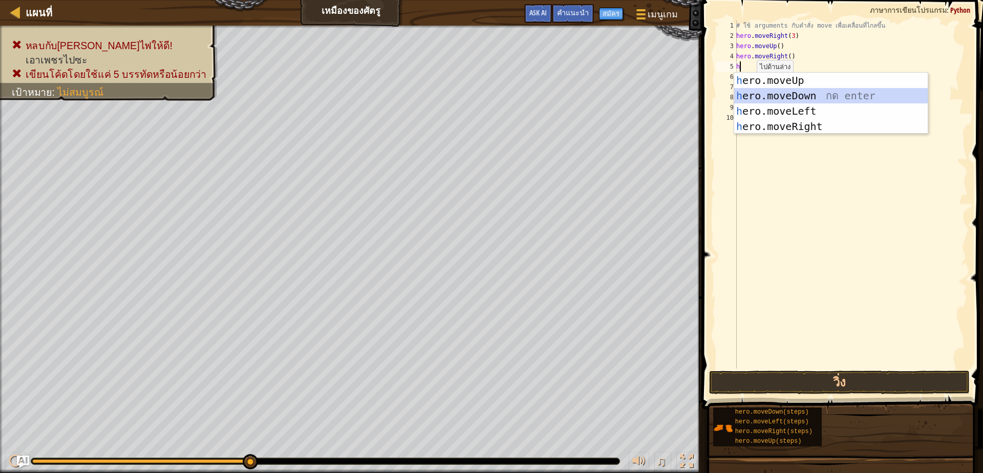
click at [819, 95] on div "h ero.moveUp กด enter h ero.moveDown กด enter h ero.moveLeft กด enter h ero.mov…" at bounding box center [830, 119] width 193 height 92
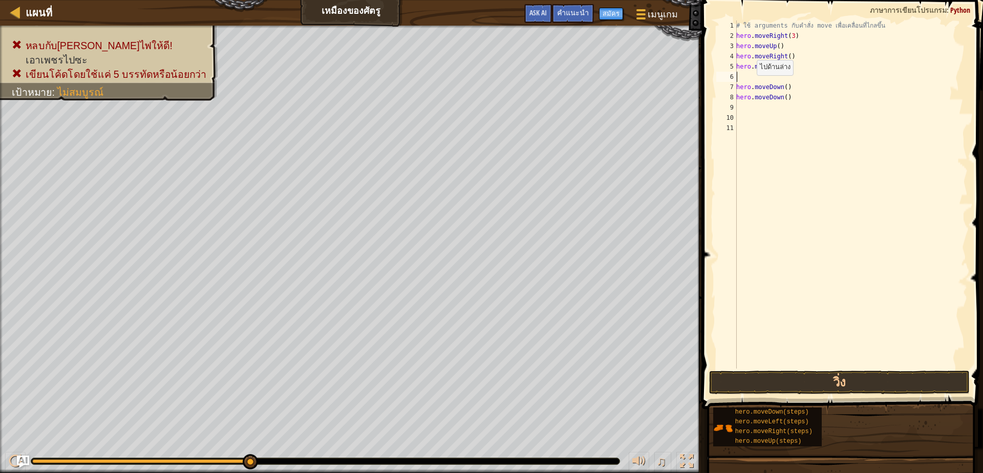
scroll to position [2, 0]
click at [764, 380] on button "วิ่ง" at bounding box center [839, 383] width 260 height 24
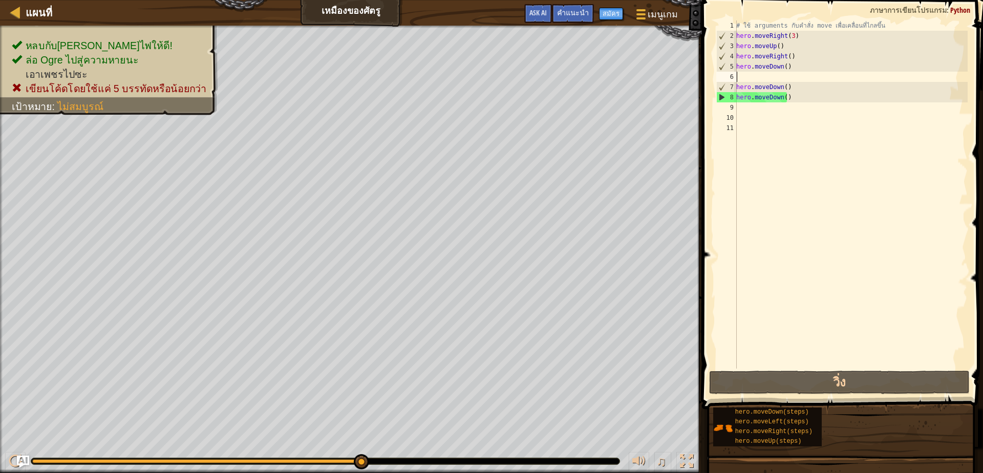
click at [787, 94] on div "# ใช้ arguments กับคำสั่ง move เพื่อเคลื่อนที่ไกลขึ้น hero . moveRight ( 3 ) he…" at bounding box center [850, 204] width 233 height 368
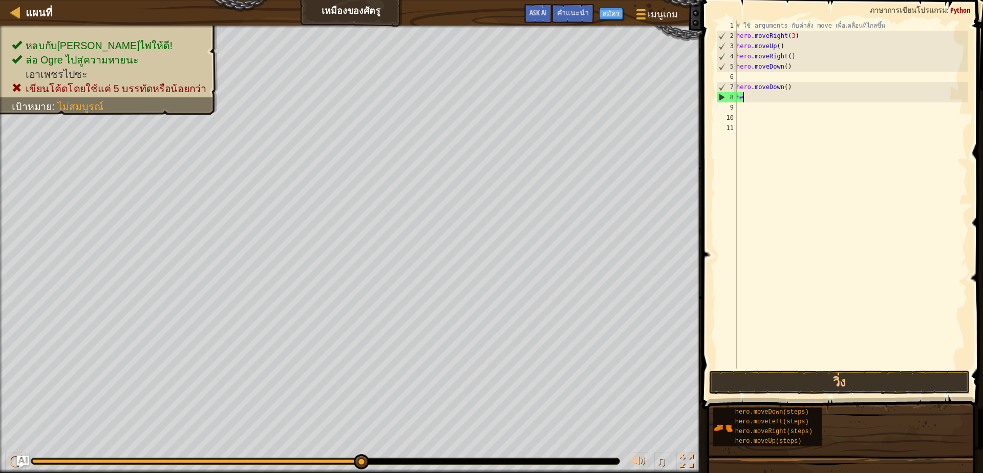
type textarea "h"
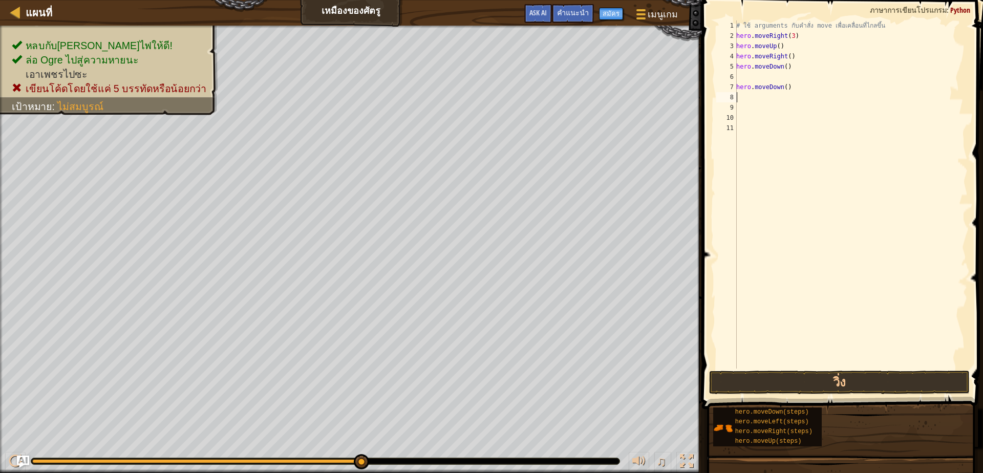
type textarea "h"
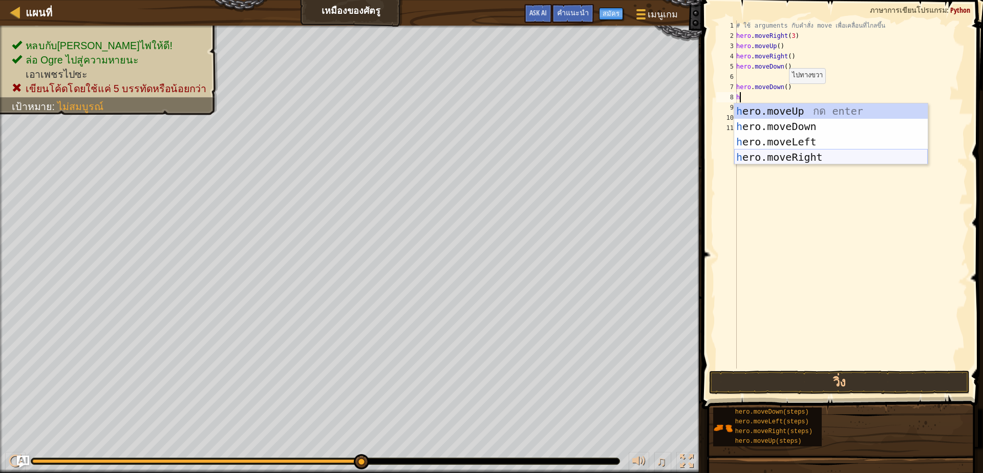
drag, startPoint x: 777, startPoint y: 157, endPoint x: 781, endPoint y: 163, distance: 7.1
click at [779, 162] on div "h ero.moveUp กด enter h ero.moveDown กด enter h ero.moveLeft กด enter h ero.mov…" at bounding box center [830, 149] width 193 height 92
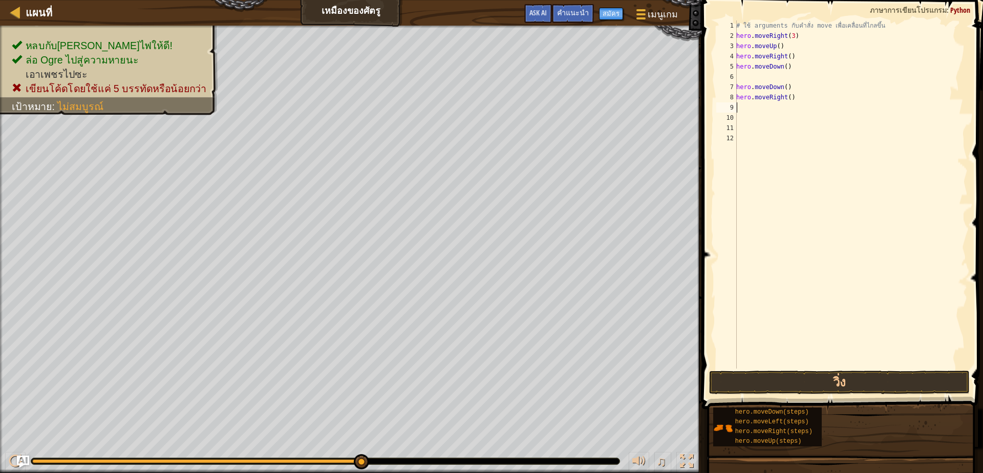
scroll to position [2, 0]
drag, startPoint x: 776, startPoint y: 382, endPoint x: 782, endPoint y: 374, distance: 10.6
click at [776, 381] on button "วิ่ง" at bounding box center [839, 383] width 260 height 24
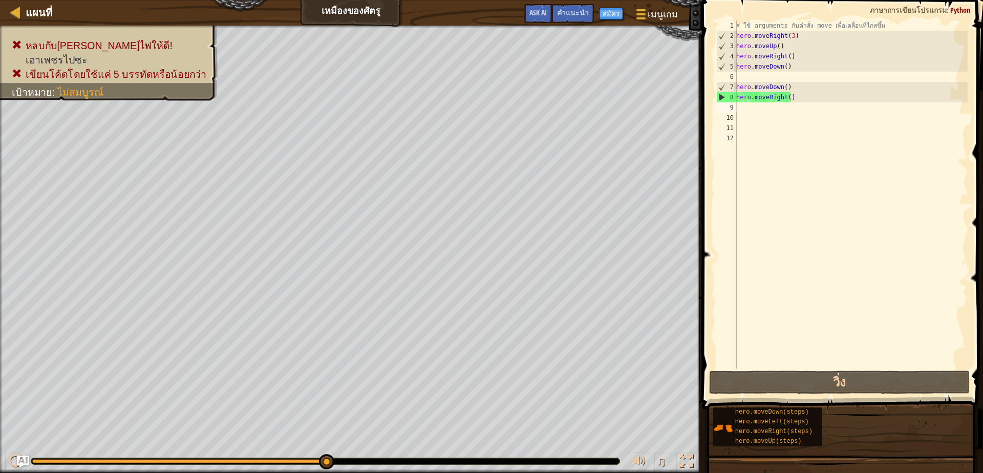
click at [799, 97] on div "# ใช้ arguments กับคำสั่ง move เพื่อเคลื่อนที่ไกลขึ้น hero . moveRight ( 3 ) he…" at bounding box center [850, 204] width 233 height 368
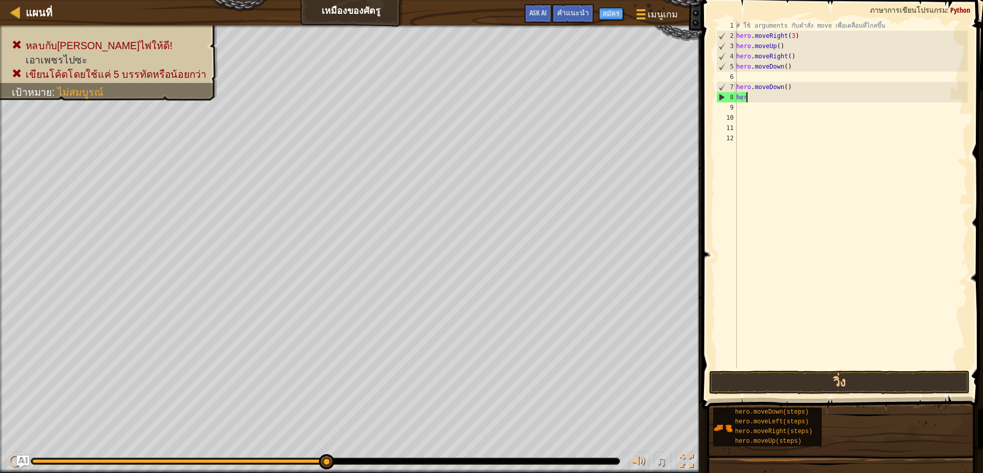
type textarea "h"
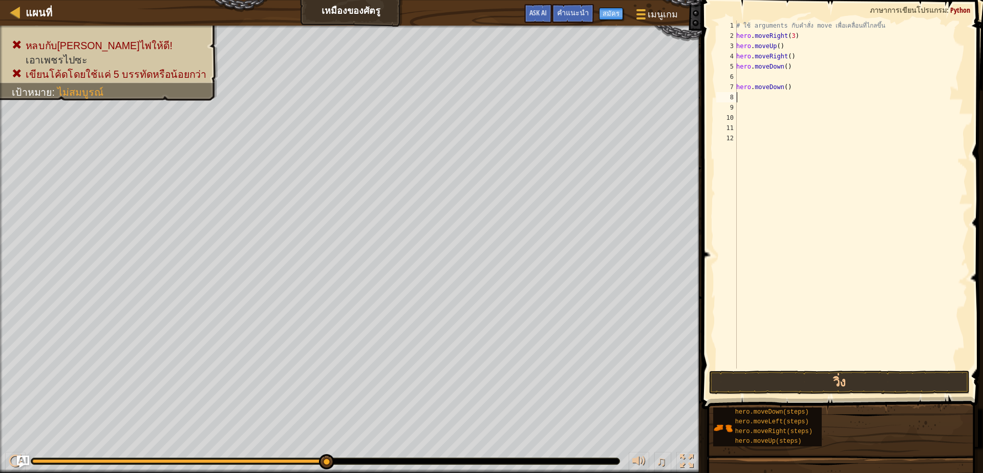
type textarea "h"
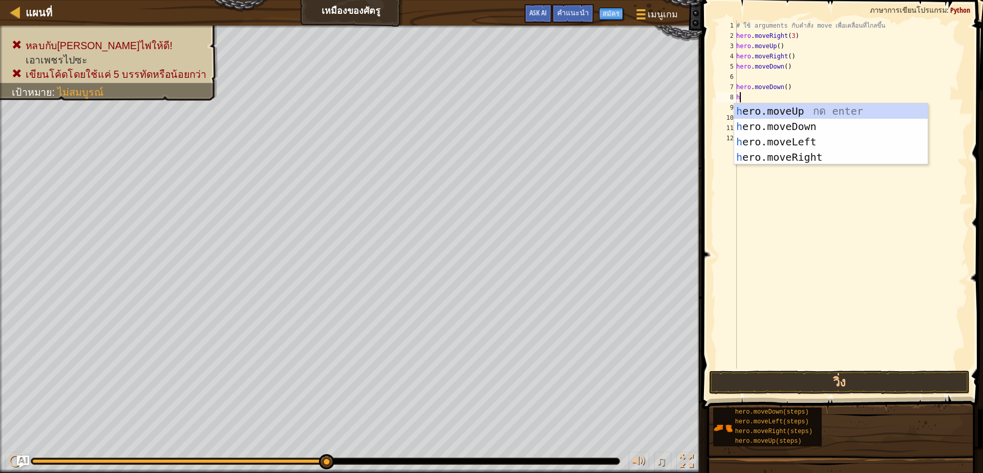
scroll to position [2, 3]
click at [773, 122] on div "h ero.moveUp กด enter h ero.moveDown กด enter h ero.moveLeft กด enter h ero.mov…" at bounding box center [830, 149] width 193 height 92
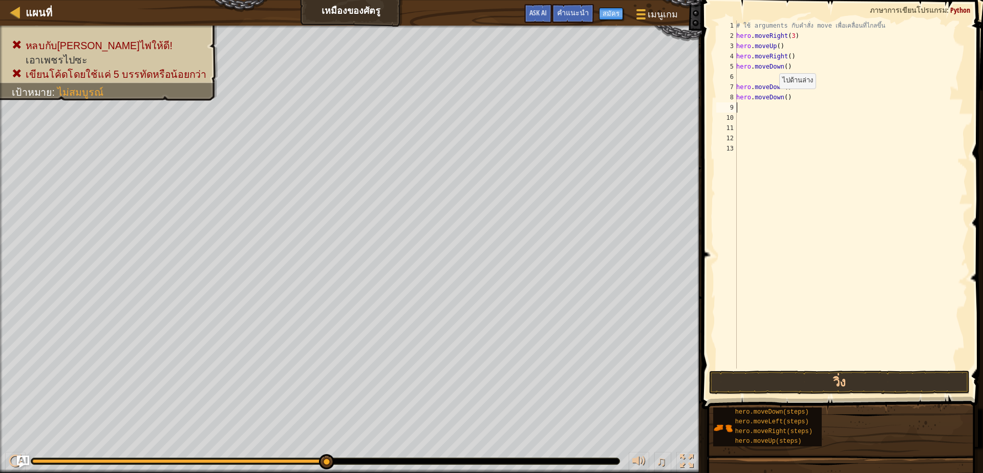
scroll to position [2, 0]
click at [786, 383] on button "วิ่ง" at bounding box center [839, 383] width 260 height 24
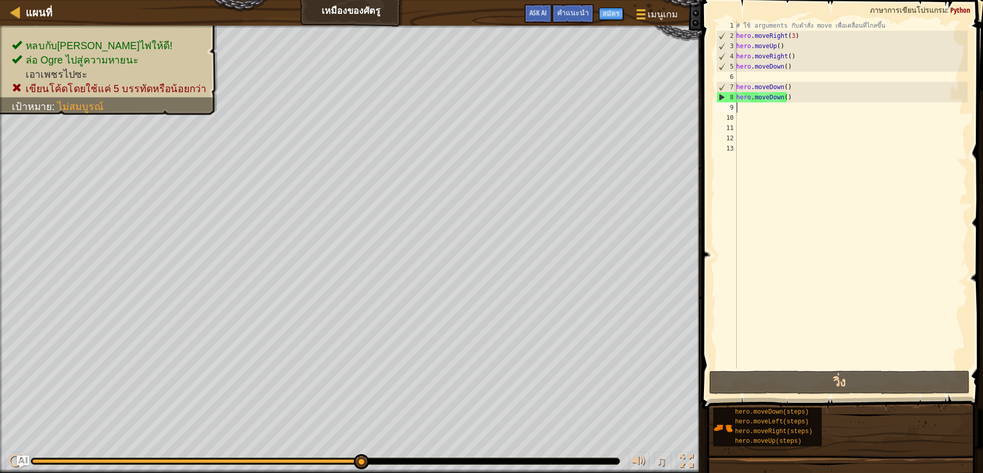
click at [749, 112] on div "# ใช้ arguments กับคำสั่ง move เพื่อเคลื่อนที่ไกลขึ้น hero . moveRight ( 3 ) he…" at bounding box center [850, 204] width 233 height 368
type textarea "h"
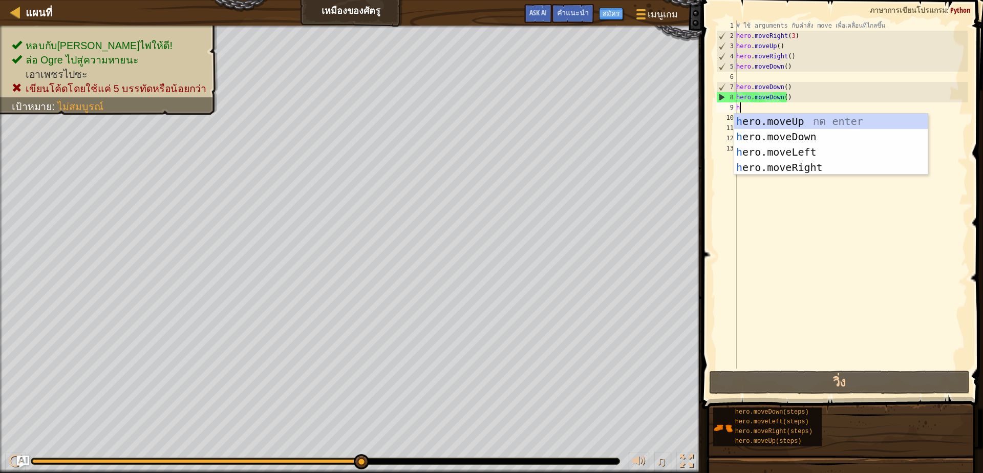
scroll to position [2, 3]
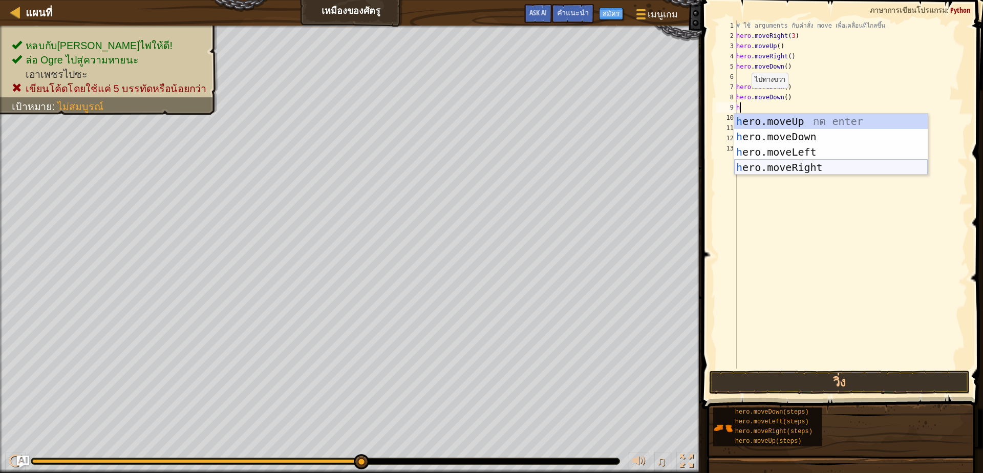
click at [753, 156] on div "h ero.moveUp กด enter h ero.moveDown กด enter h ero.moveLeft กด enter h ero.mov…" at bounding box center [830, 160] width 193 height 92
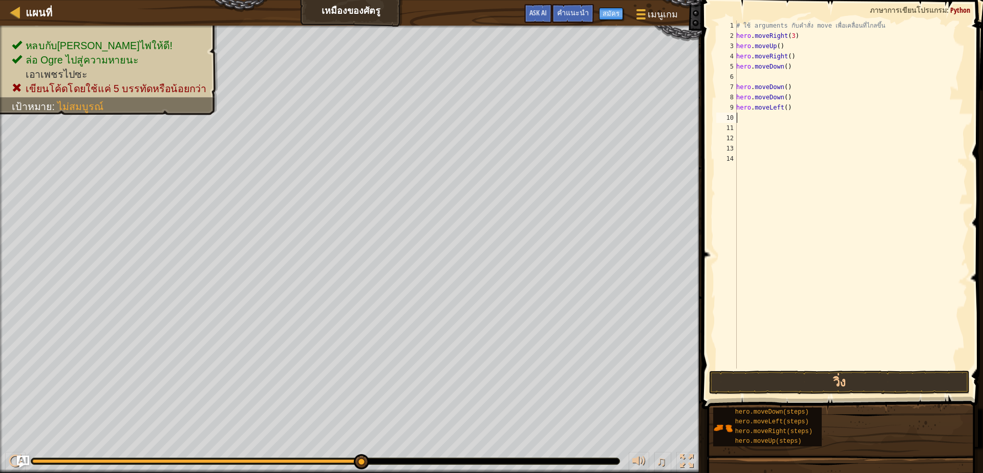
scroll to position [2, 0]
click at [793, 106] on div "# ใช้ arguments กับคำสั่ง move เพื่อเคลื่อนที่ไกลขึ้น hero . moveRight ( 3 ) he…" at bounding box center [850, 204] width 233 height 368
type textarea "h"
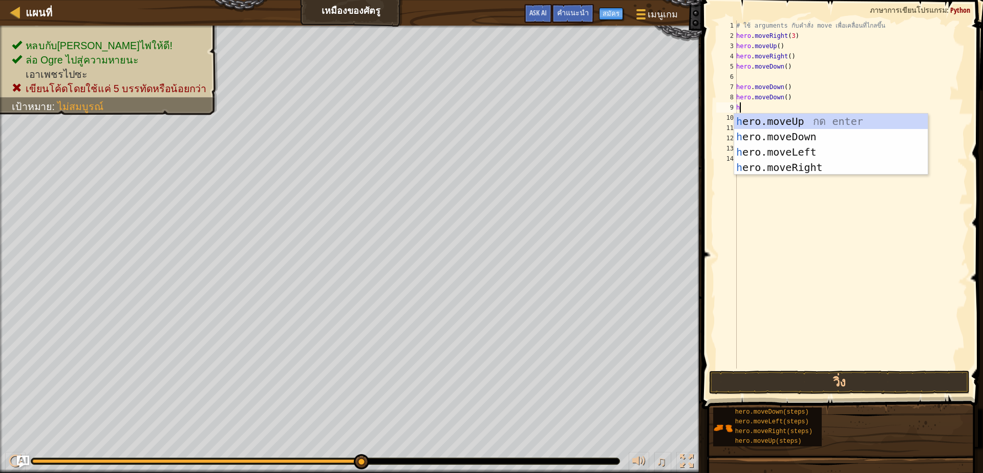
scroll to position [2, 3]
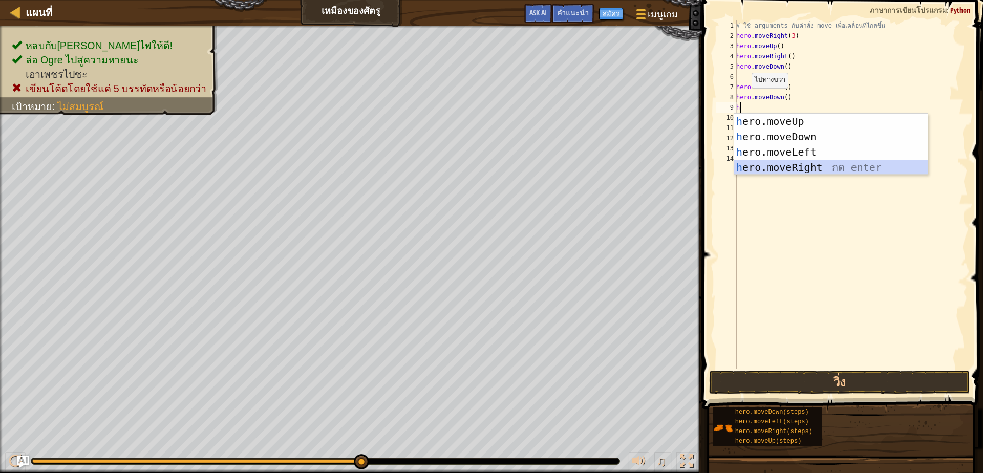
click at [772, 167] on div "h ero.moveUp กด enter h ero.moveDown กด enter h ero.moveLeft กด enter h ero.mov…" at bounding box center [830, 160] width 193 height 92
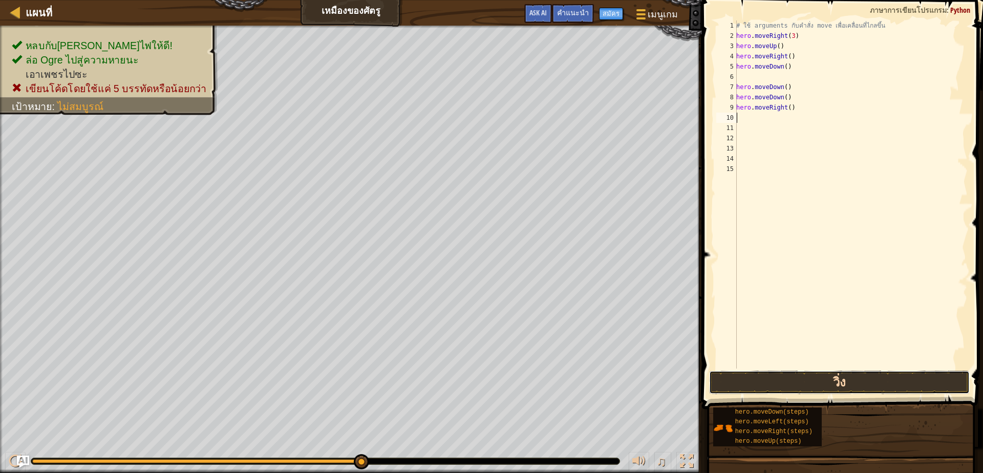
click at [712, 383] on button "วิ่ง" at bounding box center [839, 383] width 260 height 24
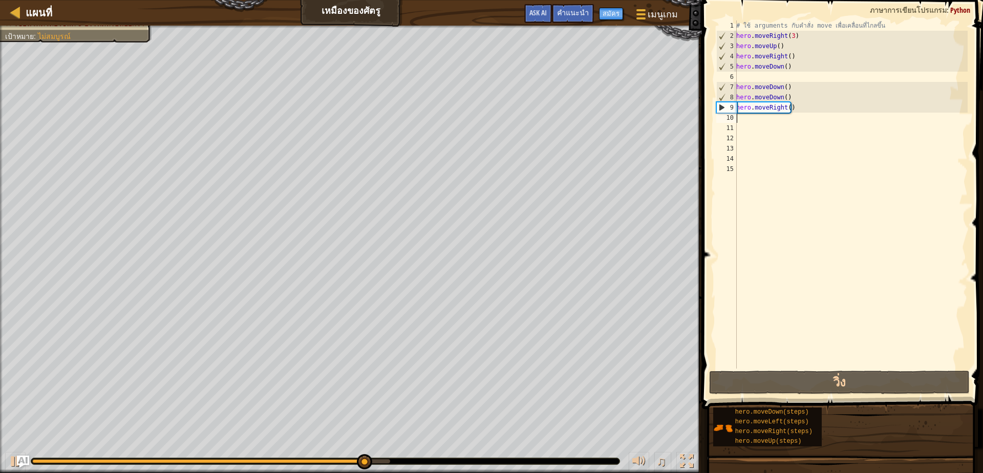
click at [741, 120] on div "# ใช้ arguments กับคำสั่ง move เพื่อเคลื่อนที่ไกลขึ้น hero . moveRight ( 3 ) he…" at bounding box center [850, 204] width 233 height 368
type textarea "h"
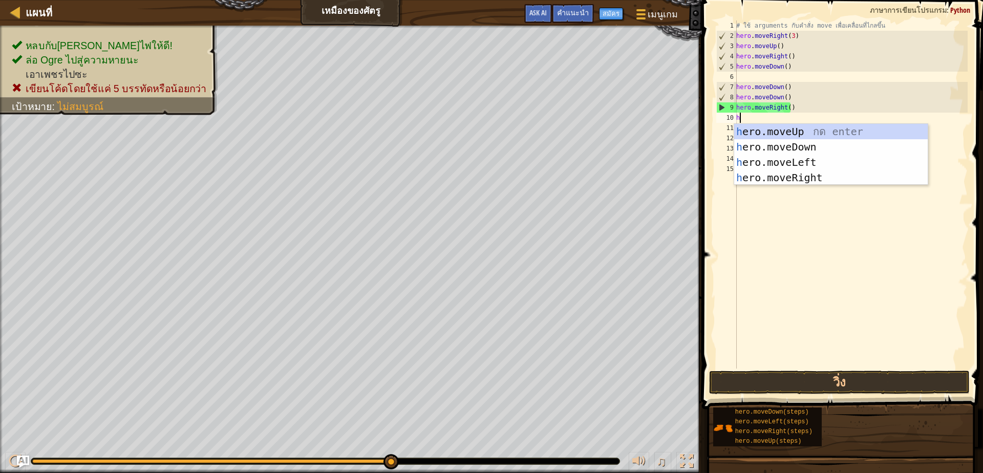
scroll to position [2, 3]
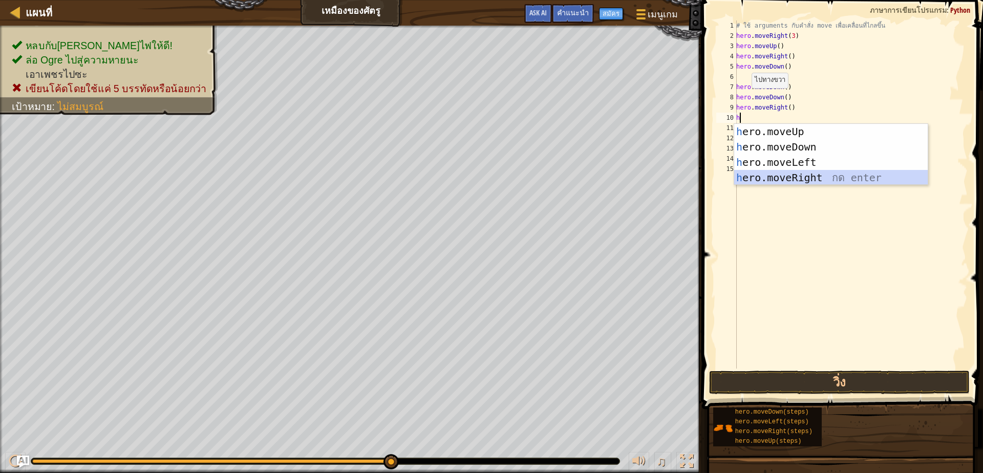
click at [764, 177] on div "h ero.moveUp กด enter h ero.moveDown กด enter h ero.moveLeft กด enter h ero.mov…" at bounding box center [830, 170] width 193 height 92
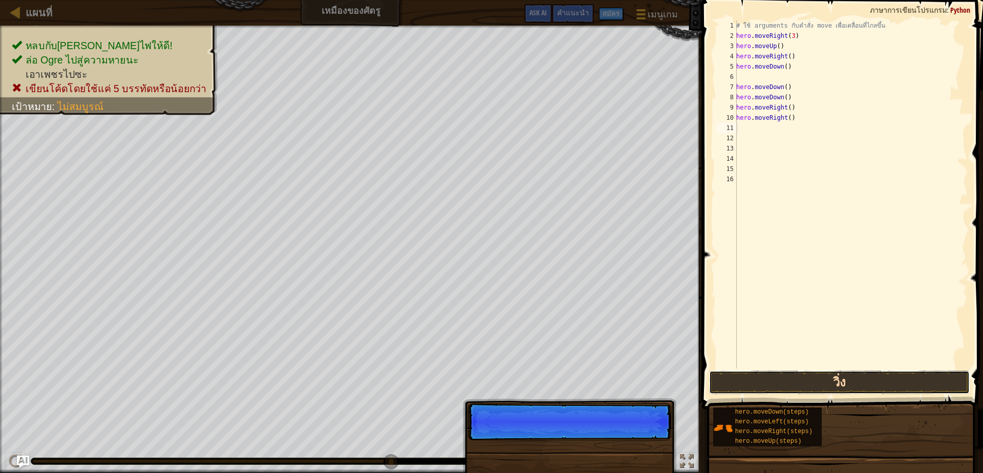
click at [794, 378] on button "วิ่ง" at bounding box center [839, 383] width 260 height 24
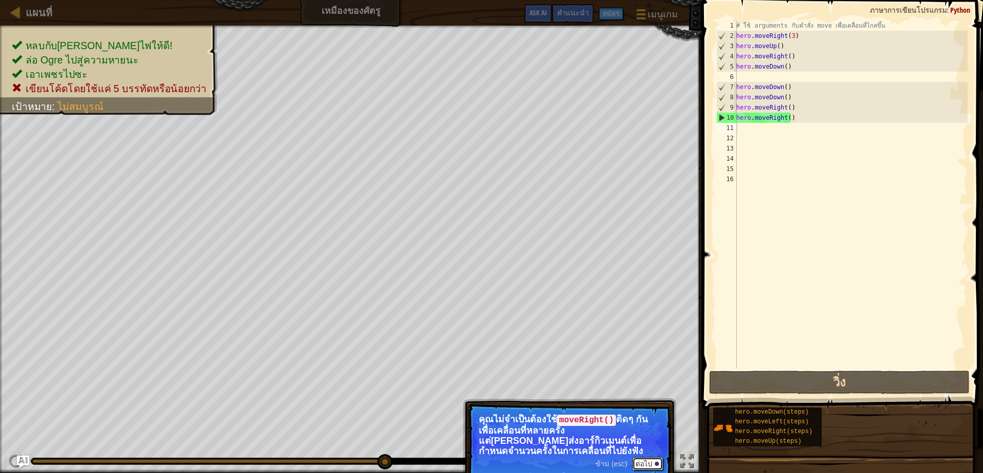
drag, startPoint x: 649, startPoint y: 463, endPoint x: 650, endPoint y: 458, distance: 5.1
click at [650, 458] on button "ต่อไป" at bounding box center [647, 463] width 31 height 13
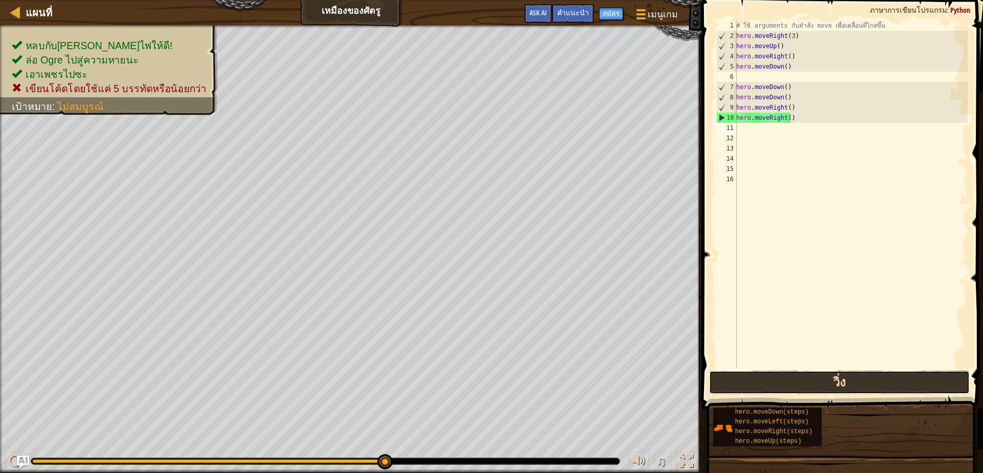
click at [758, 389] on button "วิ่ง" at bounding box center [839, 383] width 260 height 24
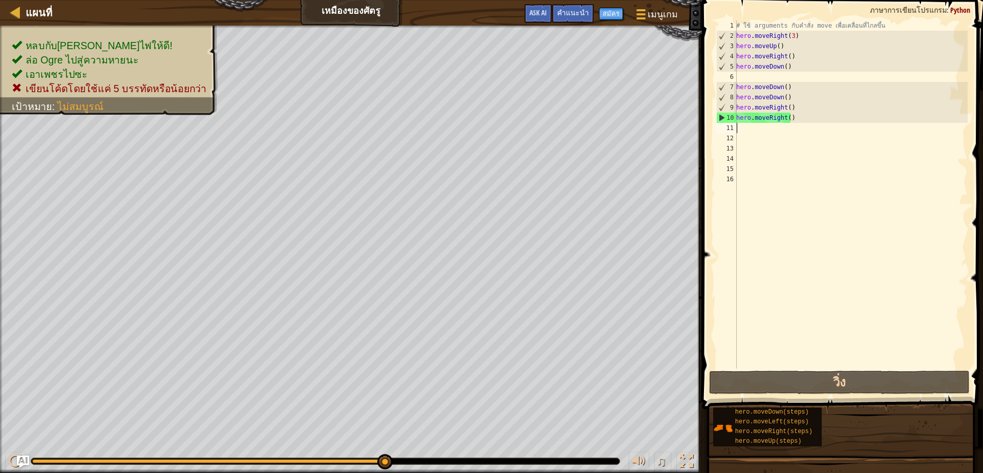
click at [793, 115] on div "# ใช้ arguments กับคำสั่ง move เพื่อเคลื่อนที่ไกลขึ้น hero . moveRight ( 3 ) he…" at bounding box center [850, 204] width 233 height 368
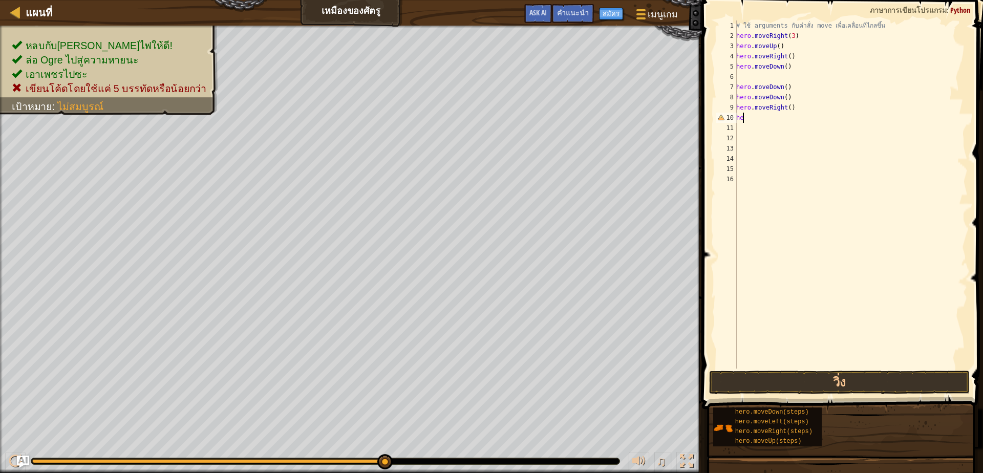
type textarea "h"
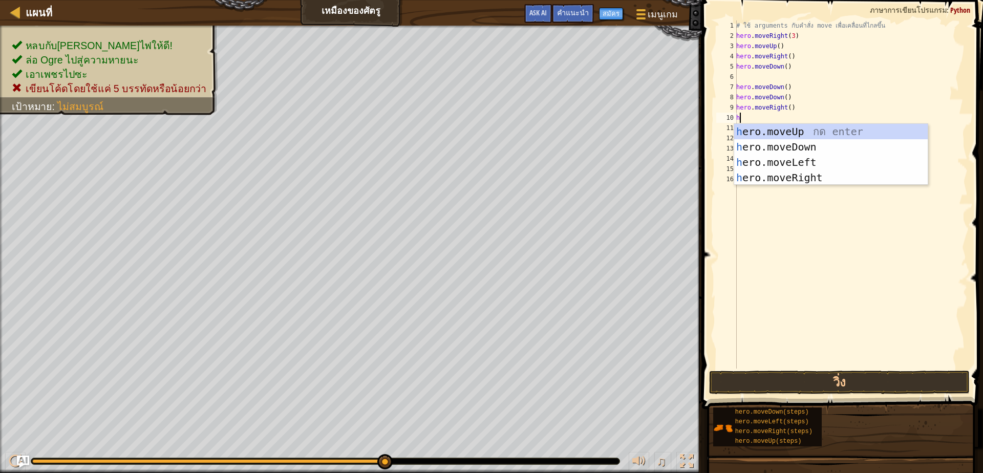
type textarea "h"
click at [748, 131] on div "h ero.moveUp กด enter h ero.moveDown กด enter h ero.moveLeft กด enter h ero.mov…" at bounding box center [830, 170] width 193 height 92
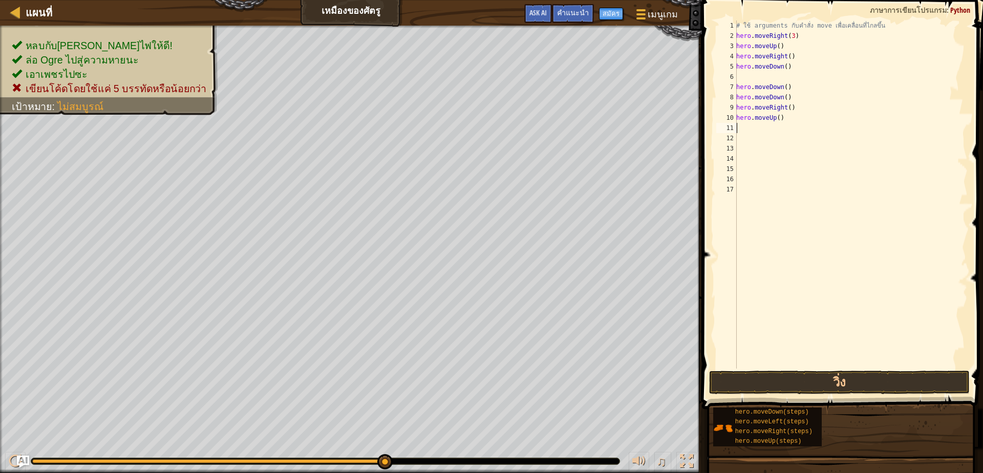
click at [751, 132] on div "# ใช้ arguments กับคำสั่ง move เพื่อเคลื่อนที่ไกลขึ้น hero . moveRight ( 3 ) he…" at bounding box center [850, 204] width 233 height 368
type textarea "h"
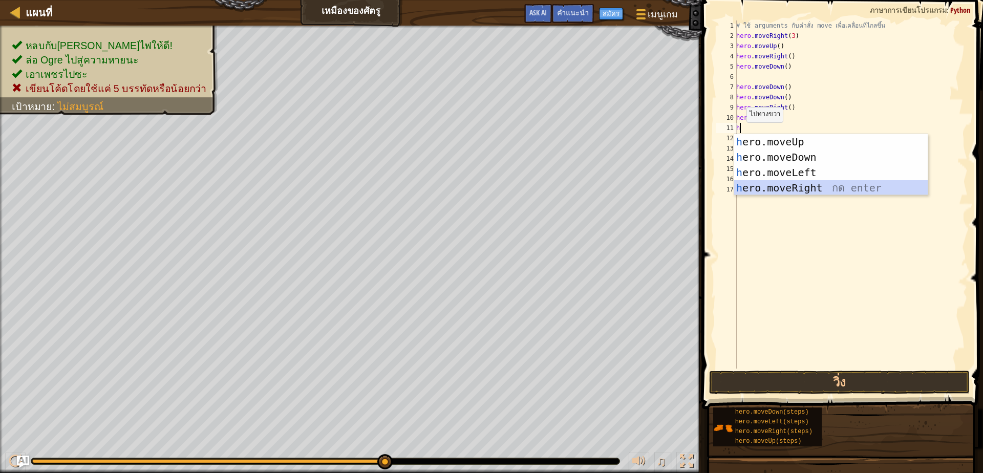
click at [753, 190] on div "h ero.moveUp กด enter h ero.moveDown กด enter h ero.moveLeft กด enter h ero.mov…" at bounding box center [830, 180] width 193 height 92
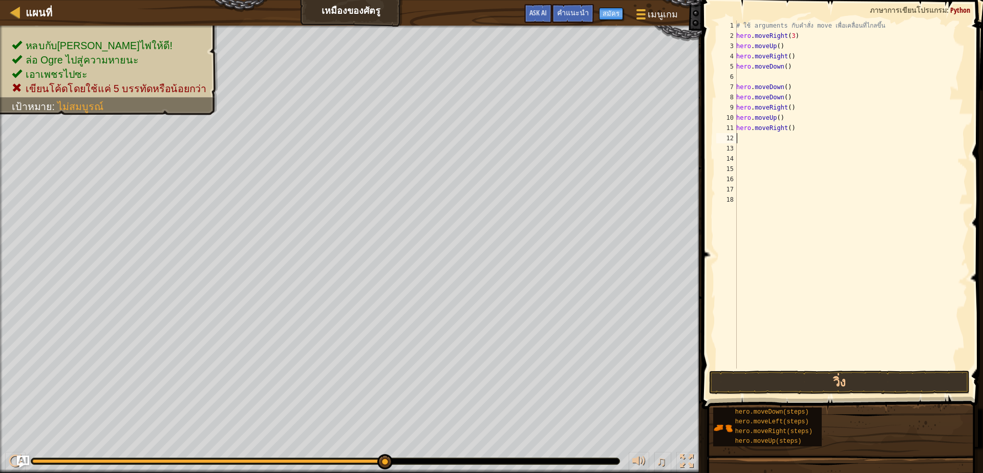
scroll to position [2, 0]
click at [747, 140] on div "# ใช้ arguments กับคำสั่ง move เพื่อเคลื่อนที่ไกลขึ้น hero . moveRight ( 3 ) he…" at bounding box center [850, 204] width 233 height 368
type textarea "h"
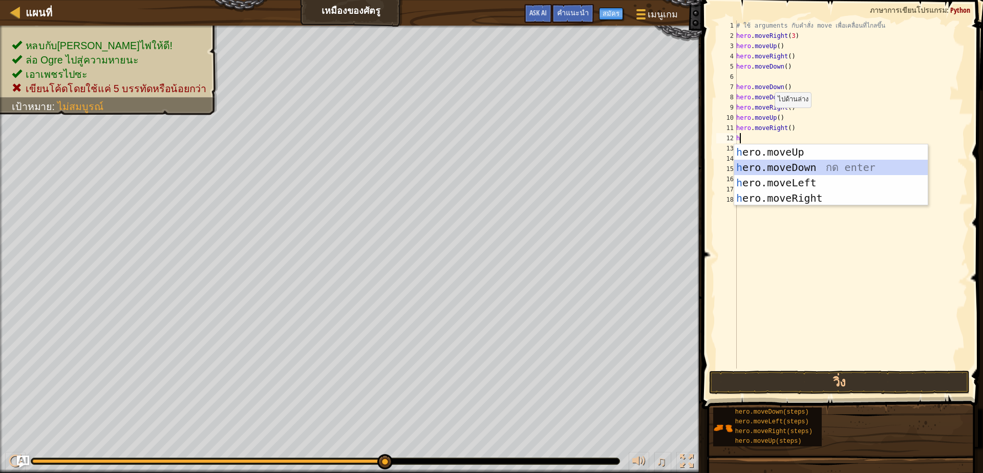
click at [763, 164] on div "h ero.moveUp กด enter h ero.moveDown กด enter h ero.moveLeft กด enter h ero.mov…" at bounding box center [830, 190] width 193 height 92
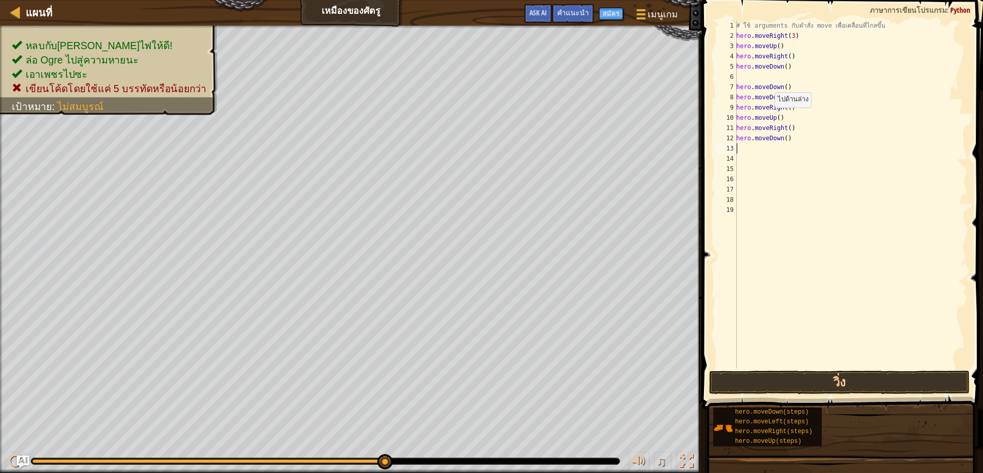
scroll to position [2, 0]
drag, startPoint x: 715, startPoint y: 377, endPoint x: 729, endPoint y: 354, distance: 26.9
click at [716, 377] on button "วิ่ง" at bounding box center [839, 383] width 260 height 24
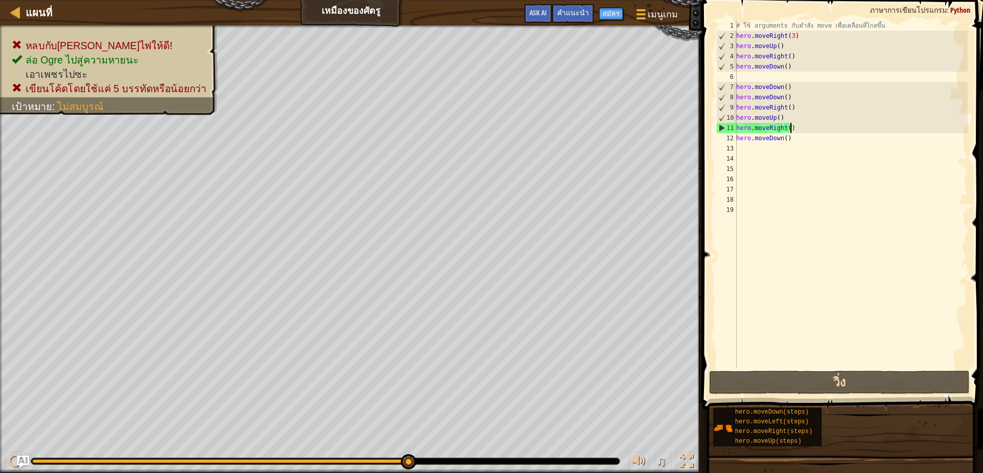
click at [797, 128] on div "# ใช้ arguments กับคำสั่ง move เพื่อเคลื่อนที่ไกลขึ้น hero . moveRight ( 3 ) he…" at bounding box center [850, 204] width 233 height 368
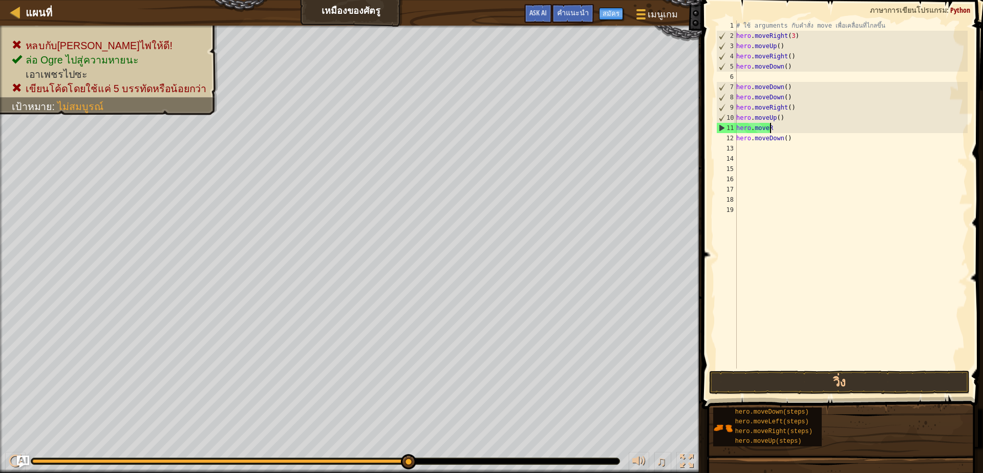
type textarea "h"
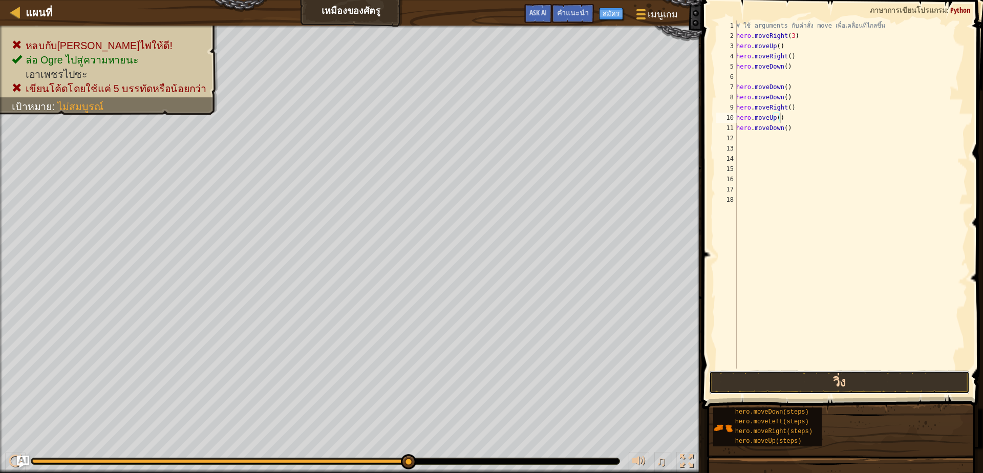
click at [835, 380] on button "วิ่ง" at bounding box center [839, 383] width 260 height 24
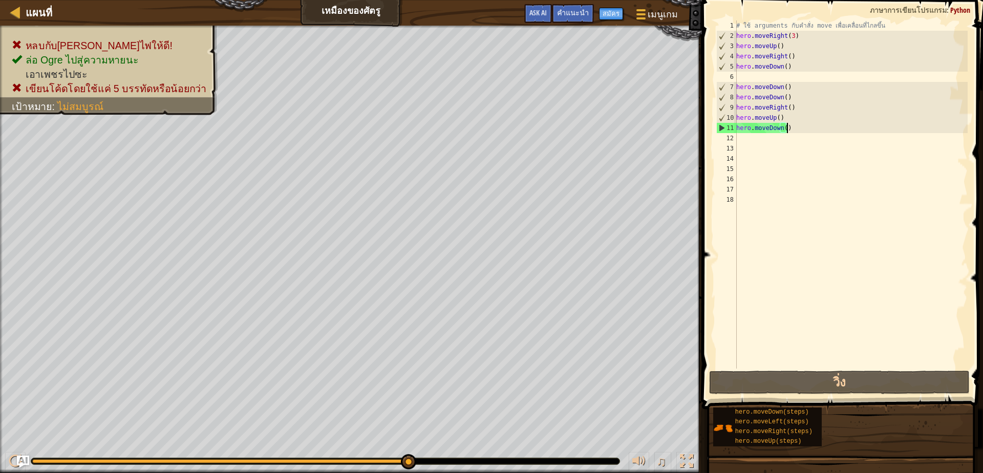
click at [788, 127] on div "# ใช้ arguments กับคำสั่ง move เพื่อเคลื่อนที่ไกลขึ้น hero . moveRight ( 3 ) he…" at bounding box center [850, 204] width 233 height 368
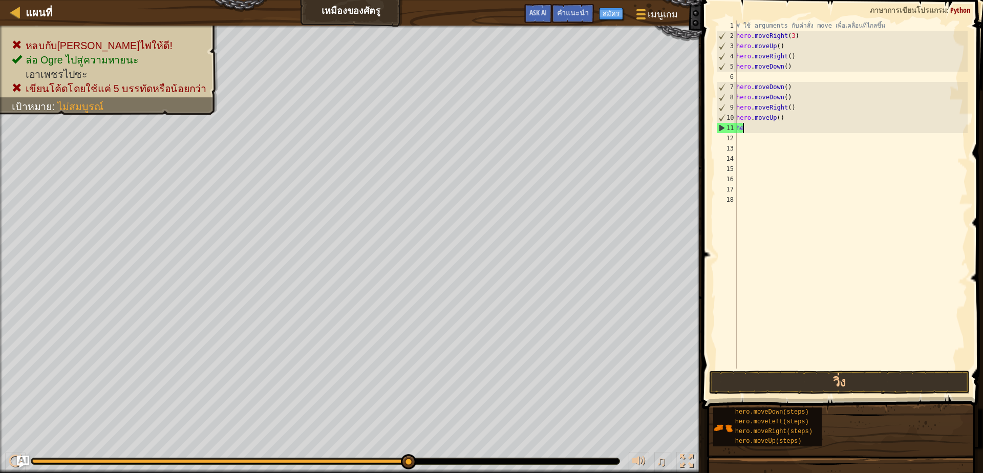
type textarea "h"
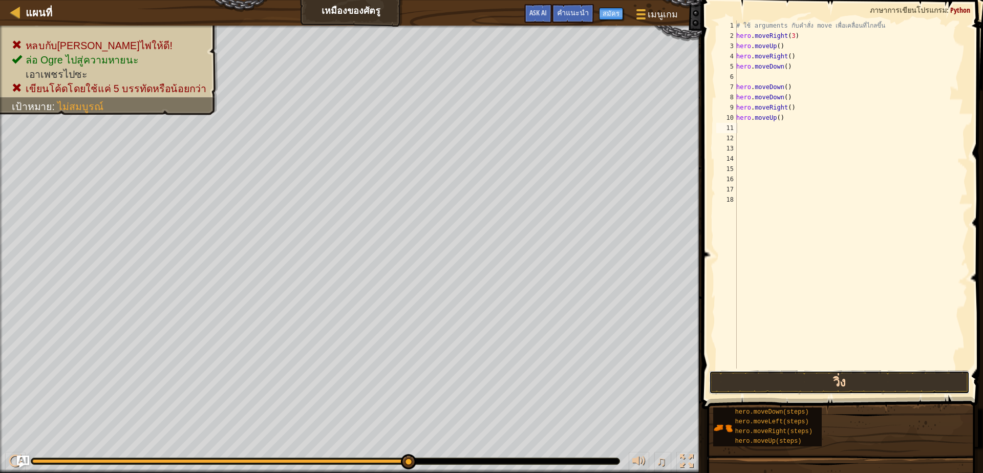
click at [866, 385] on button "วิ่ง" at bounding box center [839, 383] width 260 height 24
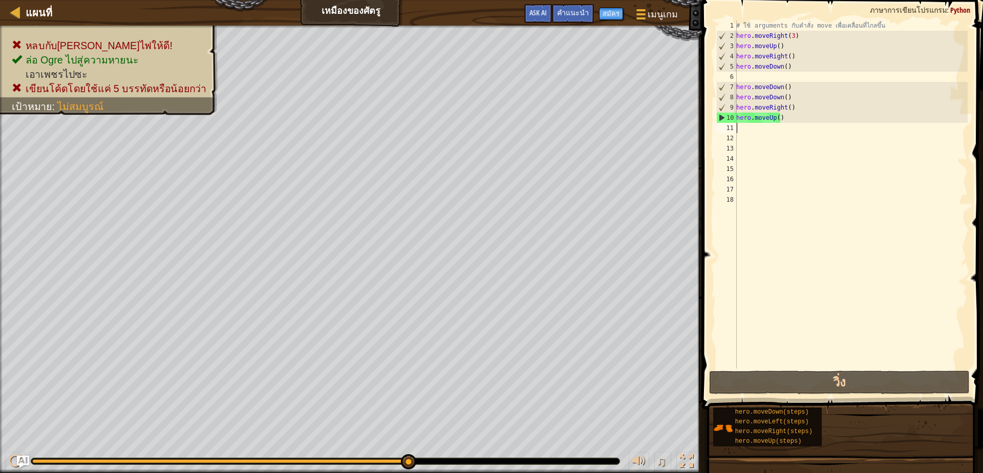
click at [782, 118] on div "# ใช้ arguments กับคำสั่ง move เพื่อเคลื่อนที่ไกลขึ้น hero . moveRight ( 3 ) he…" at bounding box center [850, 204] width 233 height 368
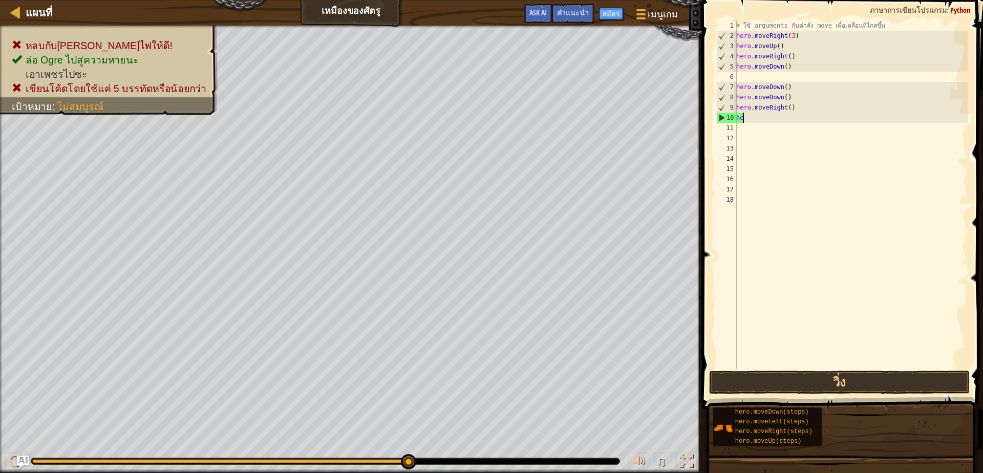
type textarea "h"
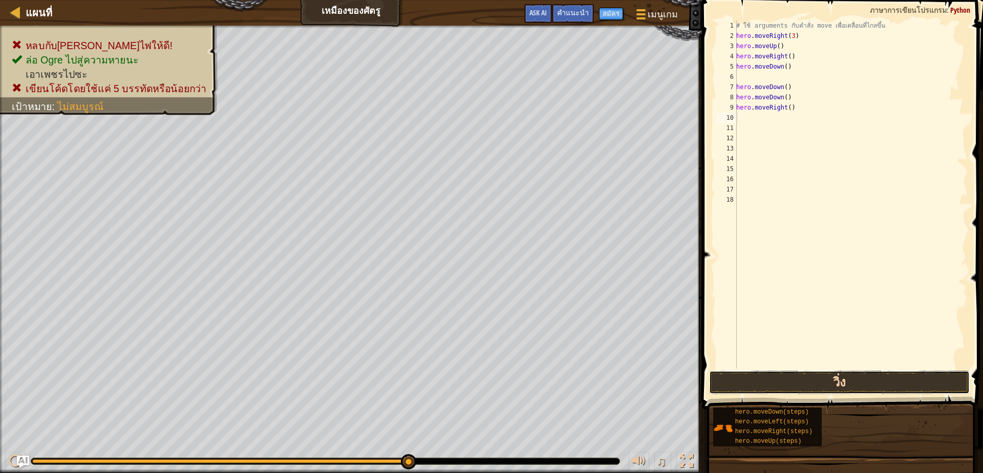
click at [714, 371] on button "วิ่ง" at bounding box center [839, 383] width 260 height 24
